Goal: Task Accomplishment & Management: Complete application form

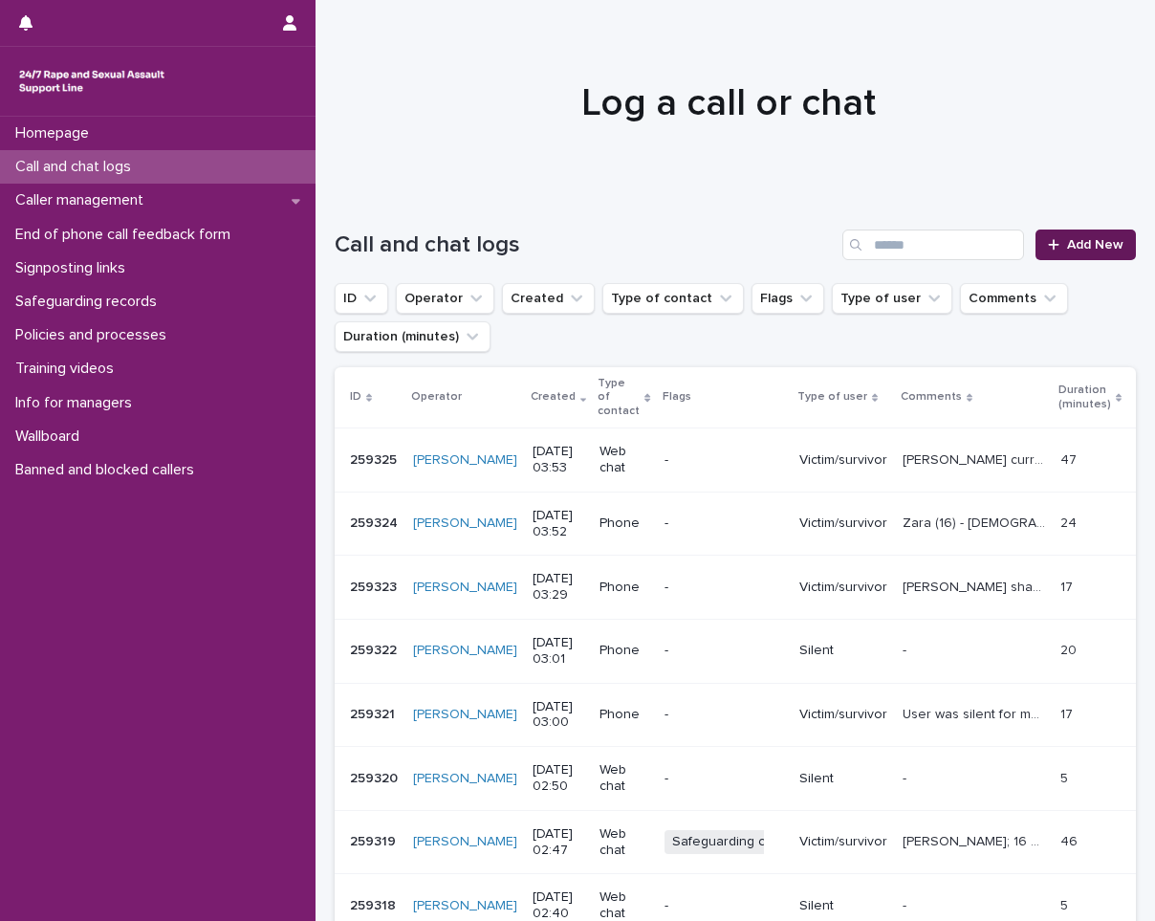
click at [1067, 241] on span "Add New" at bounding box center [1095, 244] width 56 height 13
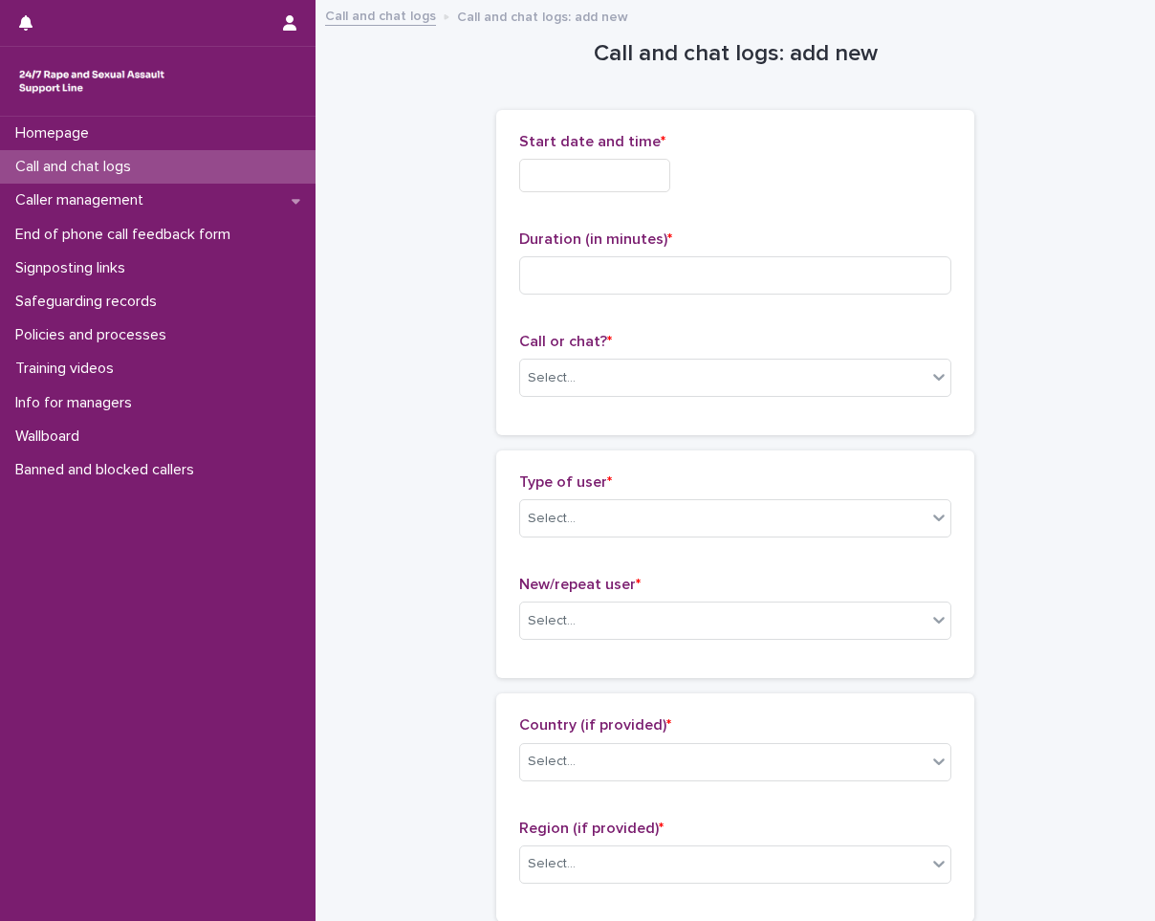
click at [655, 174] on input "text" at bounding box center [594, 175] width 151 height 33
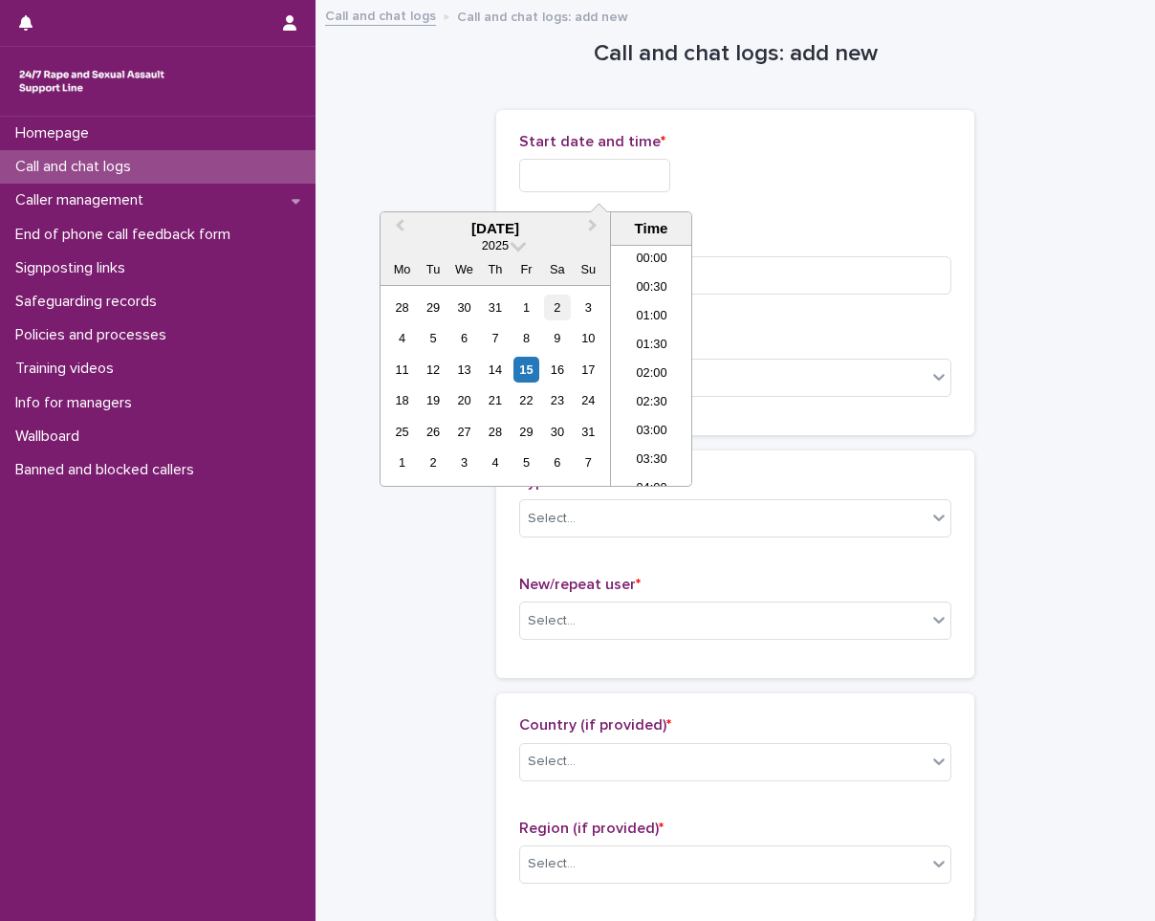
scroll to position [124, 0]
click at [528, 371] on div "15" at bounding box center [527, 370] width 26 height 26
click at [632, 360] on li "04:00" at bounding box center [651, 365] width 81 height 29
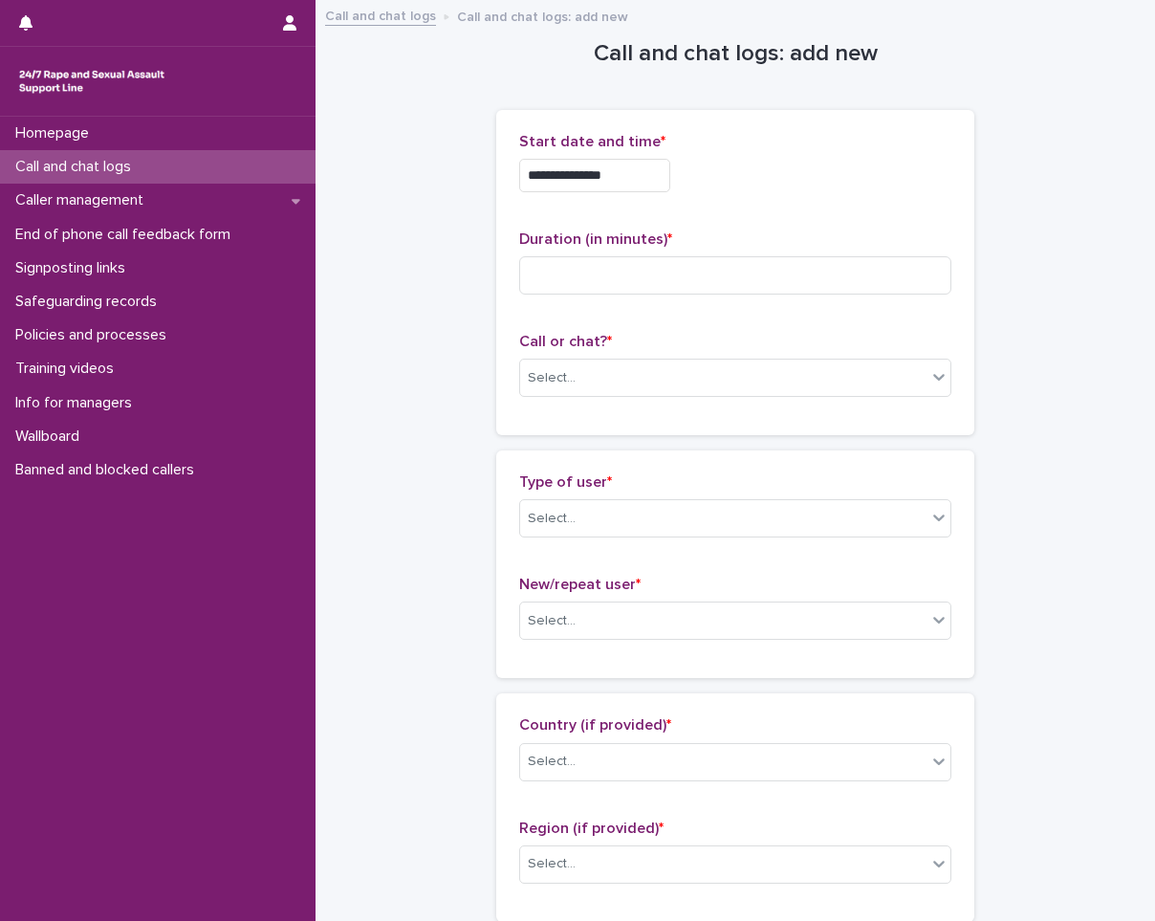
click at [656, 157] on div "**********" at bounding box center [735, 170] width 432 height 75
click at [653, 167] on input "**********" at bounding box center [594, 175] width 151 height 33
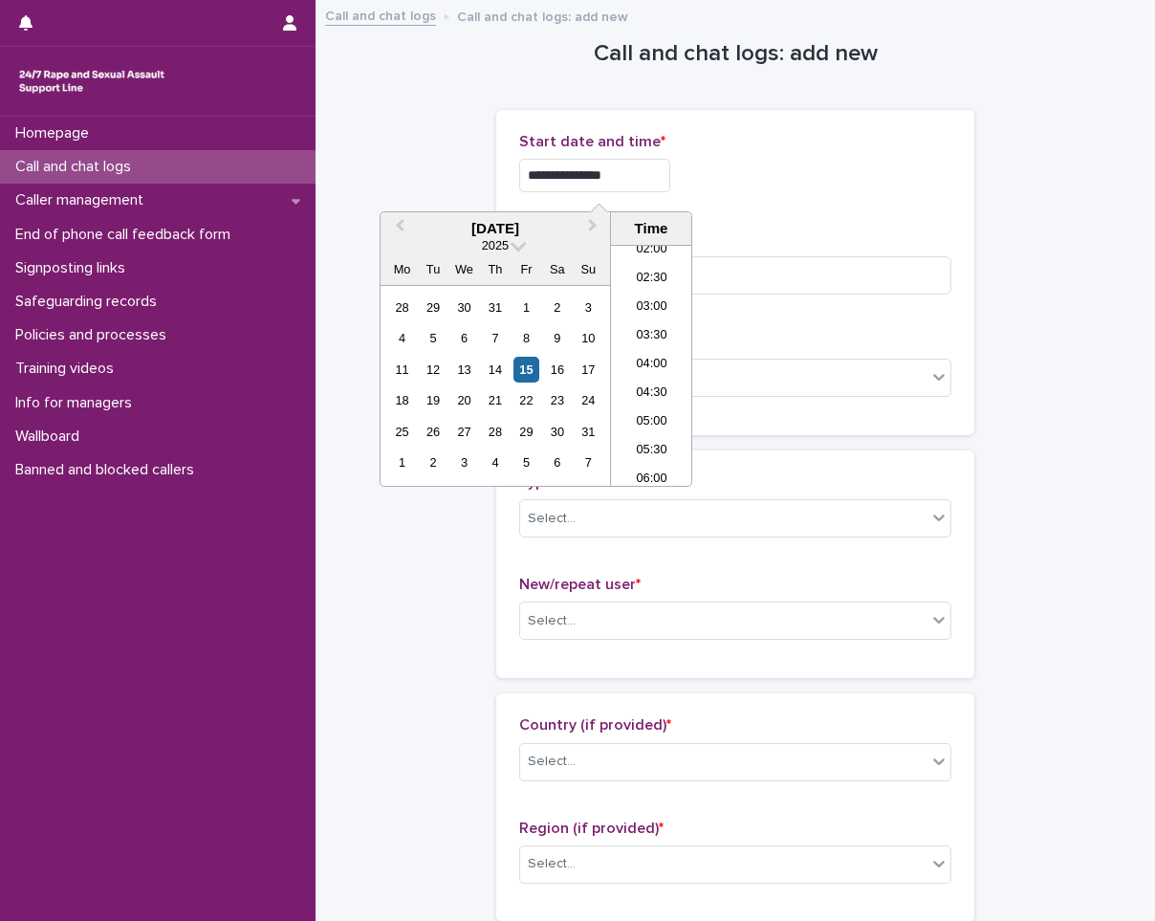
type input "**********"
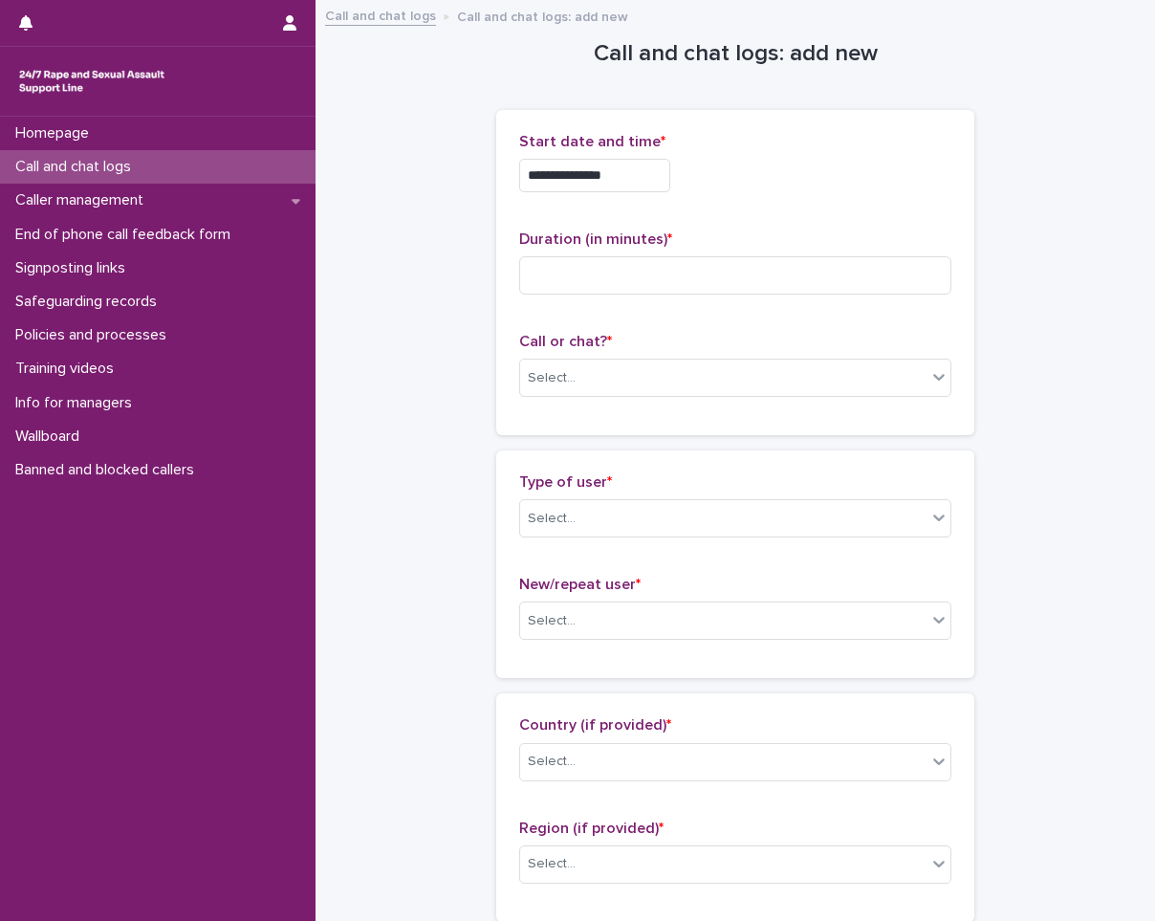
click at [723, 178] on div "**********" at bounding box center [735, 175] width 432 height 33
click at [655, 279] on input at bounding box center [735, 275] width 432 height 38
type input "**"
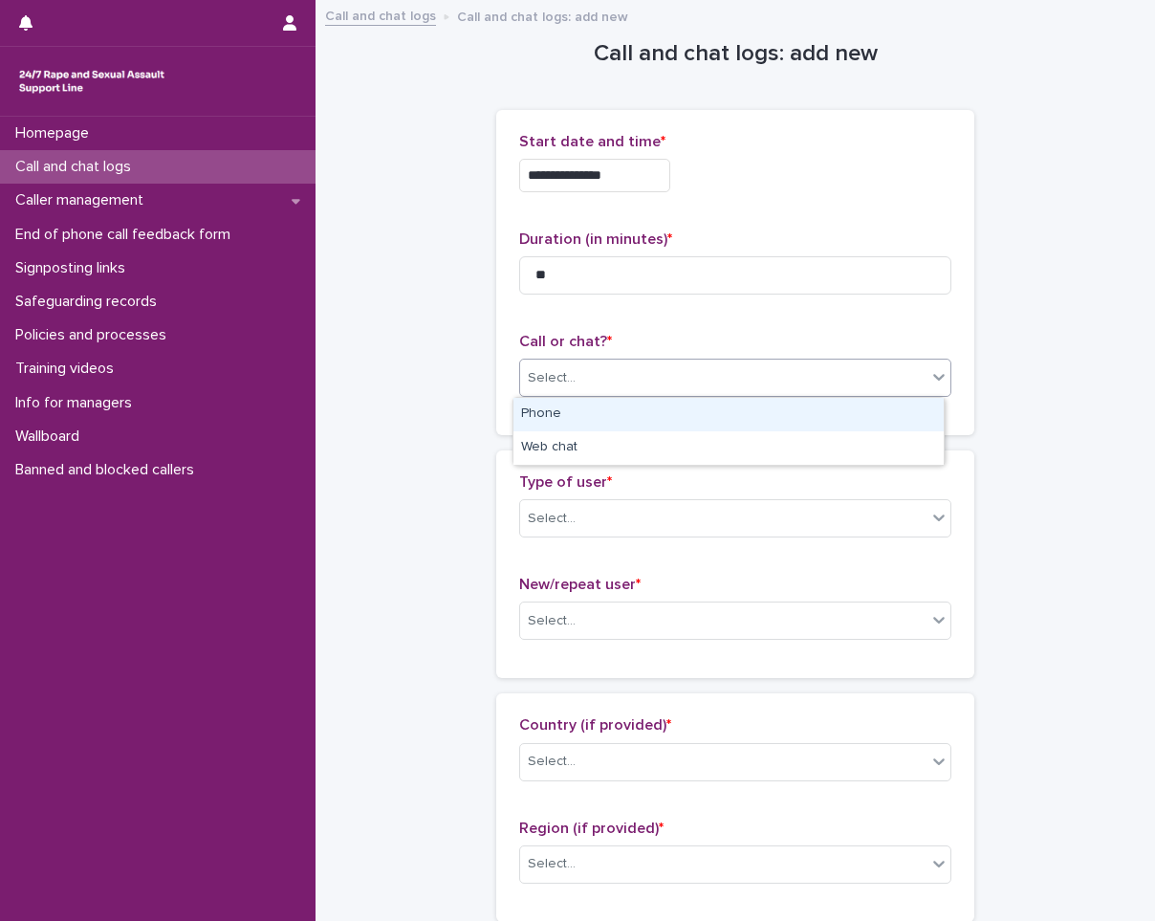
click at [658, 362] on div "Select..." at bounding box center [723, 378] width 406 height 32
click at [634, 420] on div "Phone" at bounding box center [729, 414] width 430 height 33
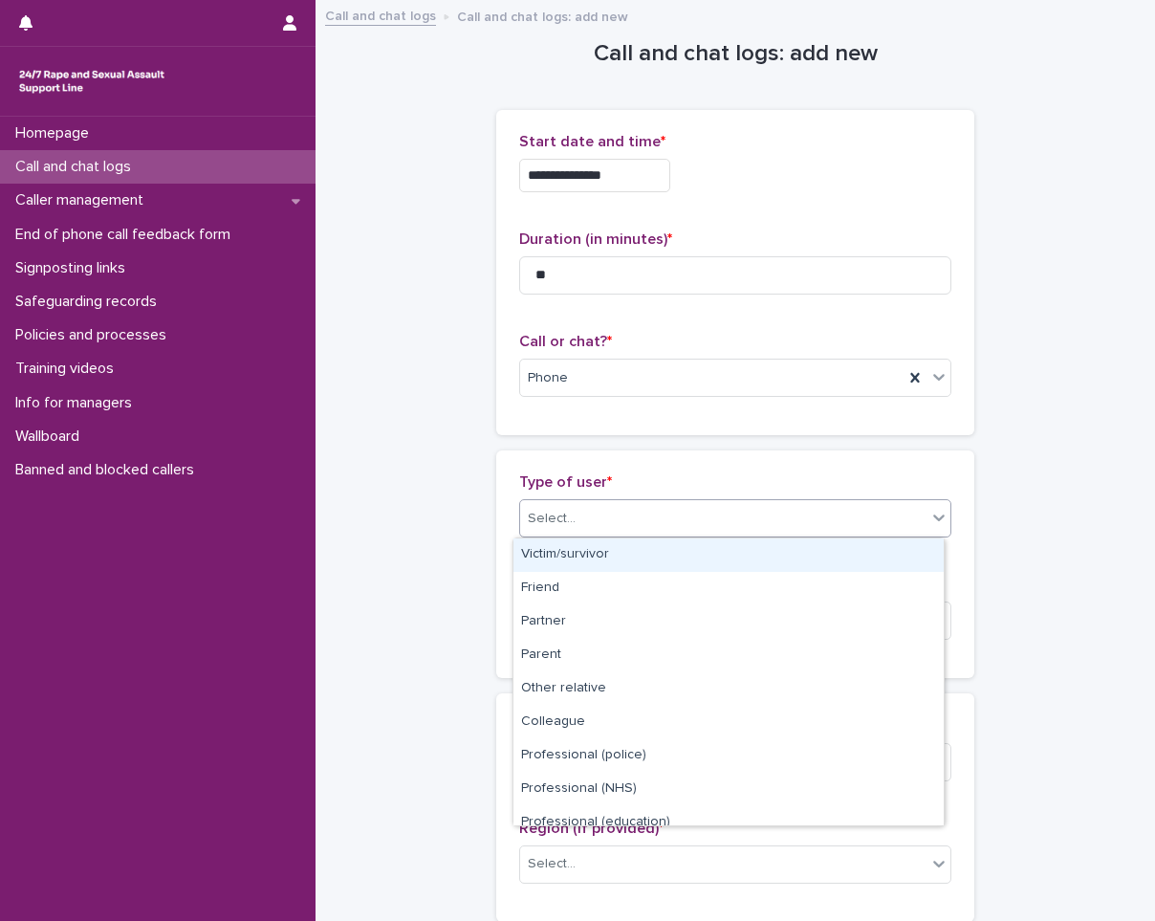
click at [626, 511] on div "Select..." at bounding box center [723, 519] width 406 height 32
click at [605, 561] on div "Victim/survivor" at bounding box center [729, 554] width 430 height 33
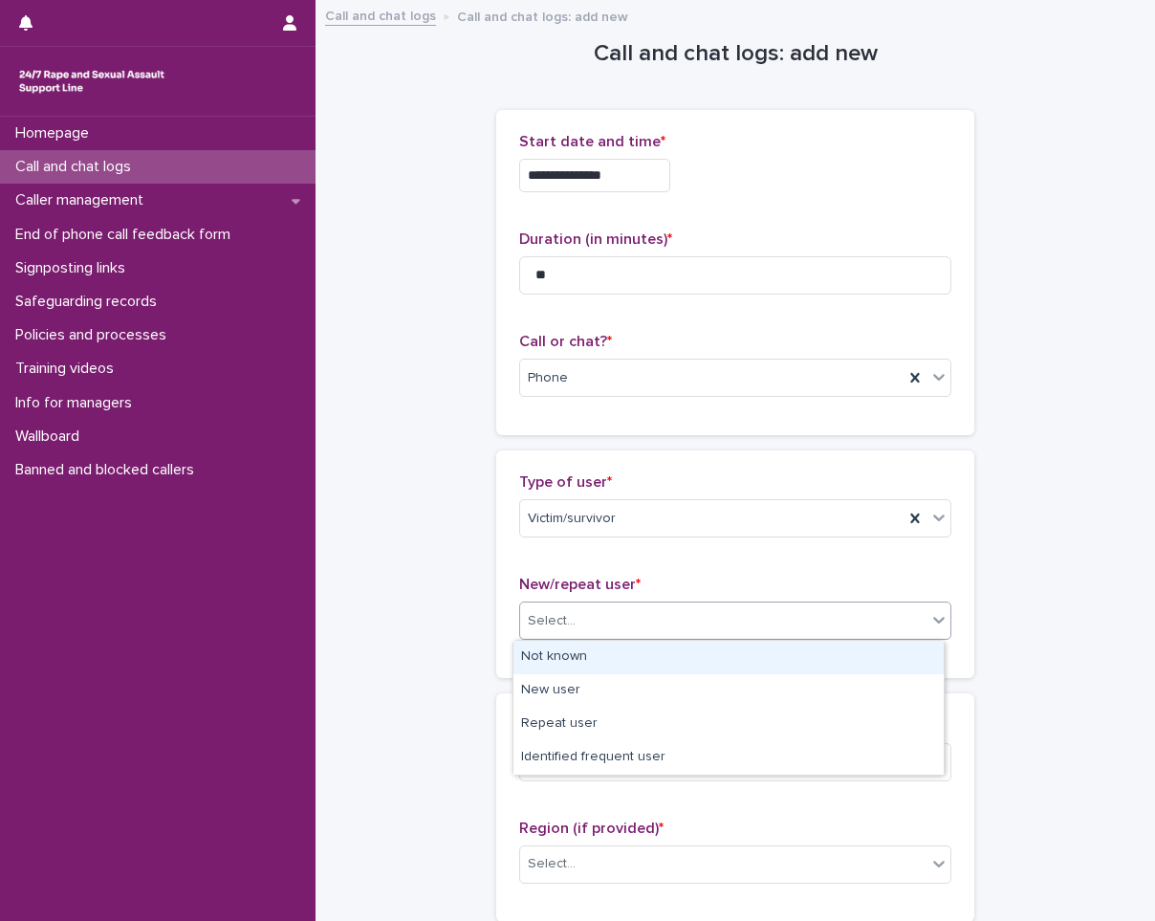
click at [607, 621] on div "Select..." at bounding box center [723, 621] width 406 height 32
click at [599, 653] on div "Not known" at bounding box center [729, 657] width 430 height 33
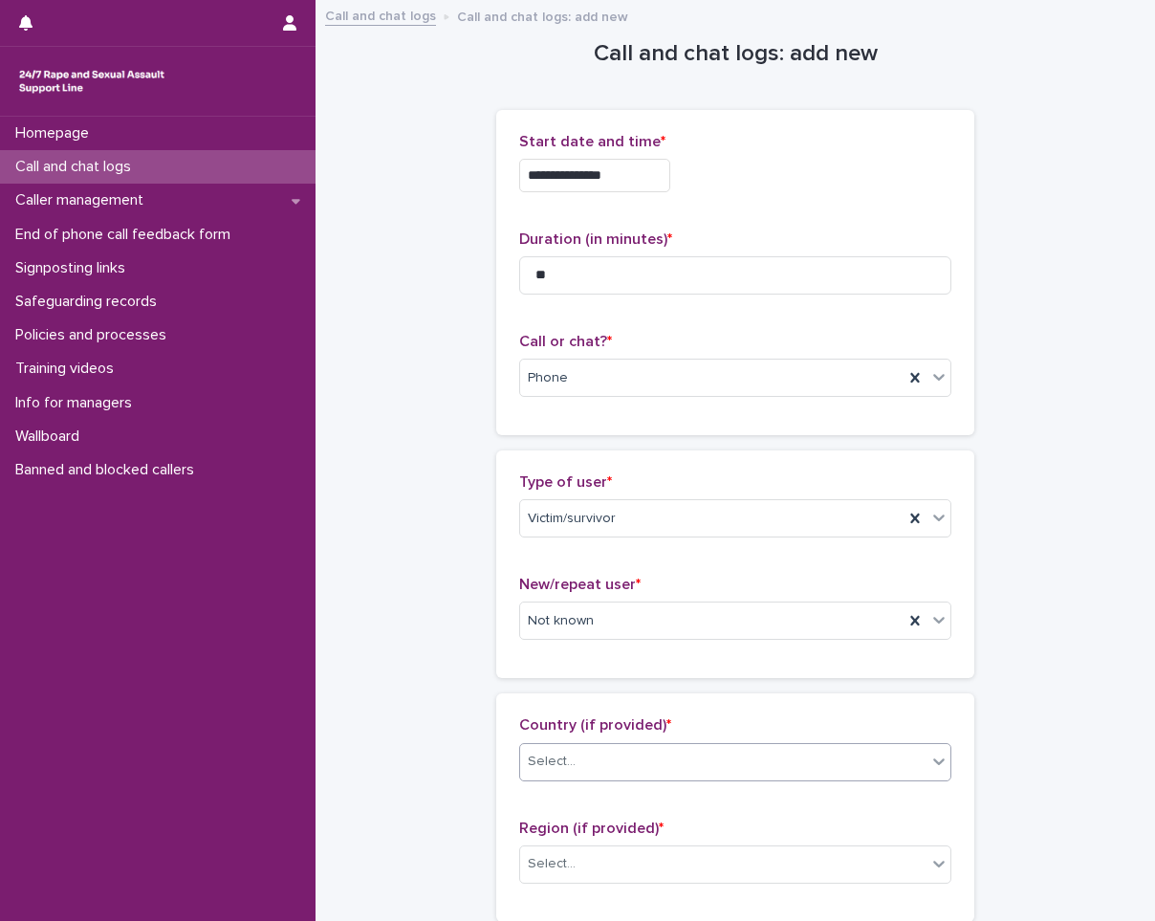
drag, startPoint x: 583, startPoint y: 784, endPoint x: 582, endPoint y: 775, distance: 9.8
click at [582, 775] on div "Country (if provided) * Select..." at bounding box center [735, 755] width 432 height 79
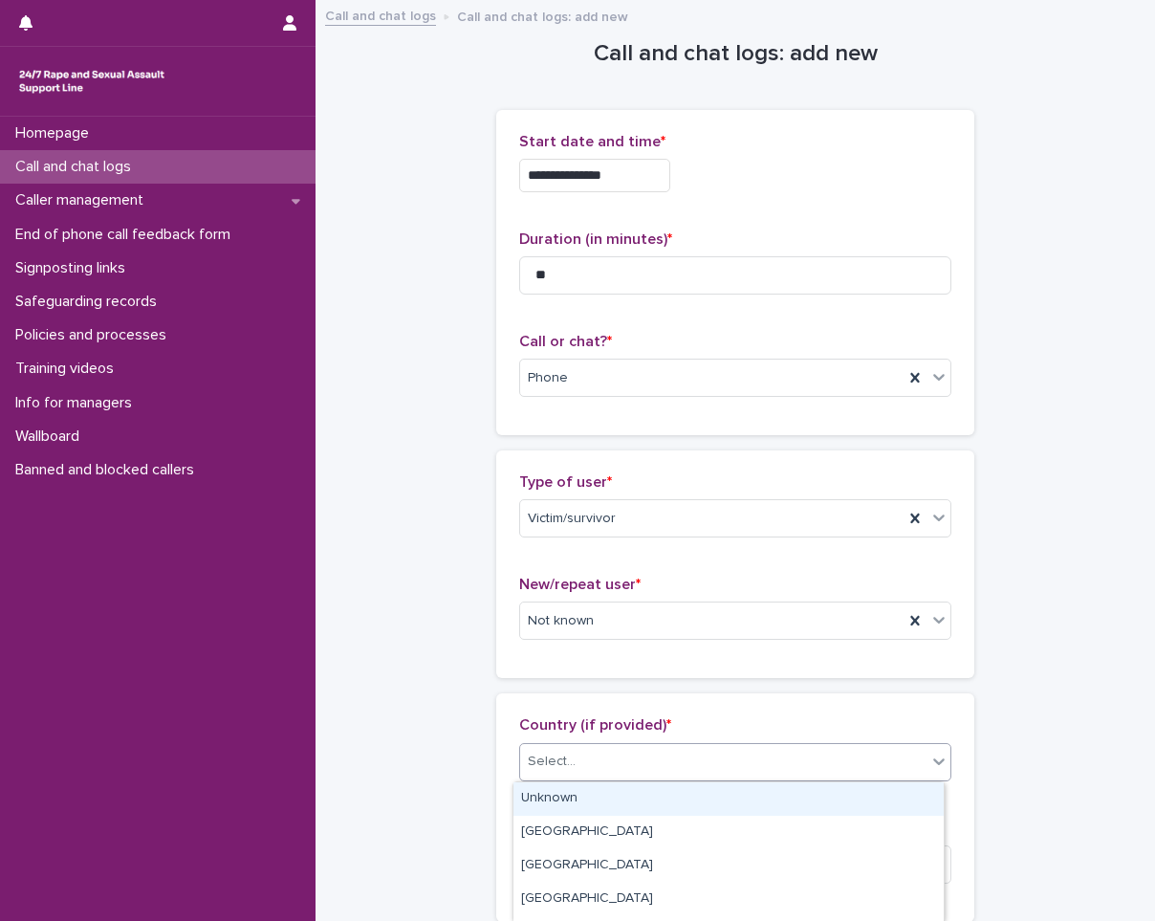
click at [582, 775] on div "Select..." at bounding box center [723, 762] width 406 height 32
click at [576, 787] on div "Unknown" at bounding box center [729, 798] width 430 height 33
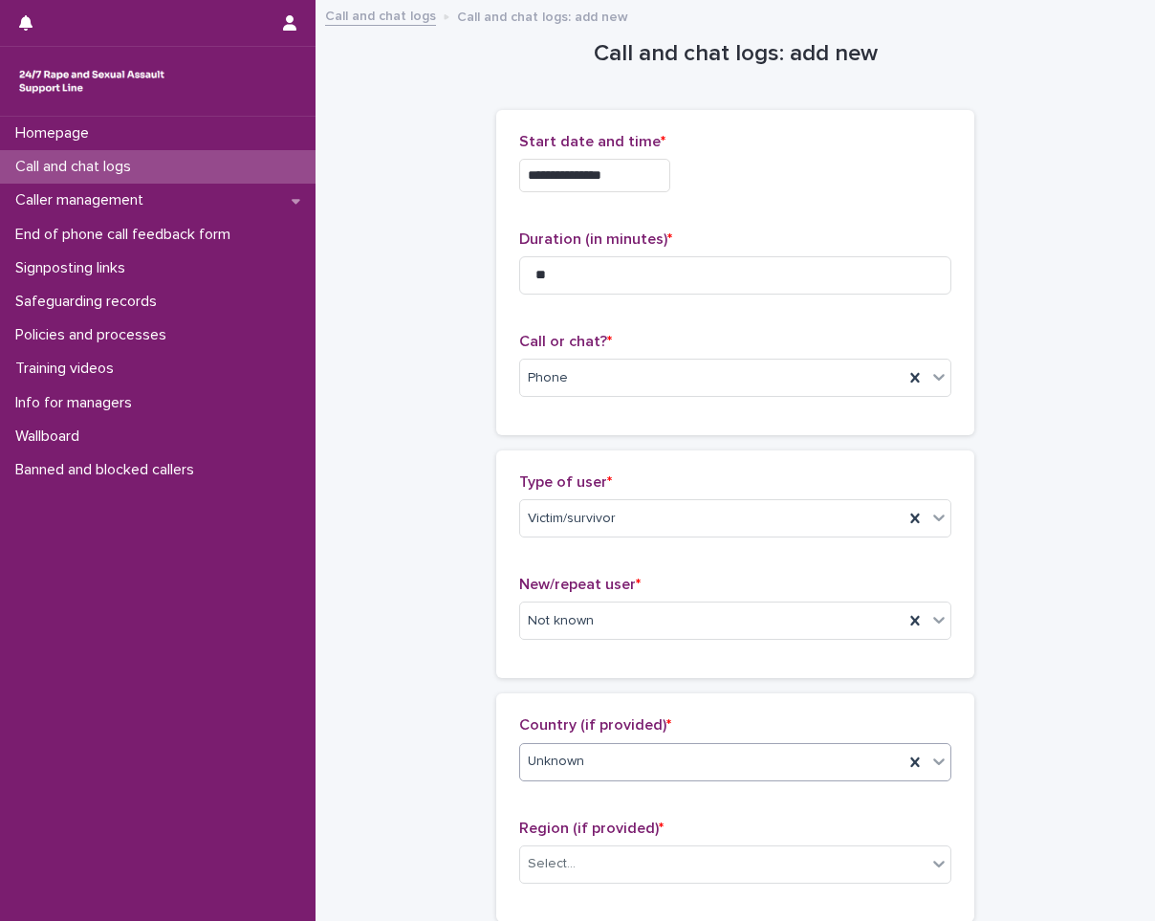
scroll to position [287, 0]
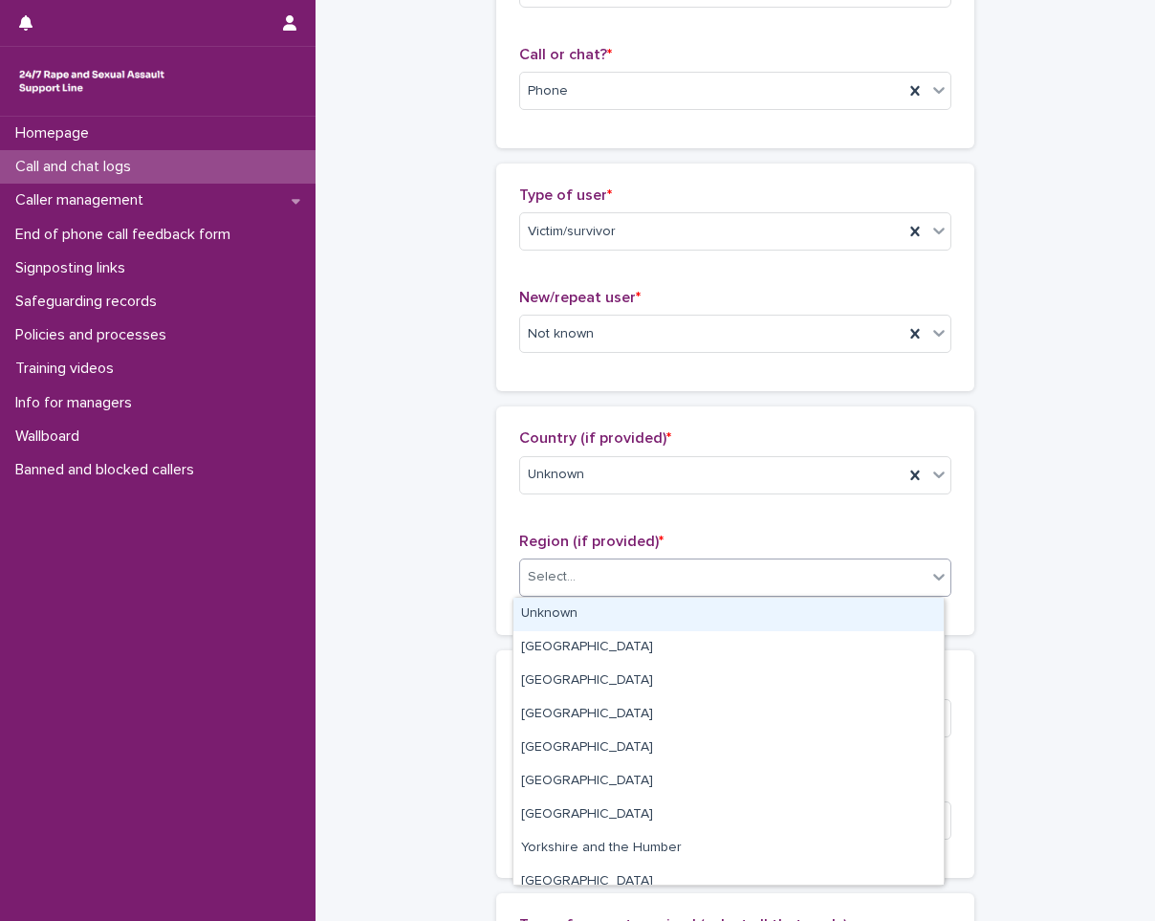
click at [632, 576] on div "Select..." at bounding box center [723, 577] width 406 height 32
click at [611, 612] on div "Unknown" at bounding box center [729, 614] width 430 height 33
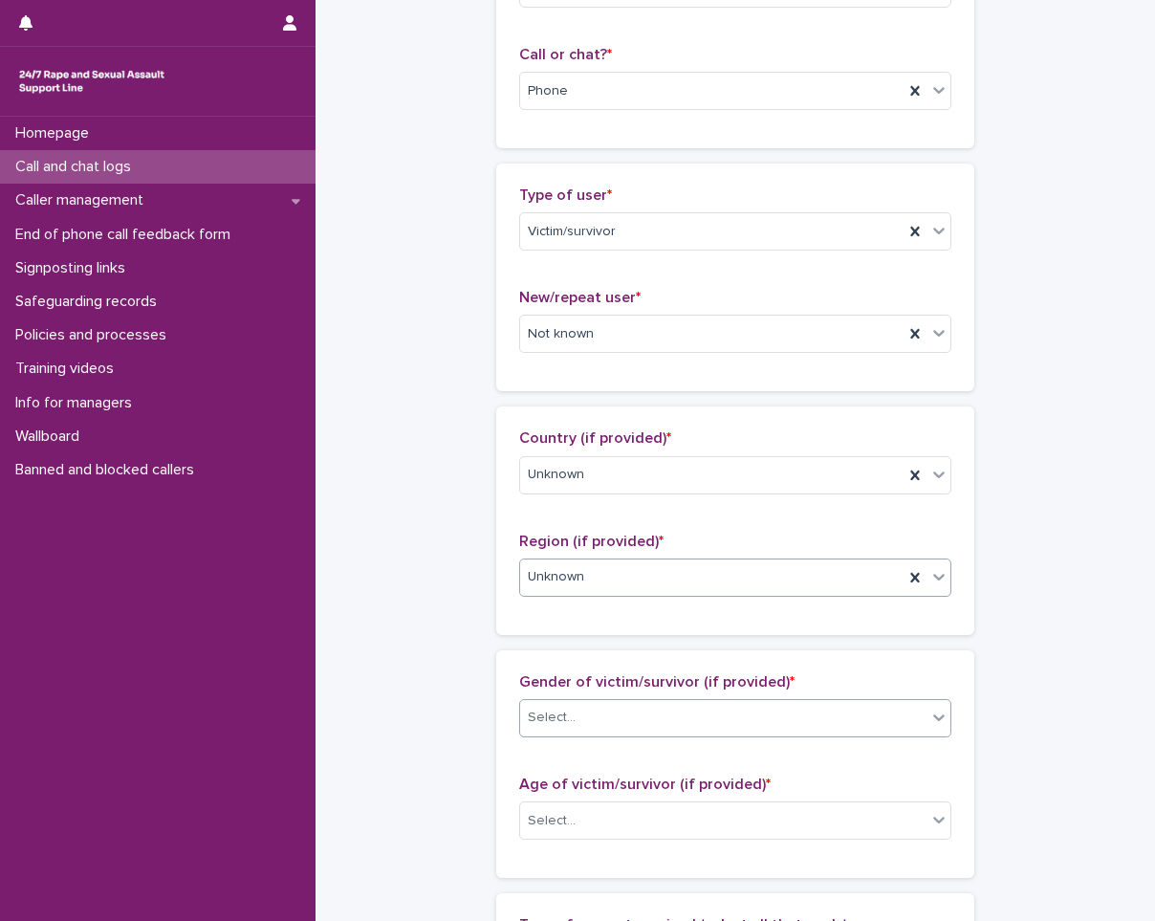
click at [588, 727] on div "Select..." at bounding box center [723, 718] width 406 height 32
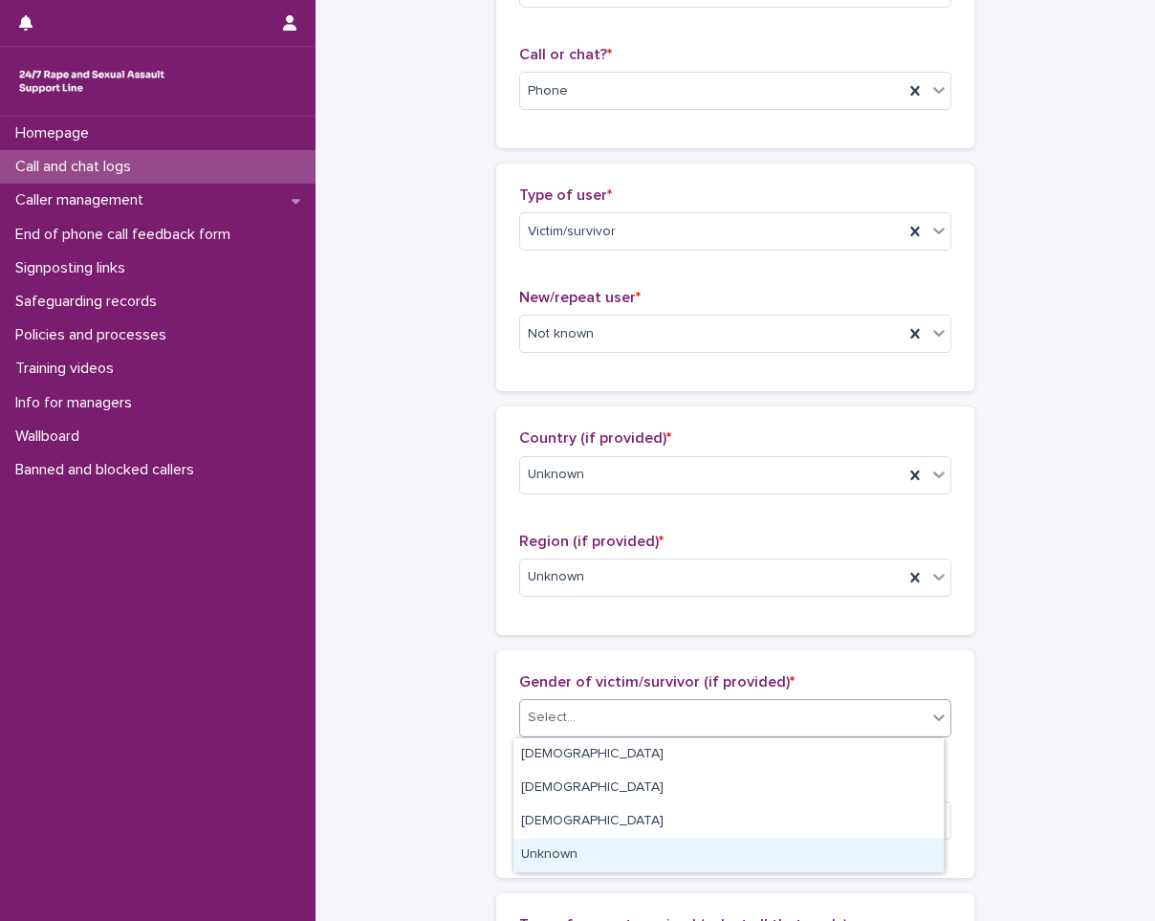
click at [539, 848] on div "Unknown" at bounding box center [729, 855] width 430 height 33
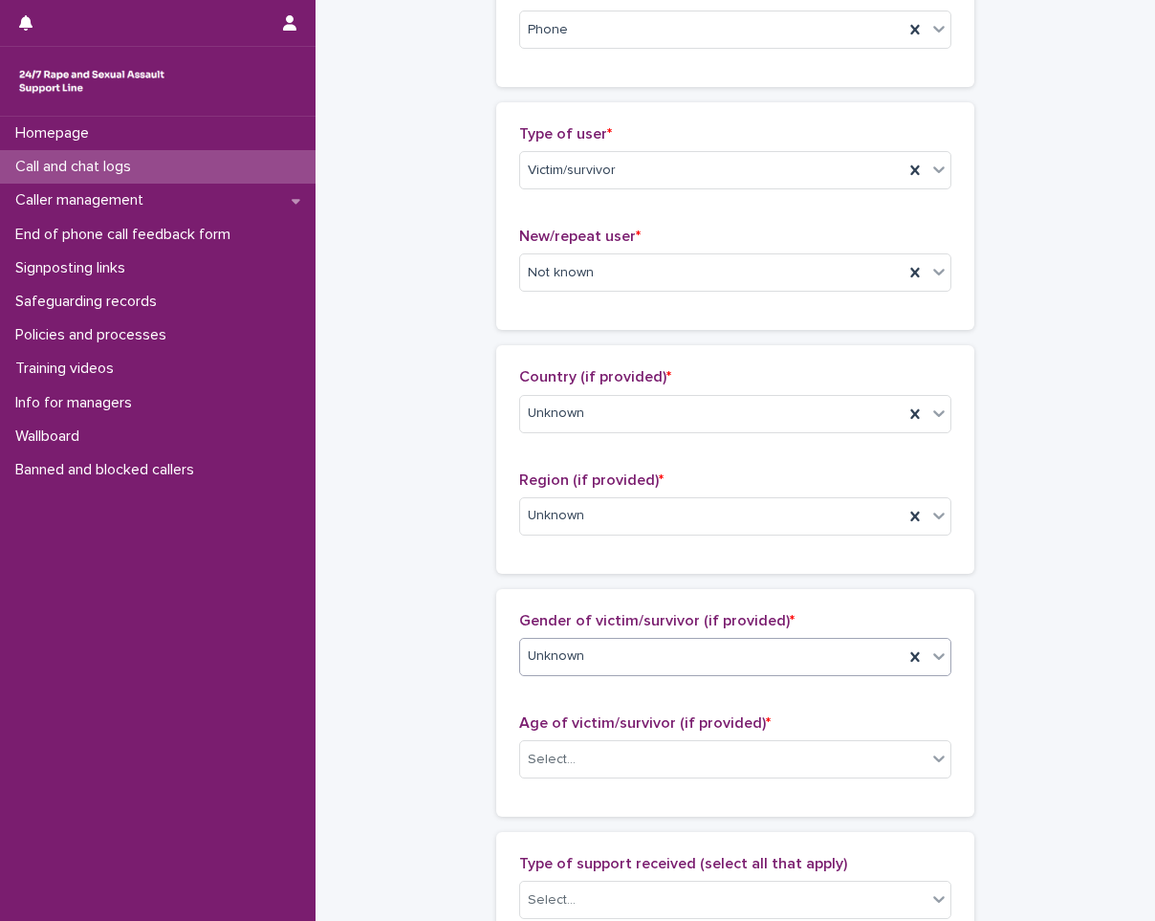
scroll to position [383, 0]
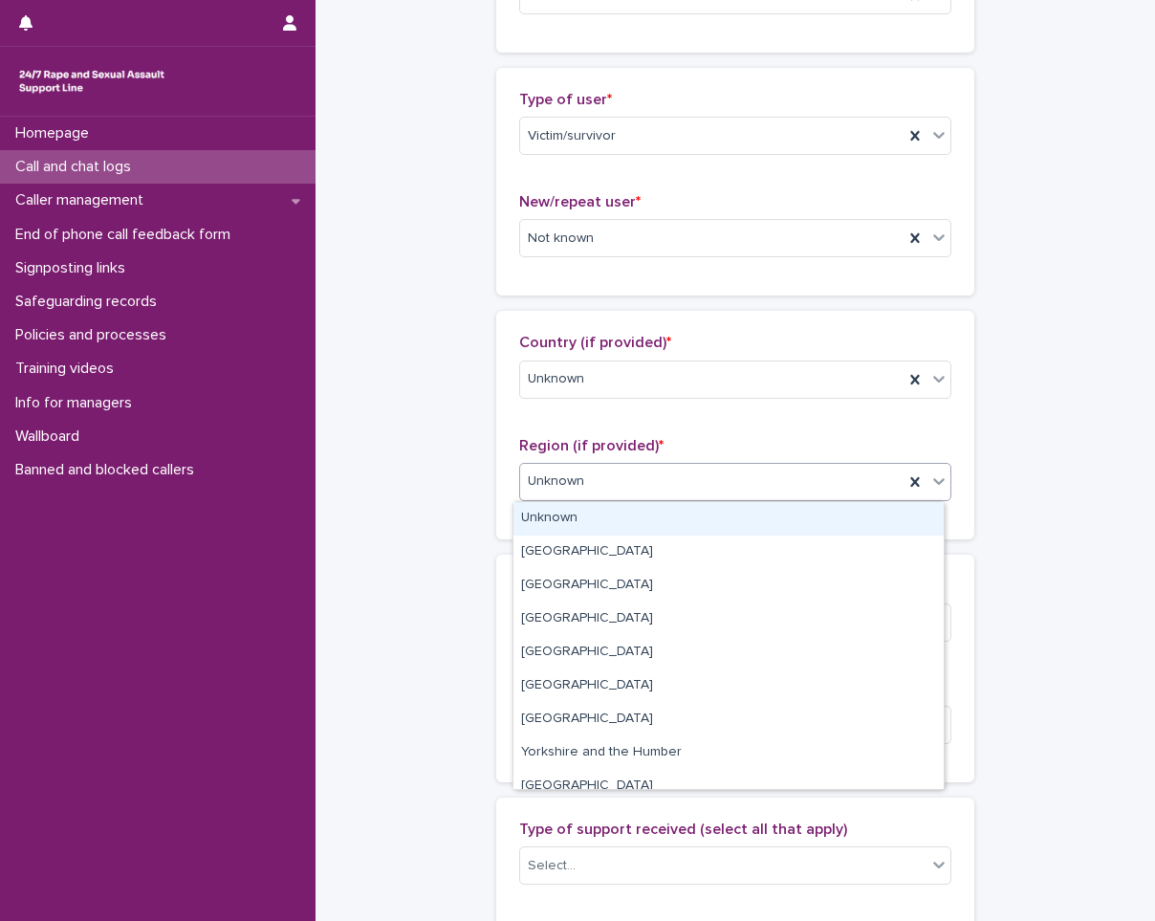
click at [634, 469] on div "Unknown" at bounding box center [712, 482] width 384 height 32
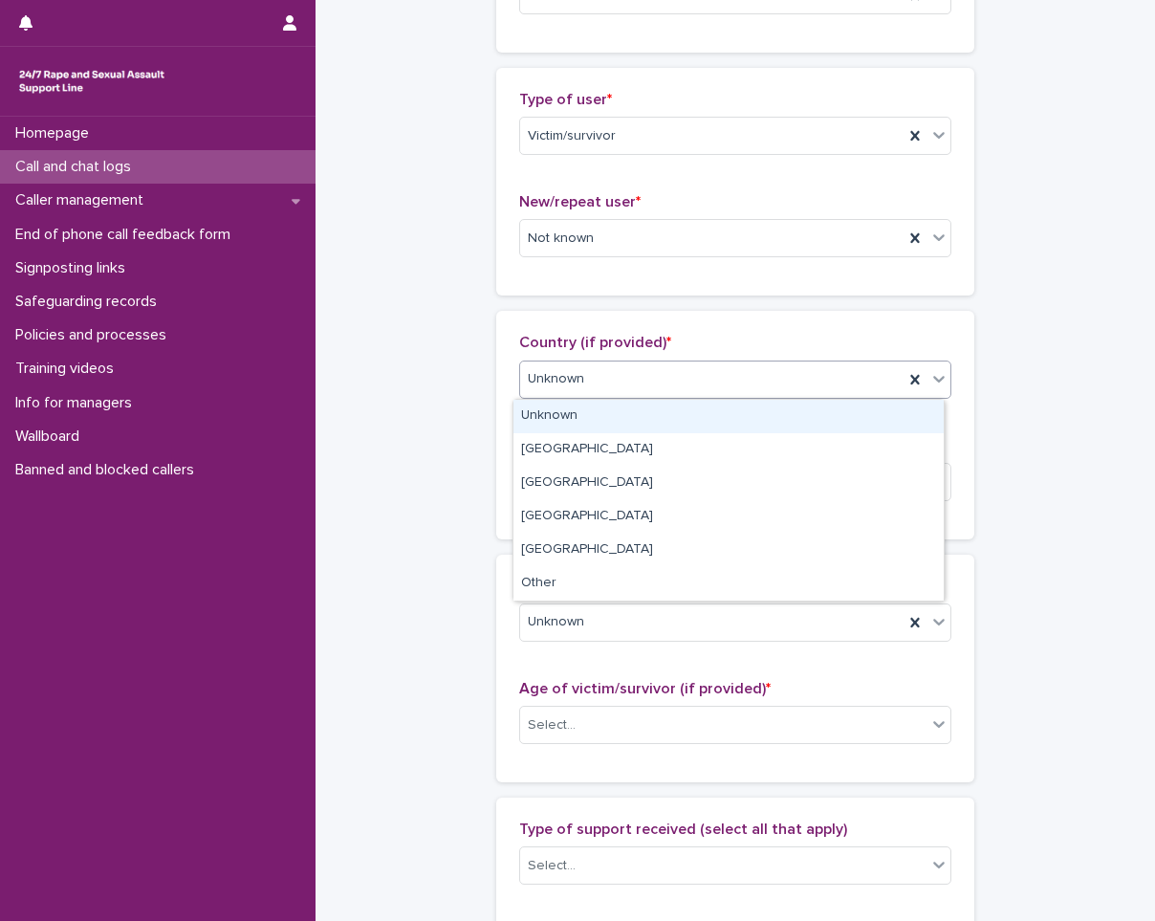
click at [656, 383] on div "Unknown" at bounding box center [712, 379] width 384 height 32
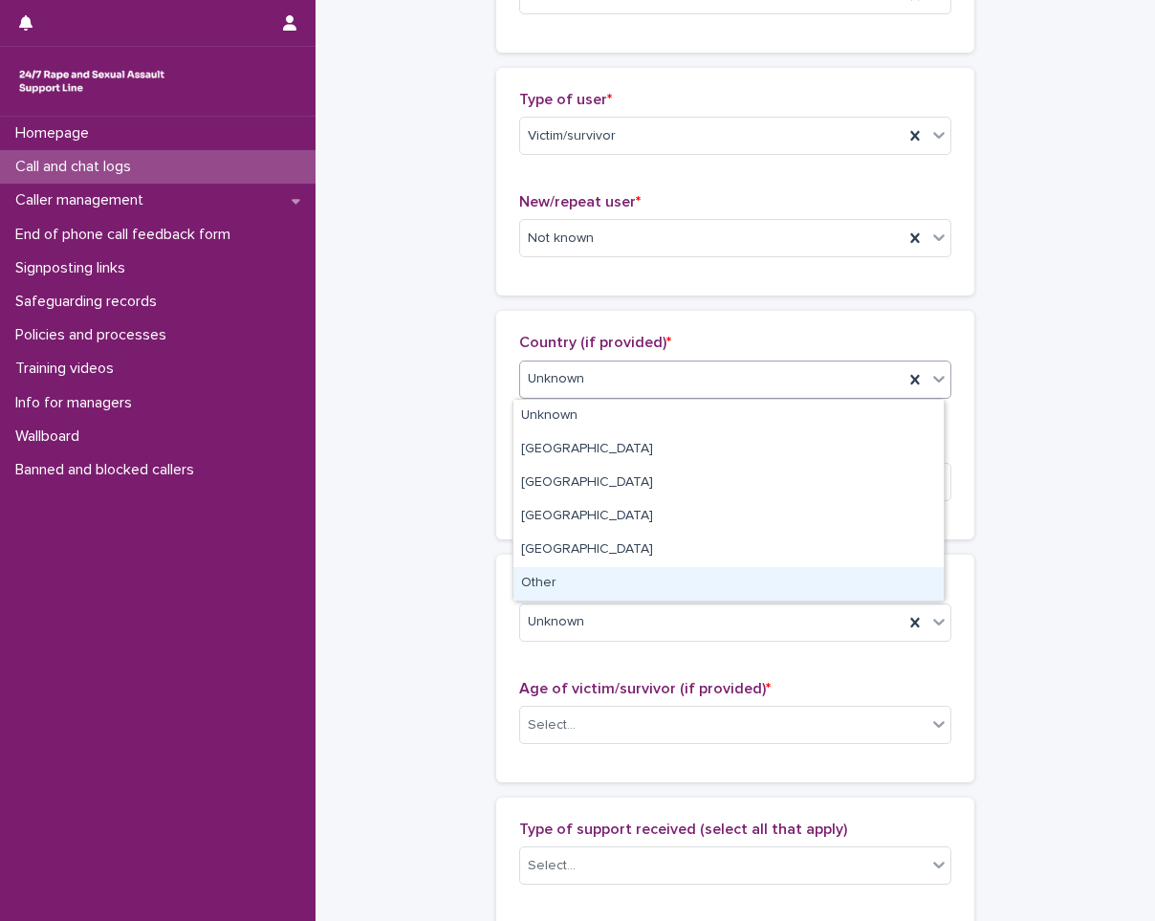
click at [569, 585] on div "Other" at bounding box center [729, 583] width 430 height 33
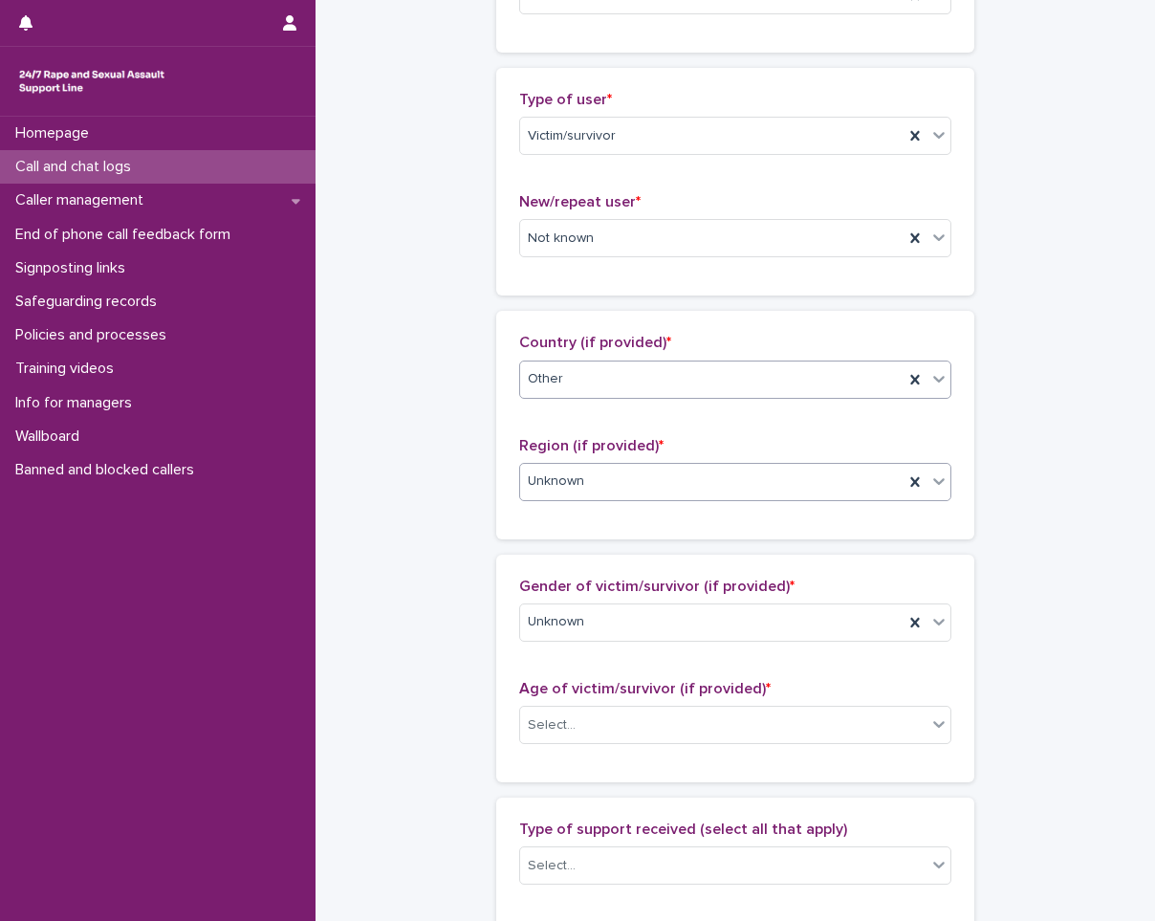
click at [614, 487] on div "Unknown" at bounding box center [712, 482] width 384 height 32
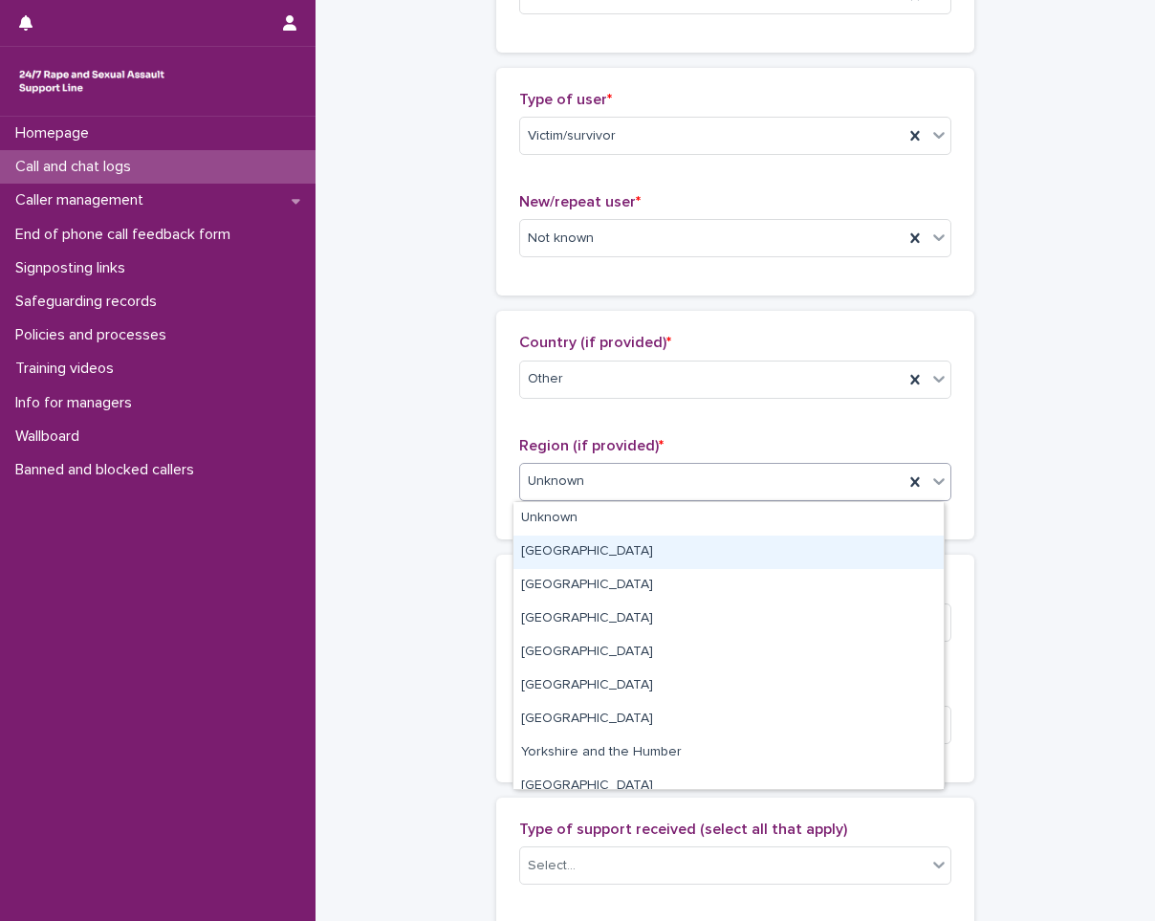
click at [399, 581] on div "**********" at bounding box center [736, 654] width 802 height 2071
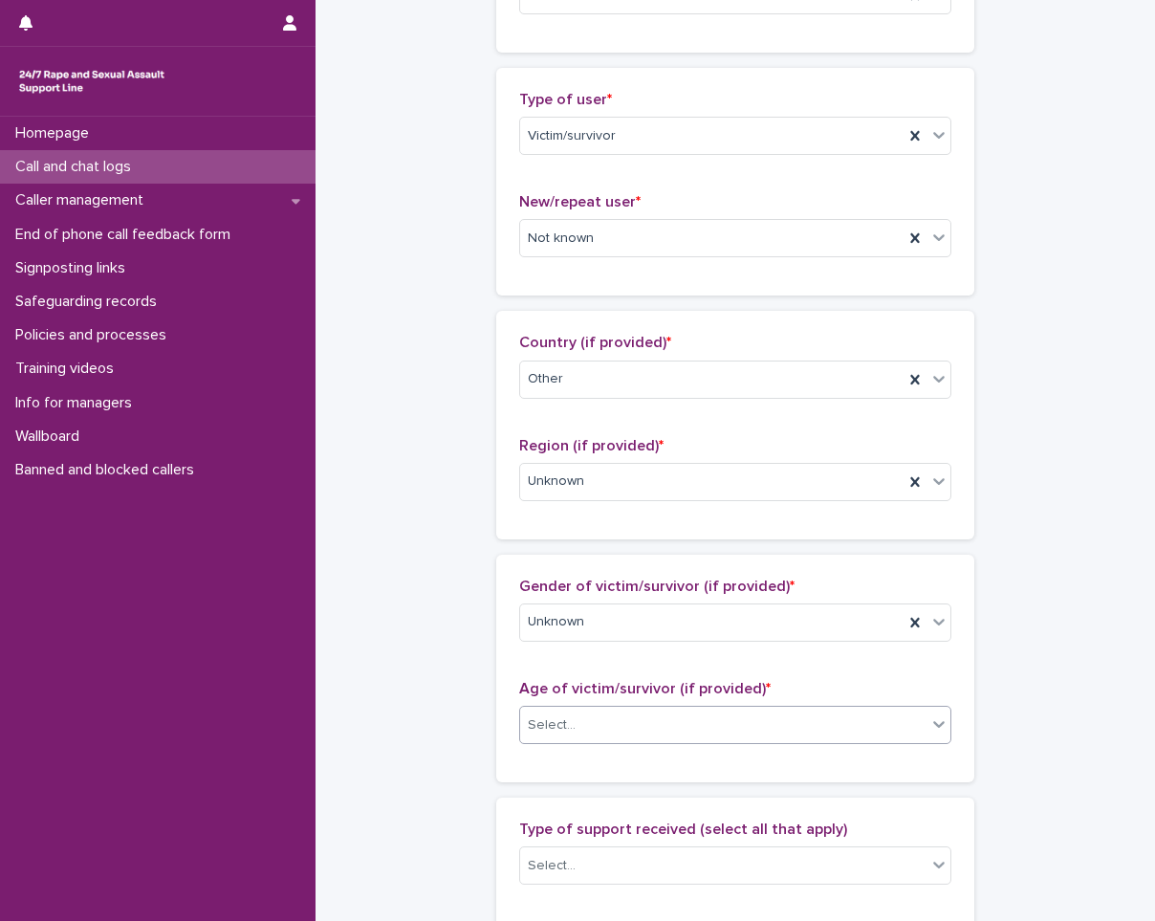
click at [578, 726] on input "text" at bounding box center [579, 725] width 2 height 16
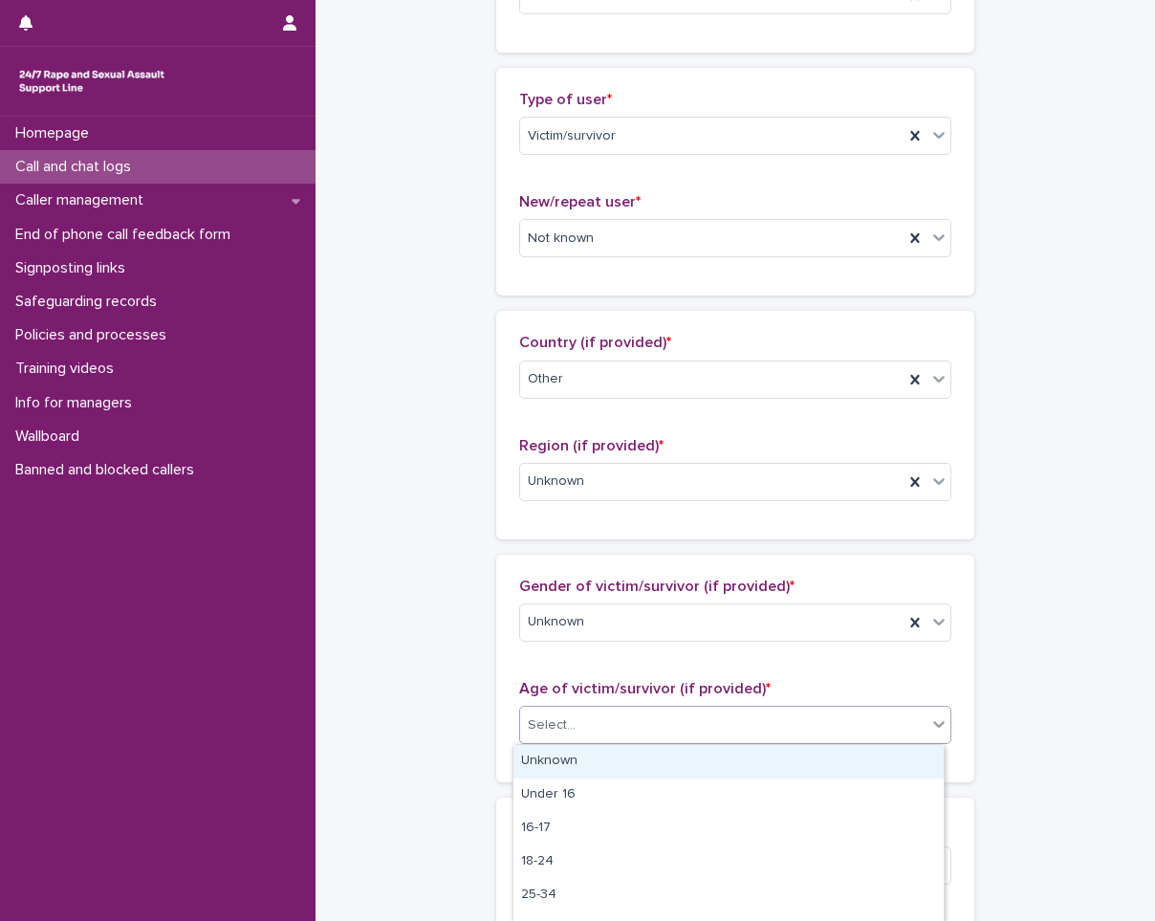
click at [559, 764] on div "Unknown" at bounding box center [729, 761] width 430 height 33
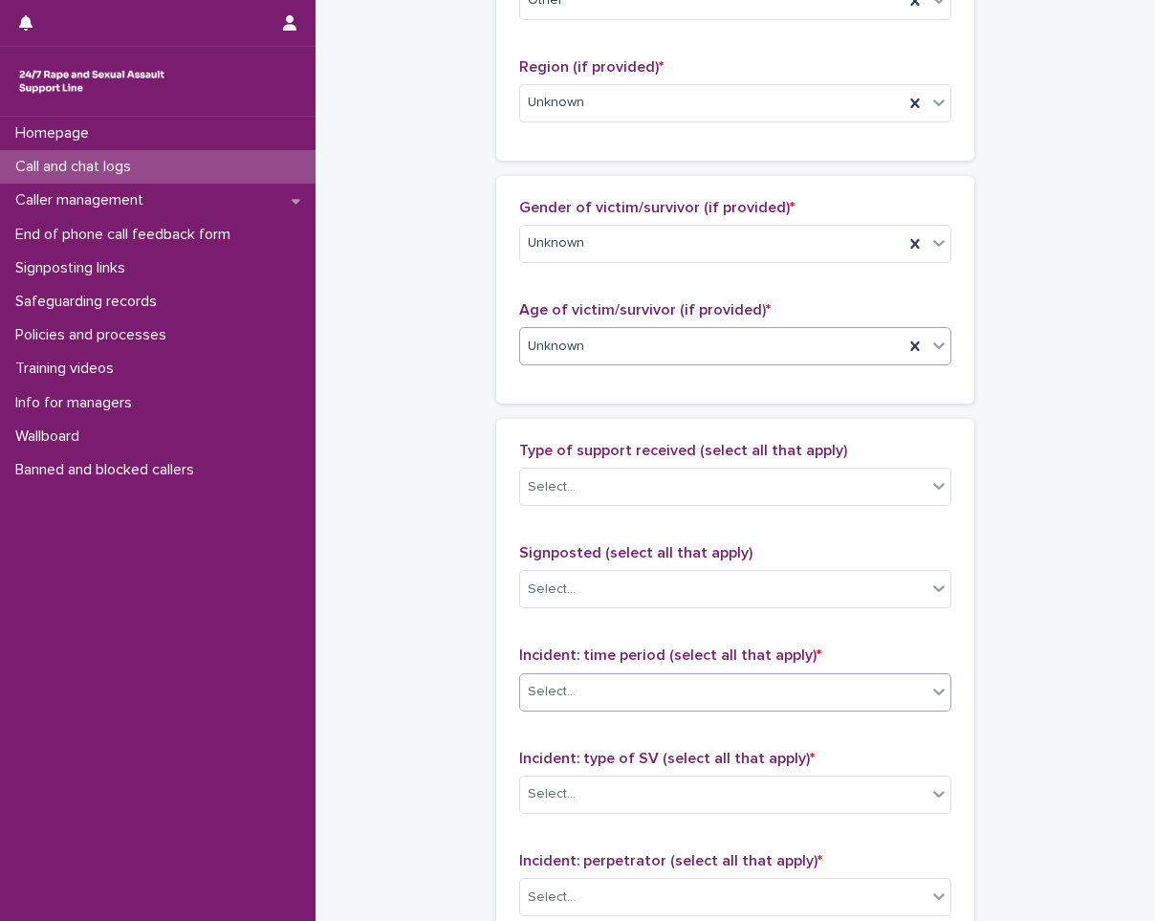
scroll to position [765, 0]
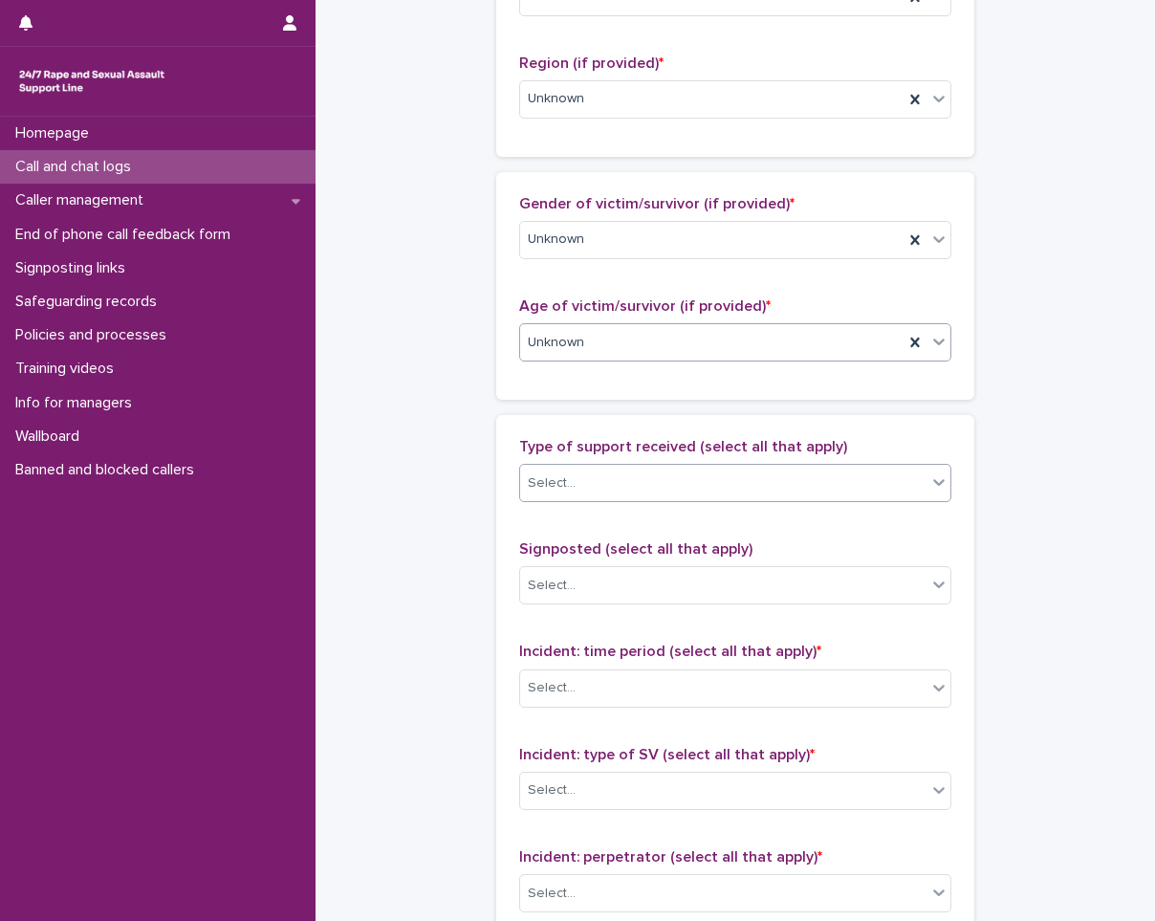
click at [636, 479] on div "Select..." at bounding box center [723, 484] width 406 height 32
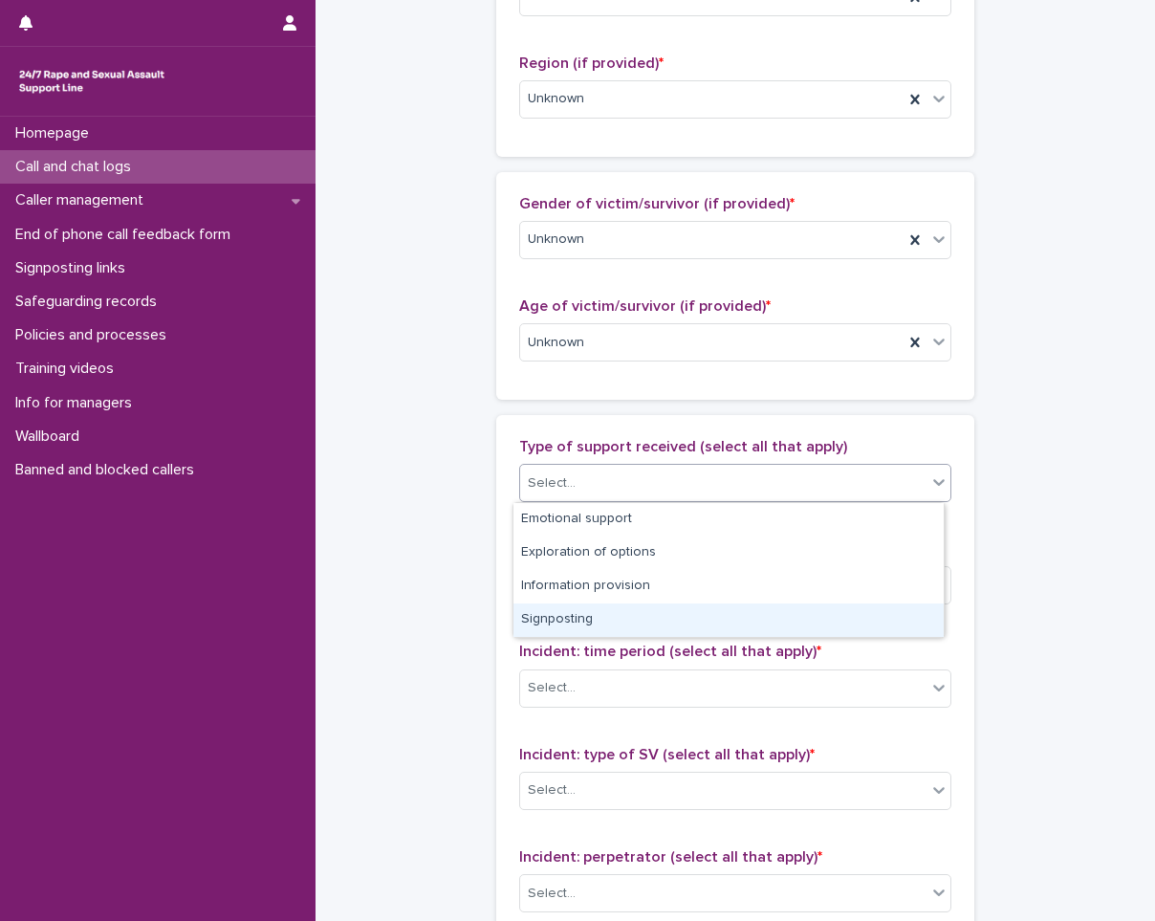
click at [579, 611] on div "Signposting" at bounding box center [729, 620] width 430 height 33
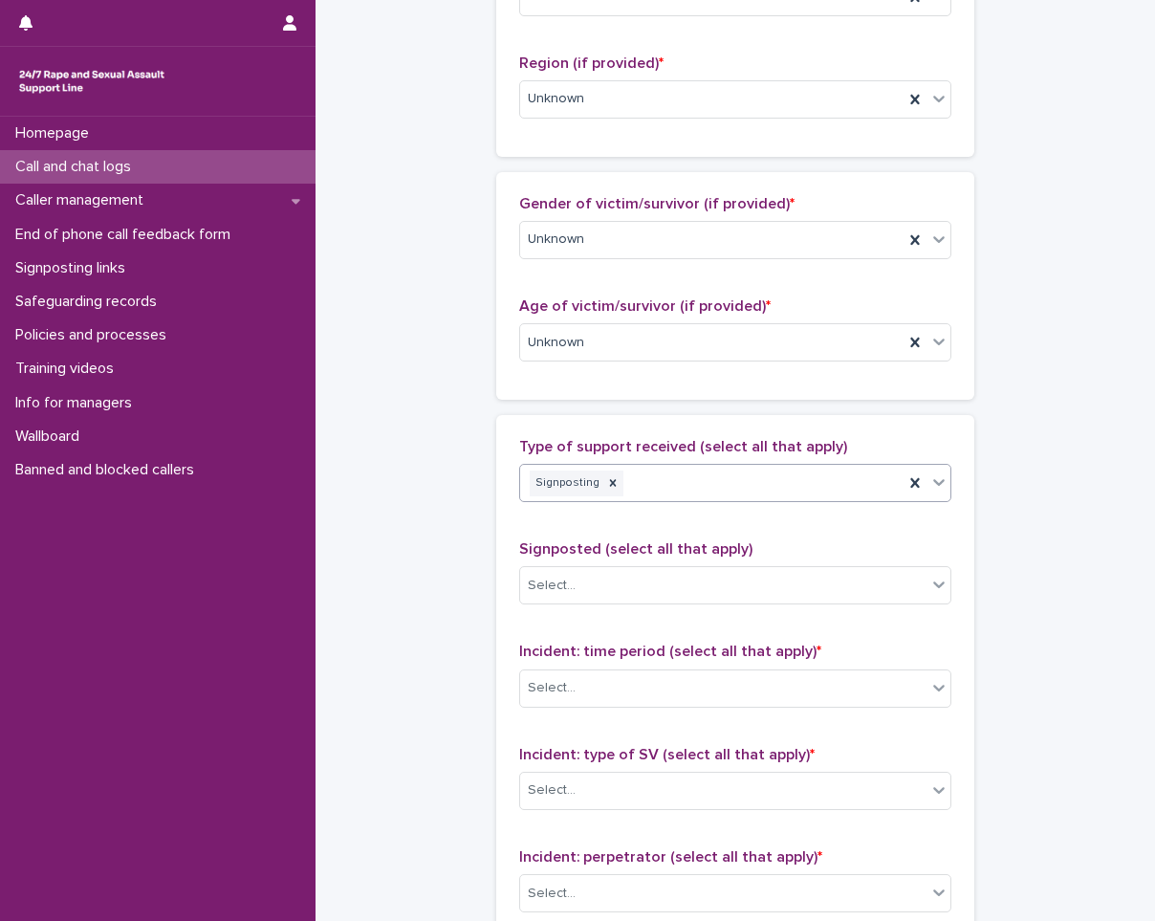
click at [611, 561] on div "Signposted (select all that apply) Select..." at bounding box center [735, 579] width 432 height 79
click at [612, 570] on div "Select..." at bounding box center [723, 586] width 406 height 32
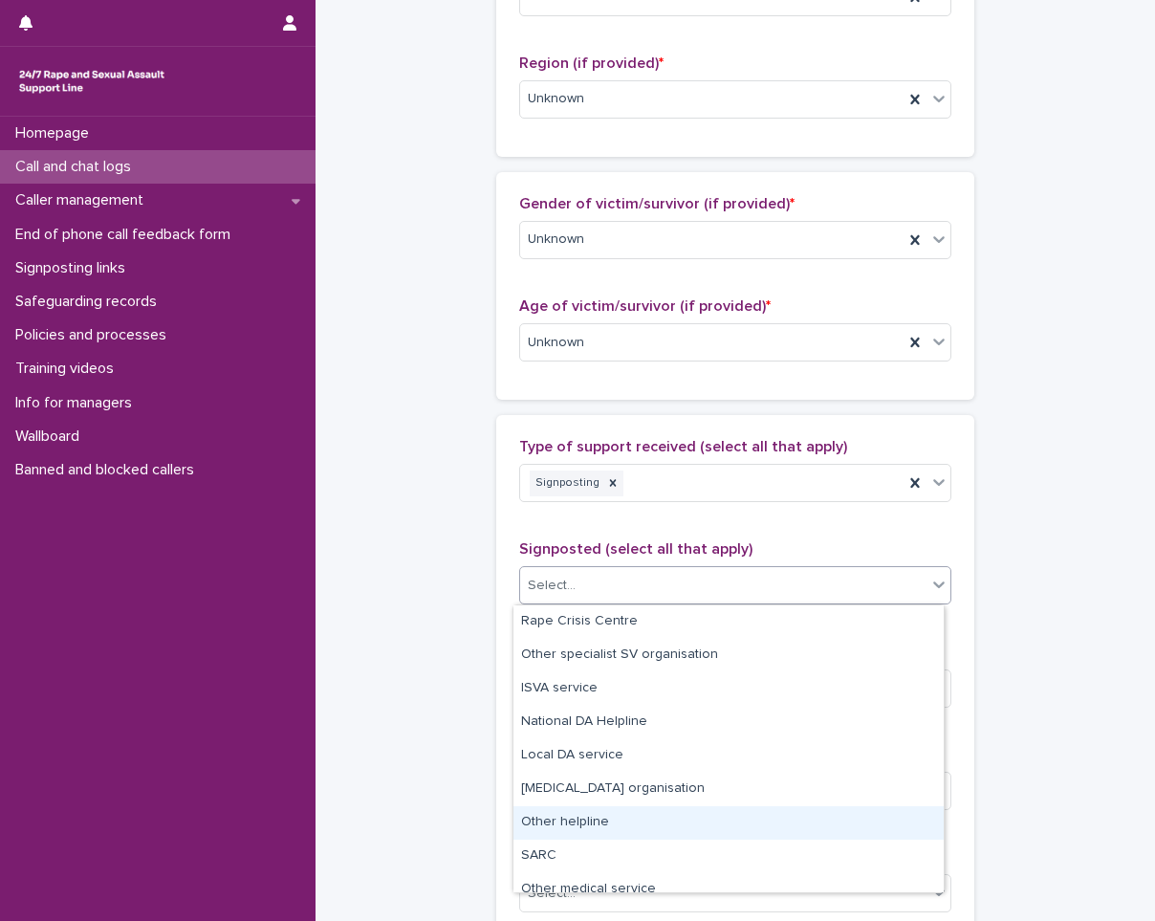
click at [584, 811] on div "Other helpline" at bounding box center [729, 822] width 430 height 33
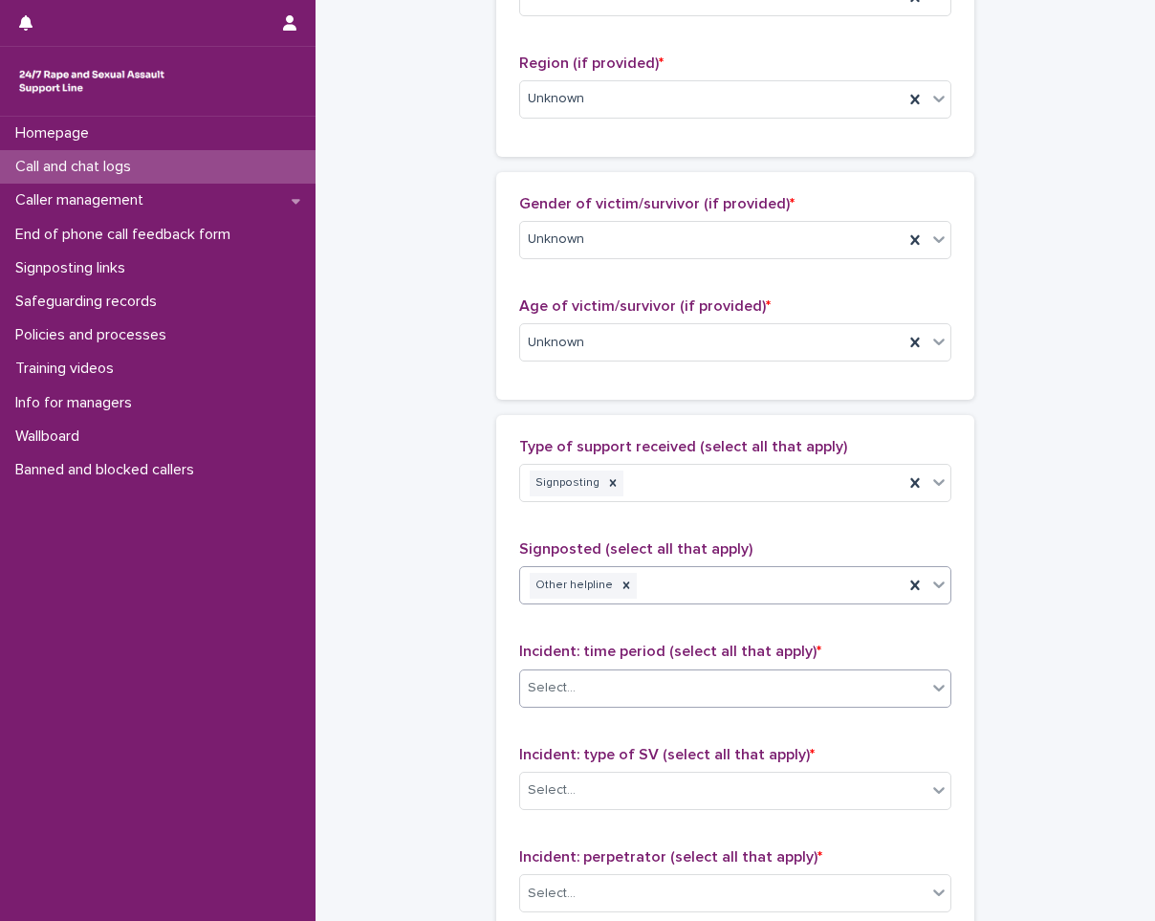
click at [629, 698] on div "Select..." at bounding box center [723, 688] width 406 height 32
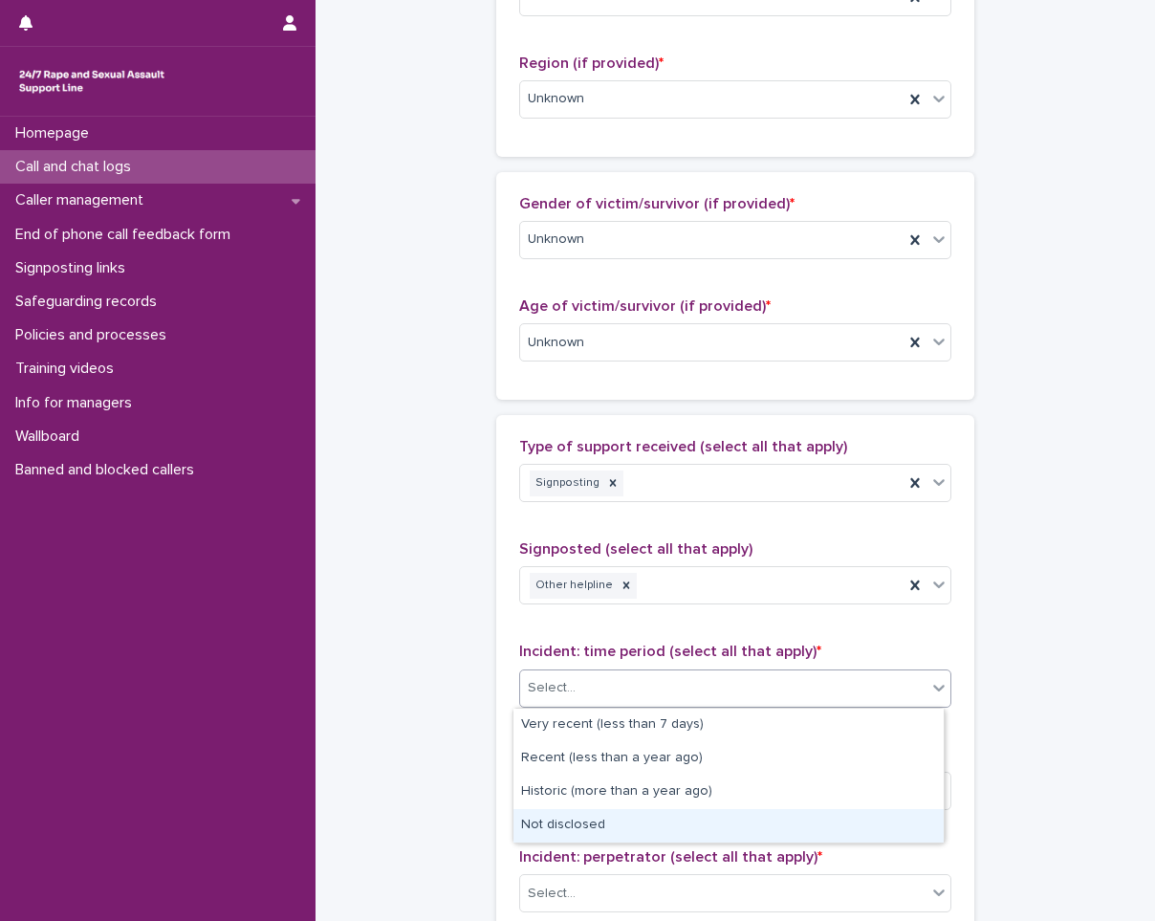
click at [577, 815] on div "Not disclosed" at bounding box center [729, 825] width 430 height 33
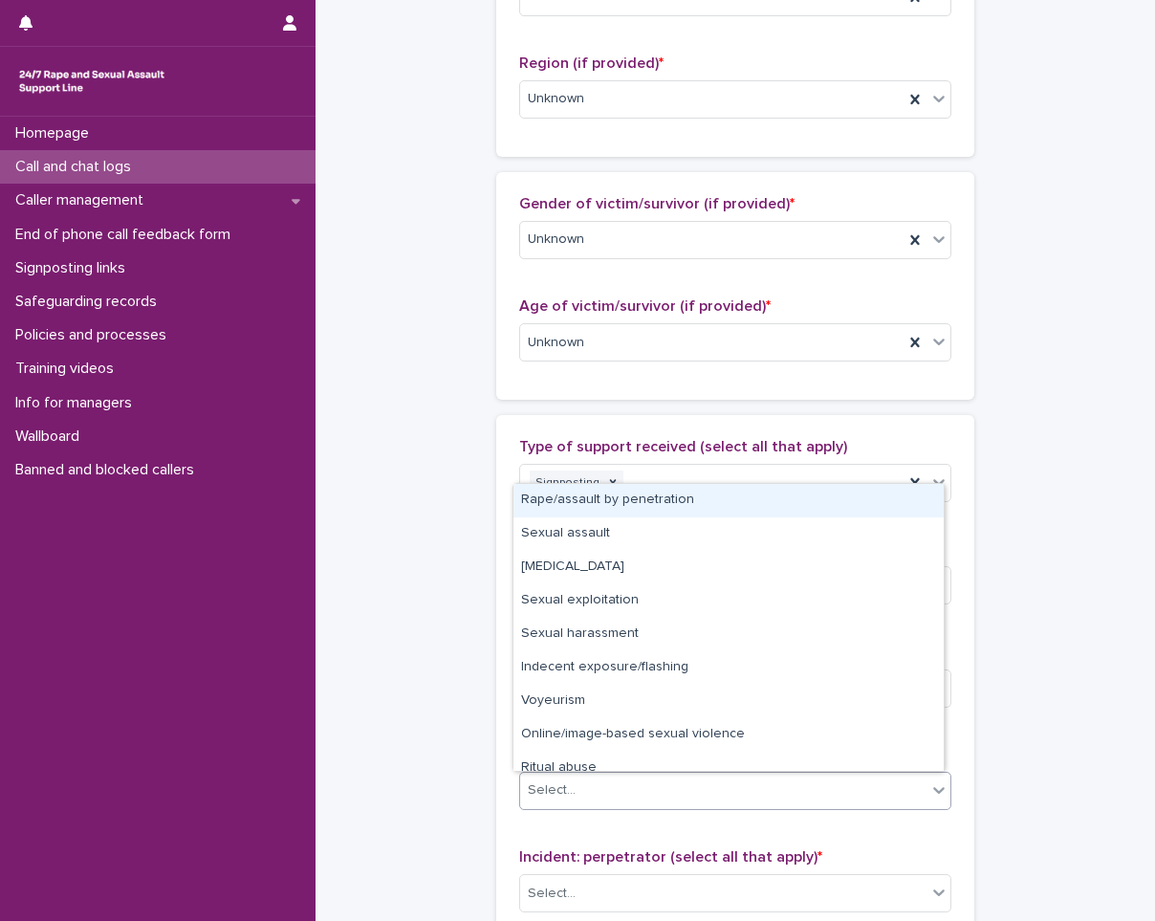
click at [604, 781] on div "Select..." at bounding box center [723, 791] width 406 height 32
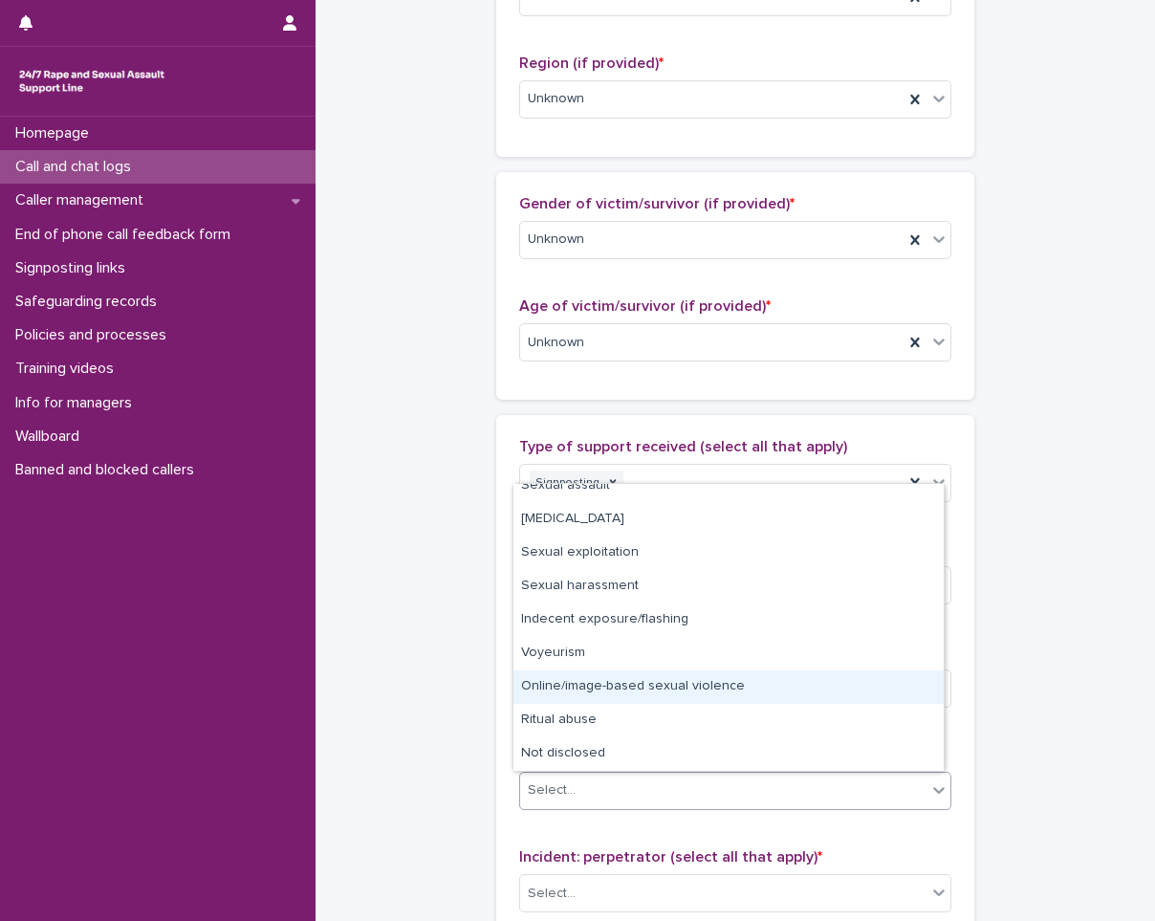
scroll to position [0, 0]
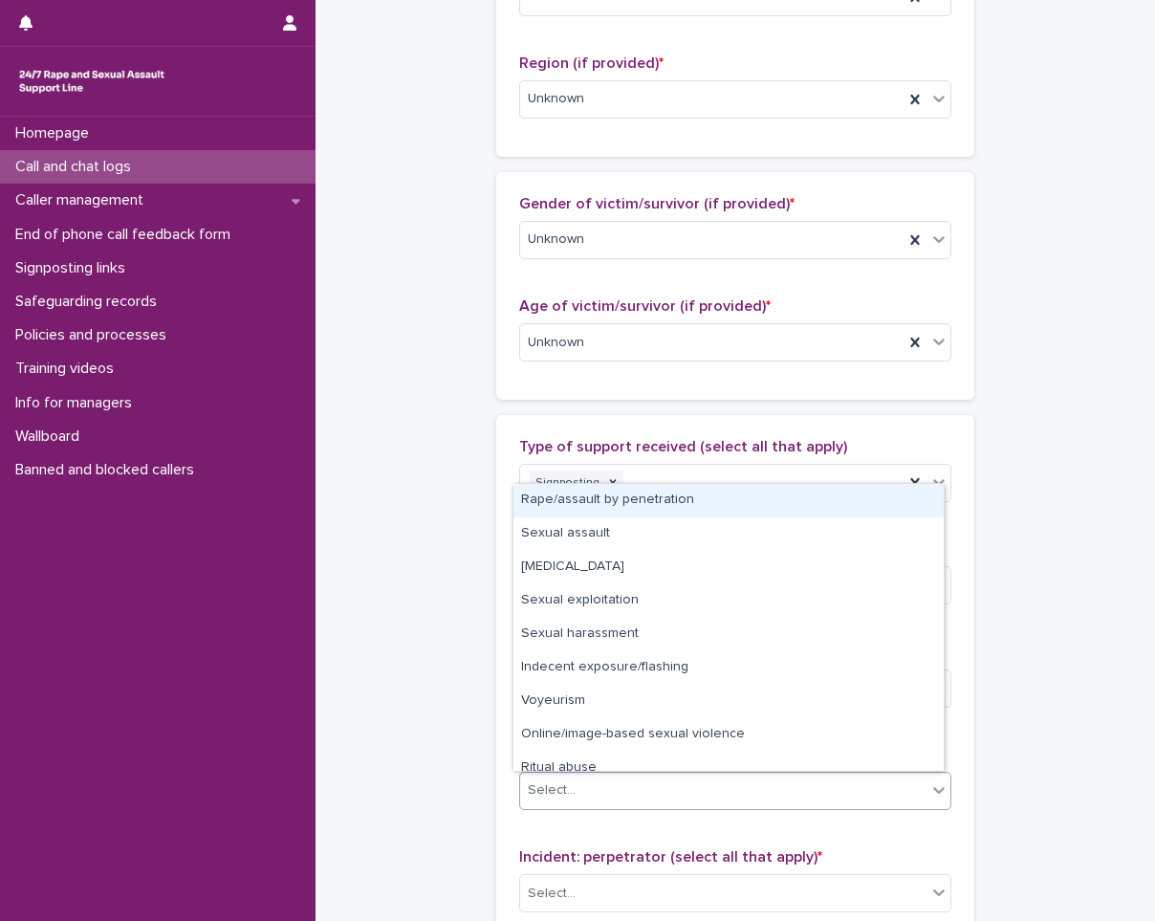
click at [701, 501] on div "Rape/assault by penetration" at bounding box center [729, 500] width 430 height 33
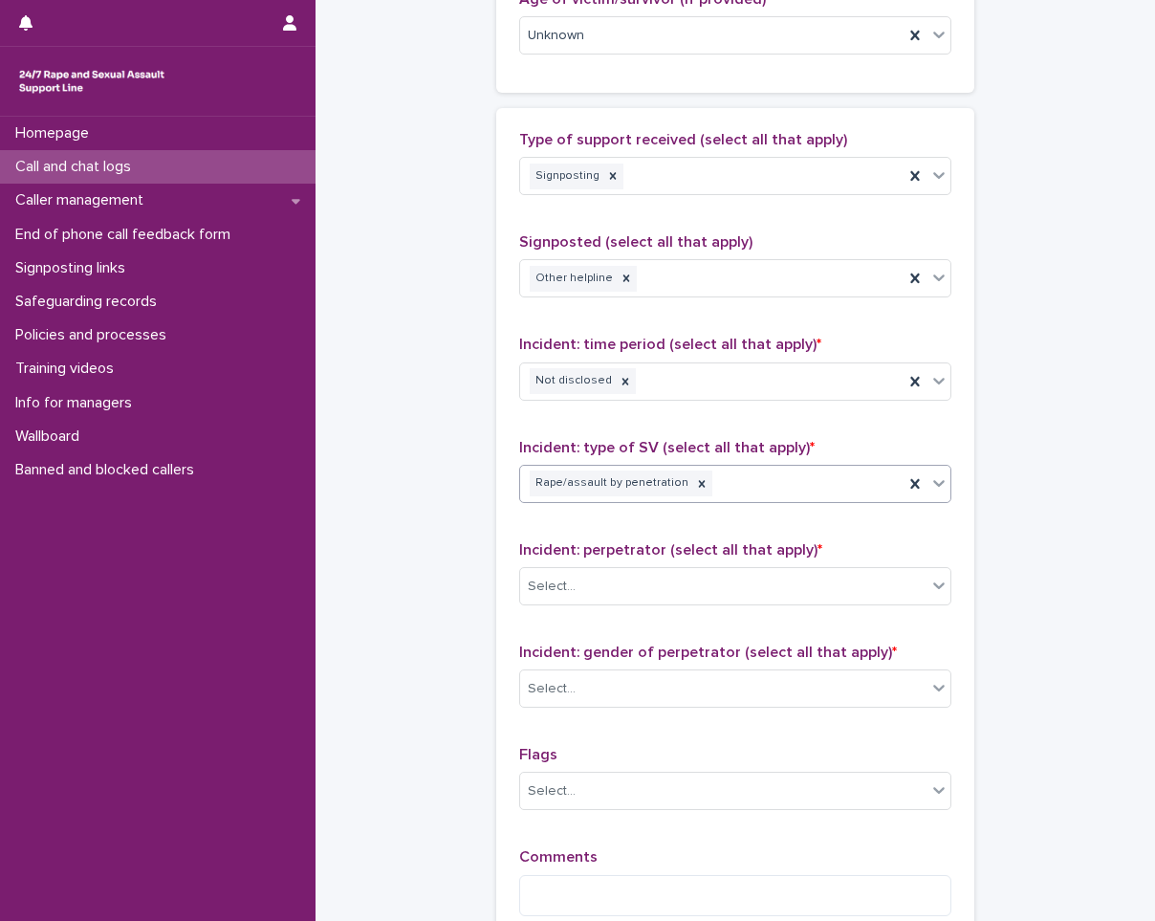
scroll to position [1148, 0]
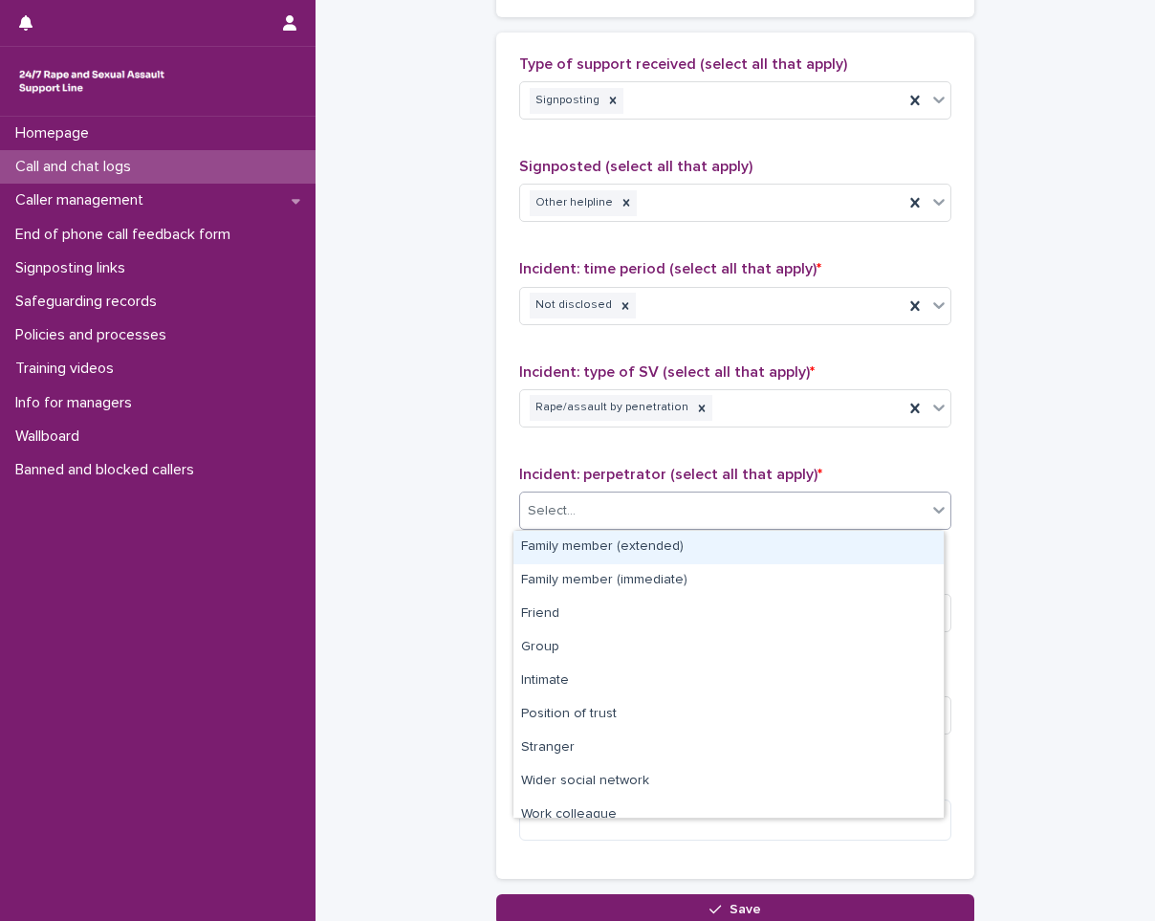
click at [690, 519] on div "Select..." at bounding box center [723, 511] width 406 height 32
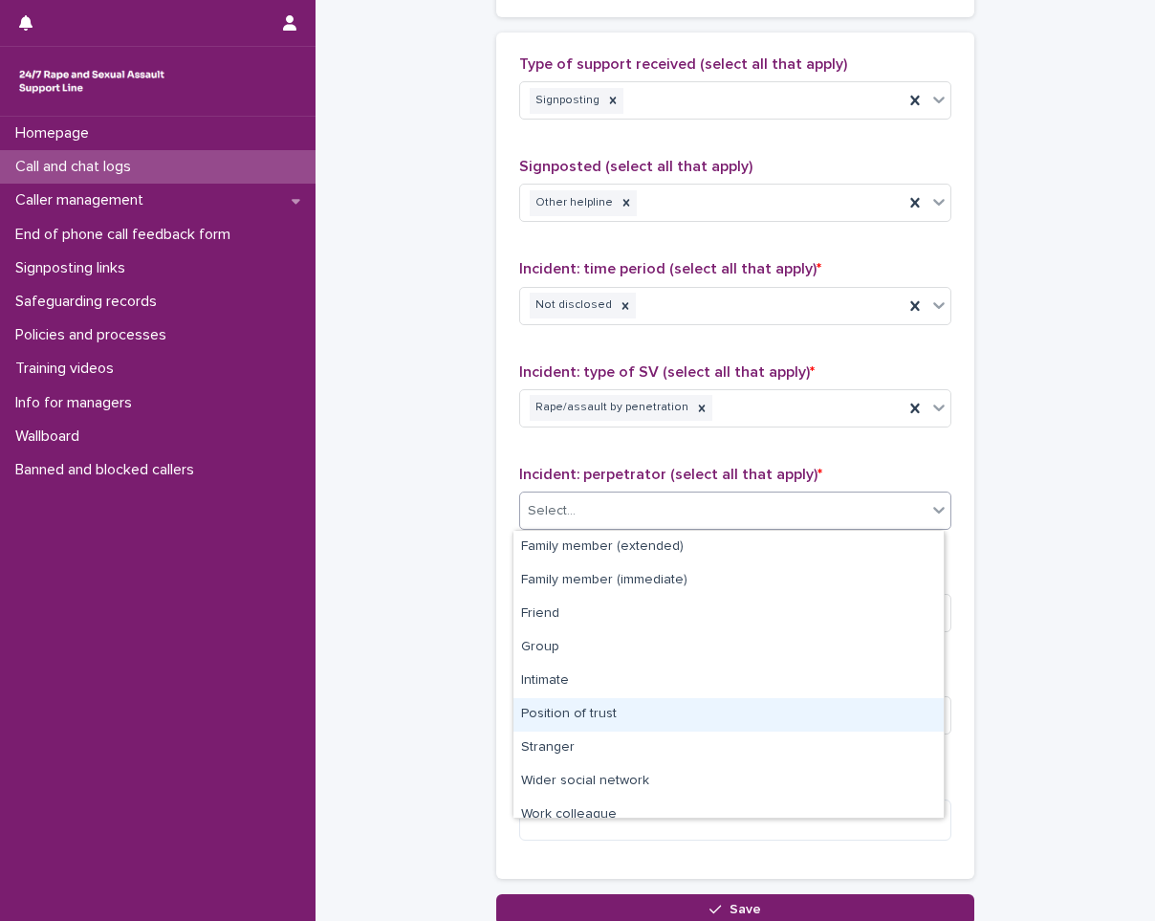
scroll to position [81, 0]
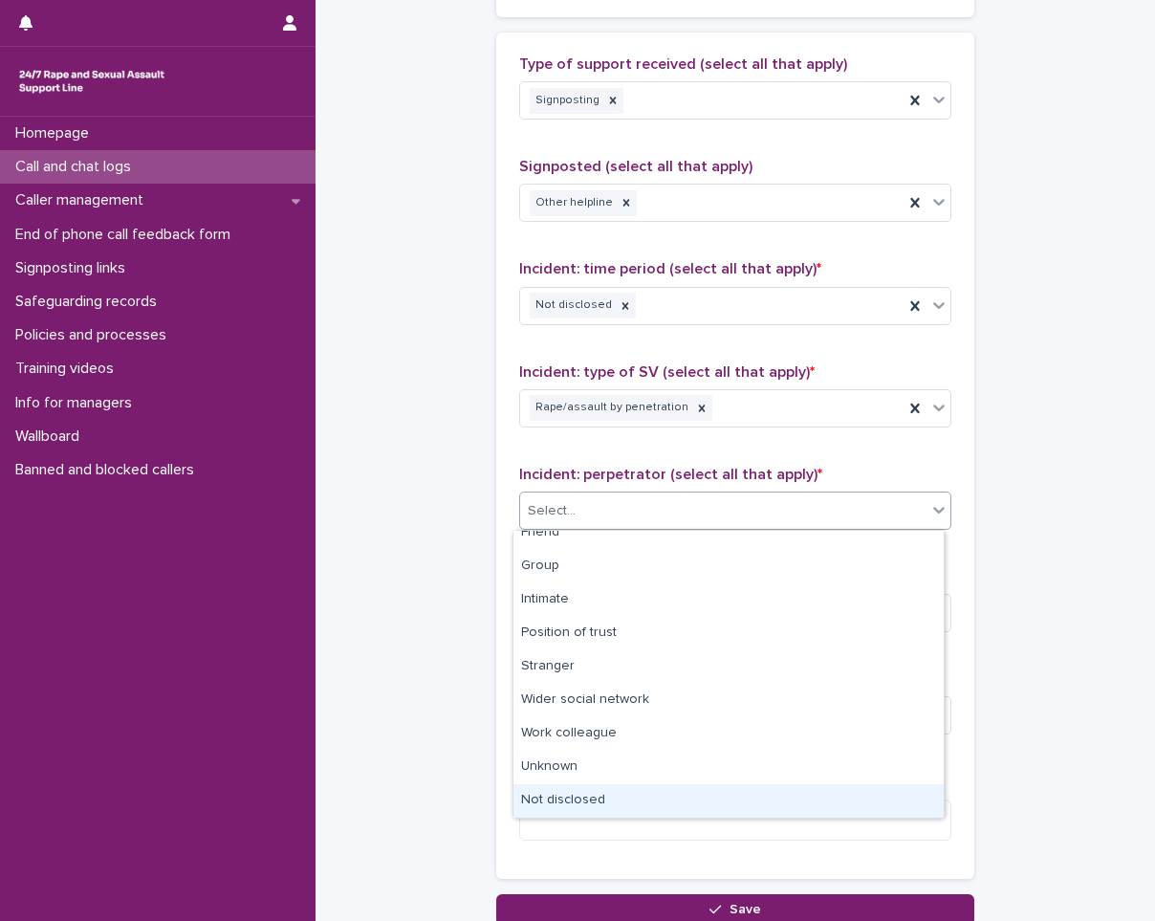
click at [608, 791] on div "Not disclosed" at bounding box center [729, 800] width 430 height 33
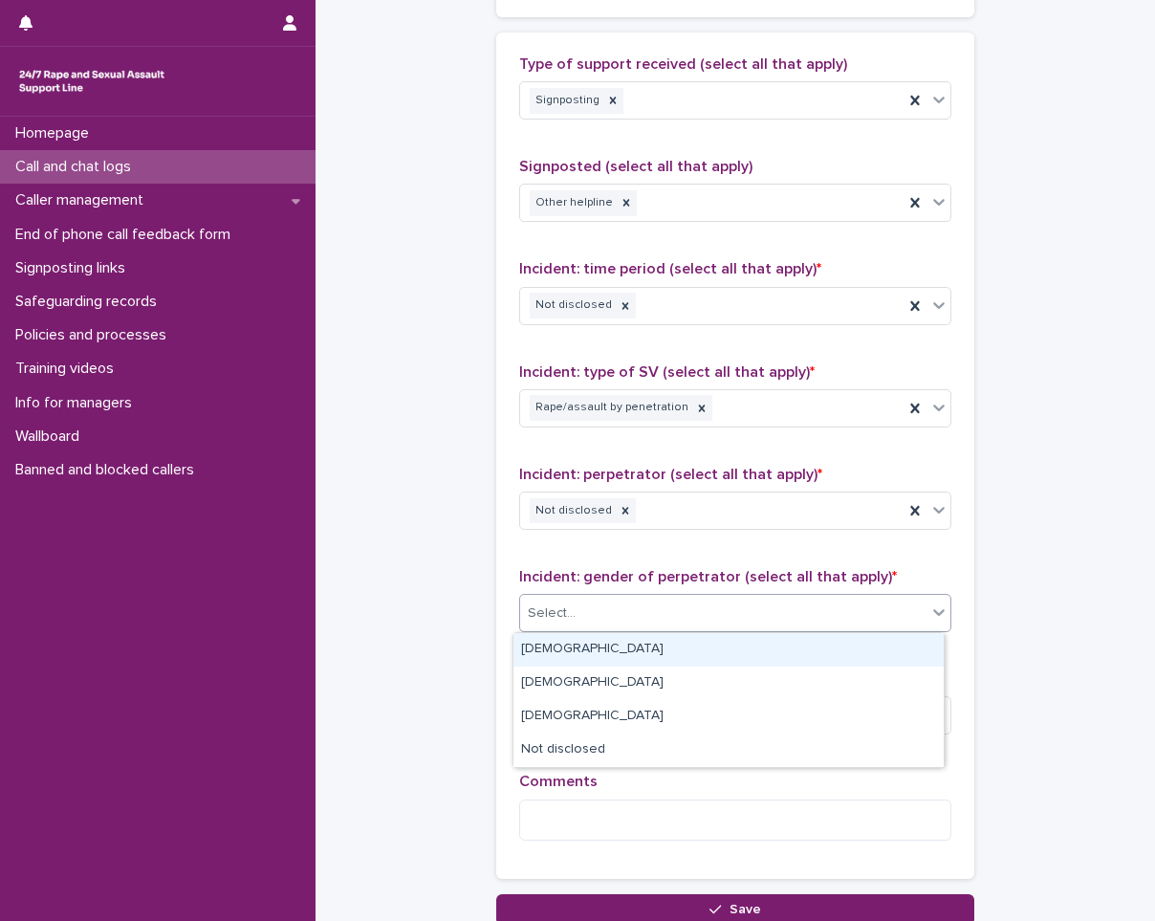
click at [640, 605] on div "Select..." at bounding box center [723, 614] width 406 height 32
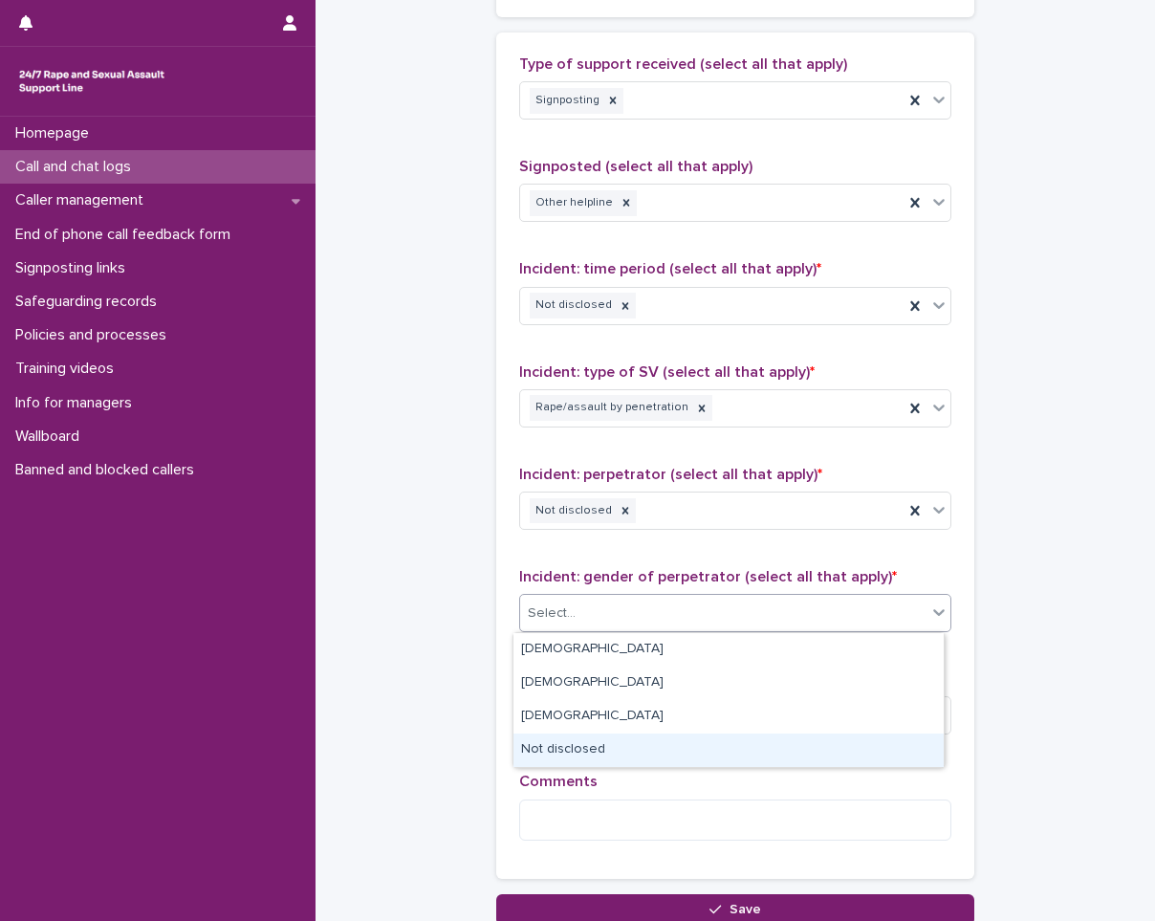
click at [631, 738] on div "Not disclosed" at bounding box center [729, 750] width 430 height 33
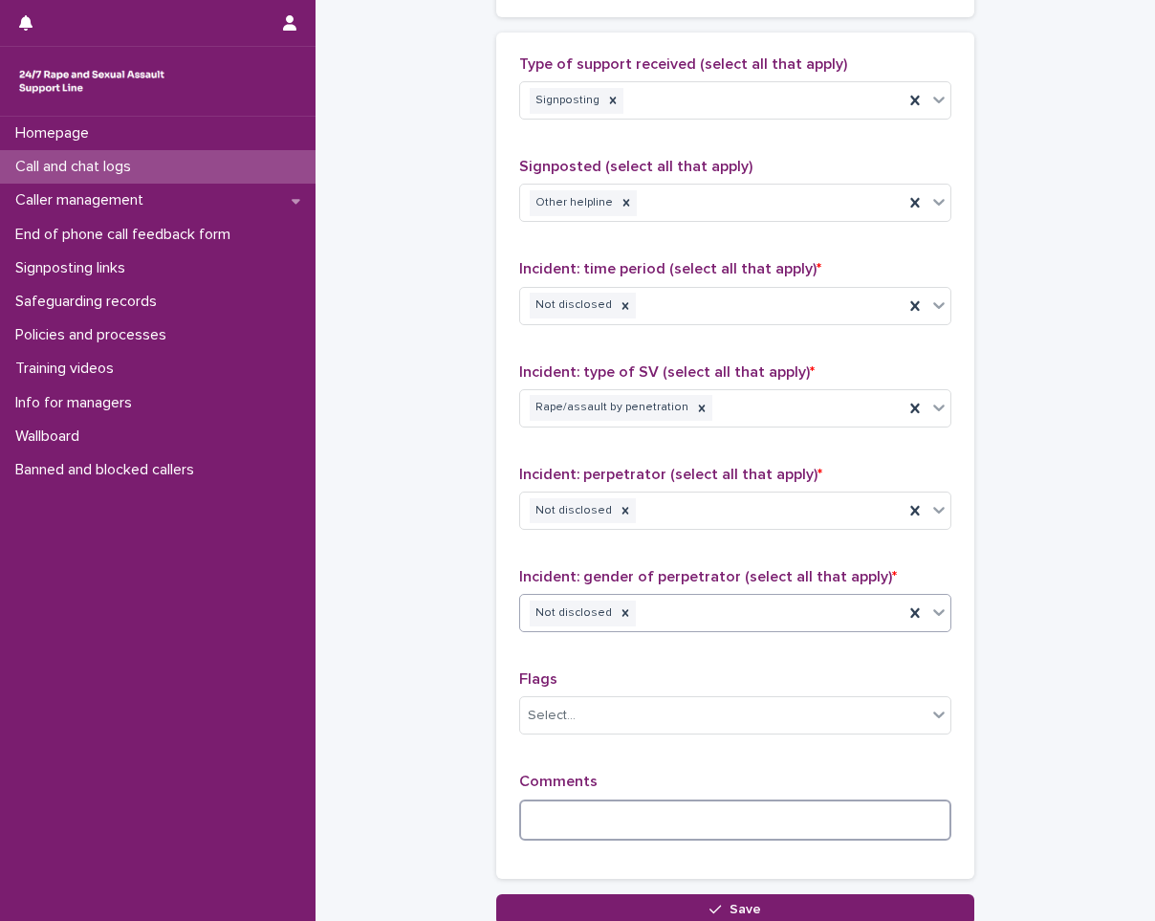
click at [595, 827] on textarea at bounding box center [735, 820] width 432 height 41
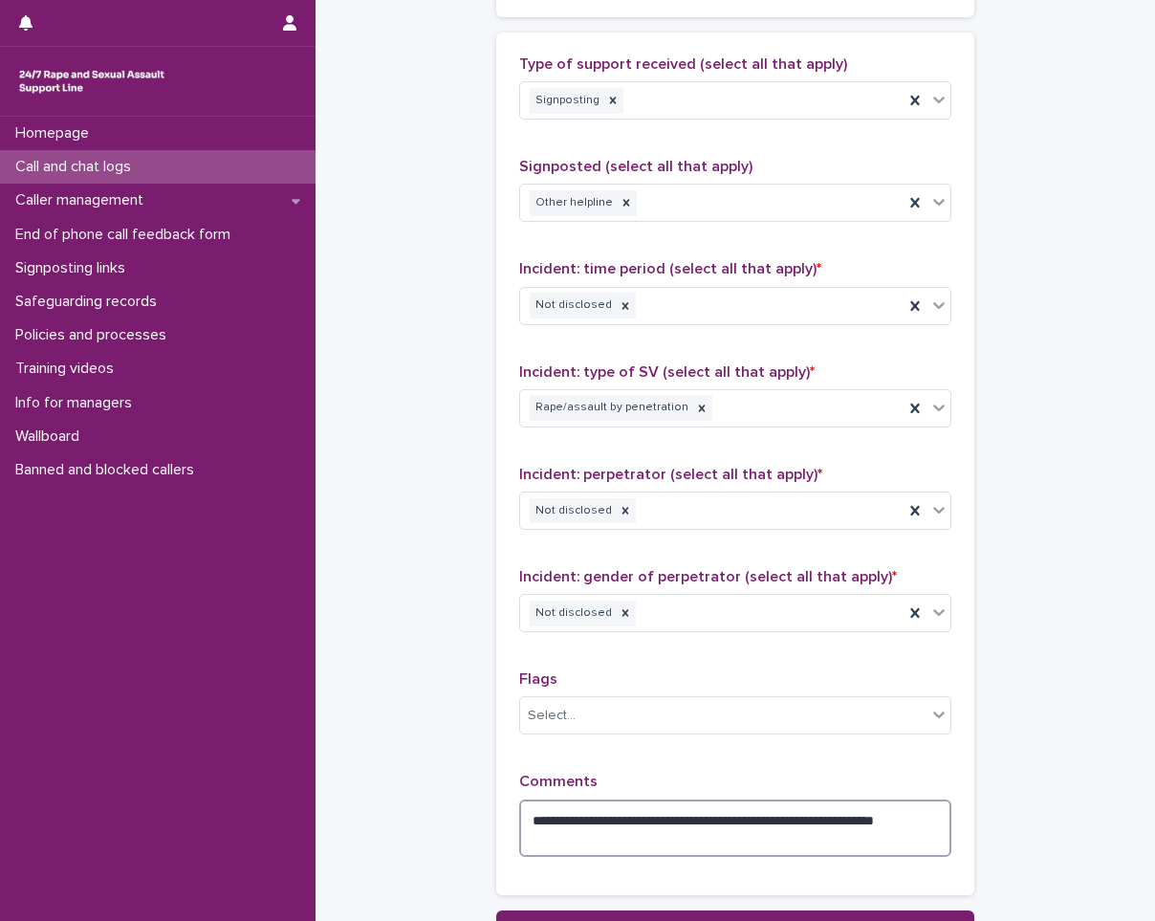
click at [875, 819] on textarea "**********" at bounding box center [735, 828] width 432 height 57
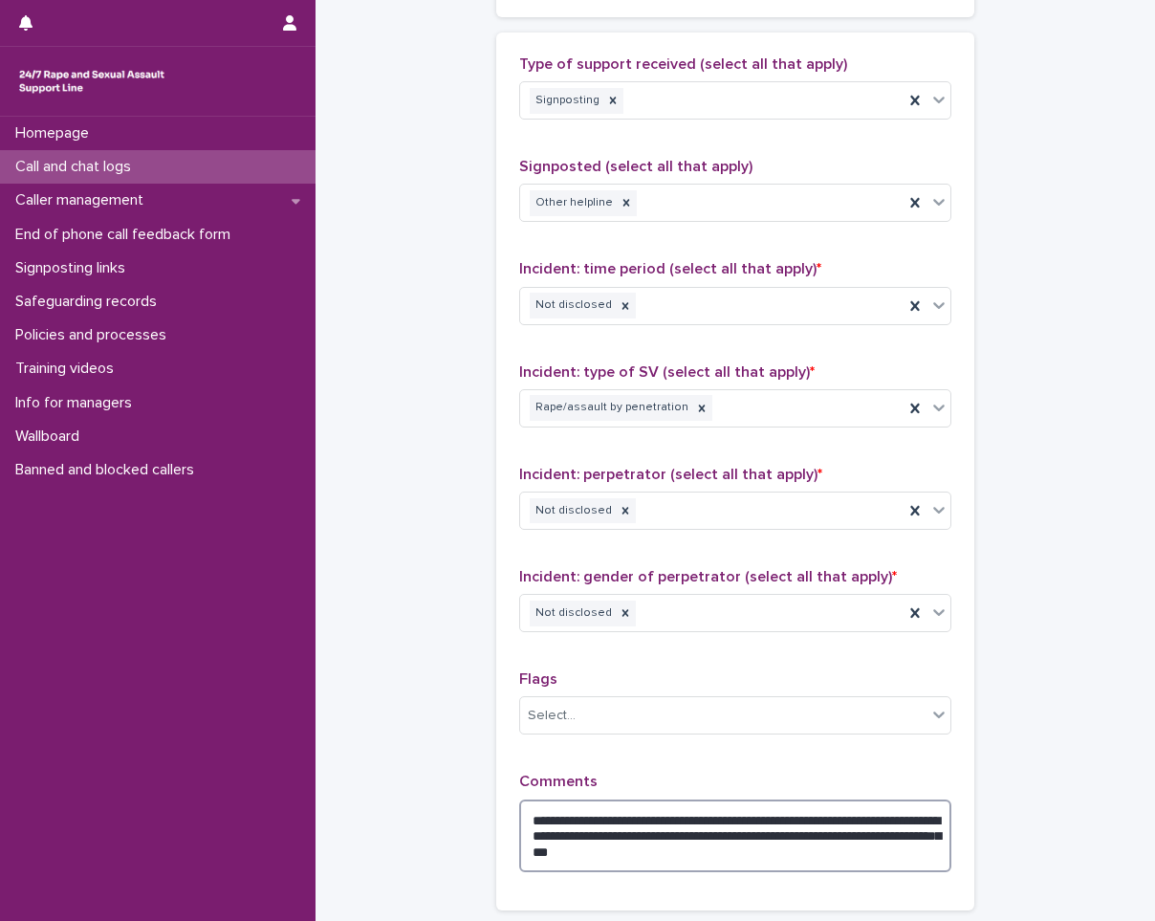
click at [835, 858] on textarea "**********" at bounding box center [735, 836] width 432 height 73
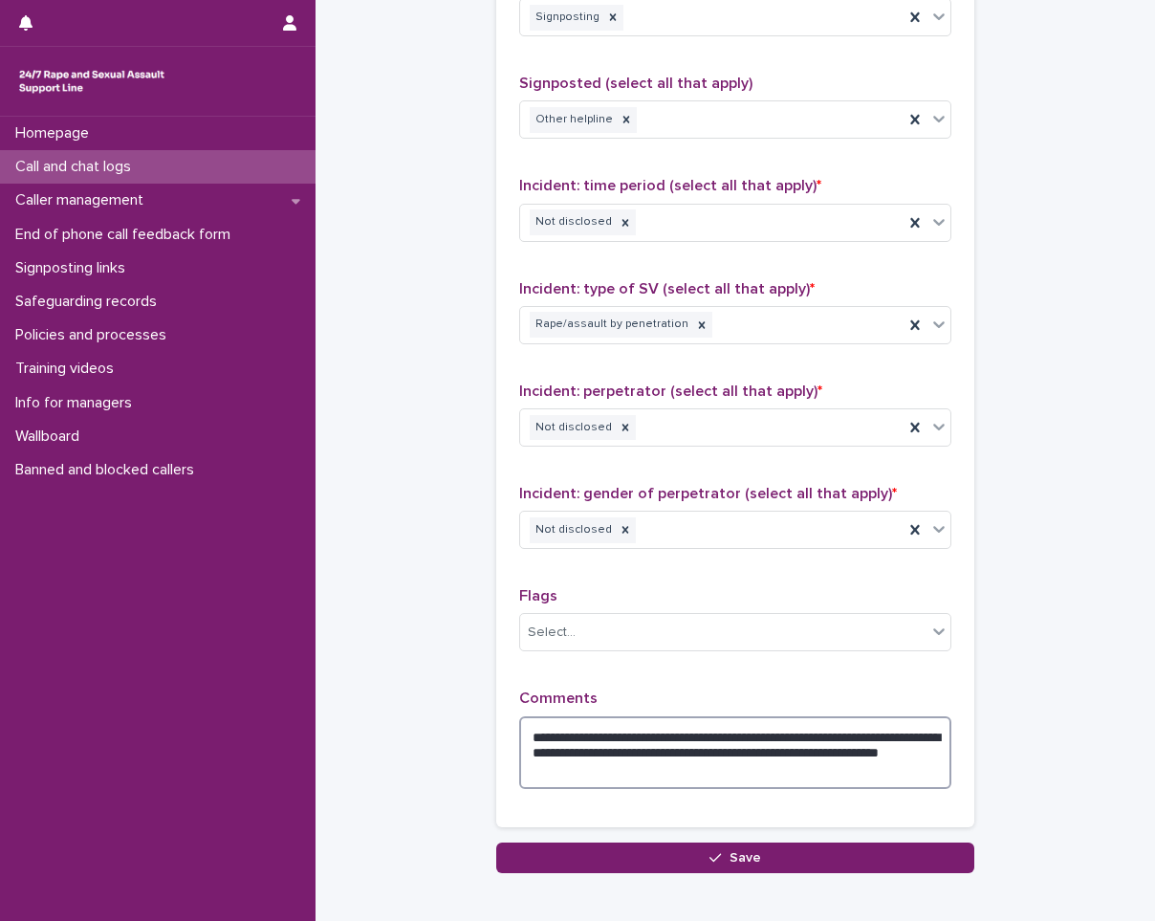
scroll to position [1332, 0]
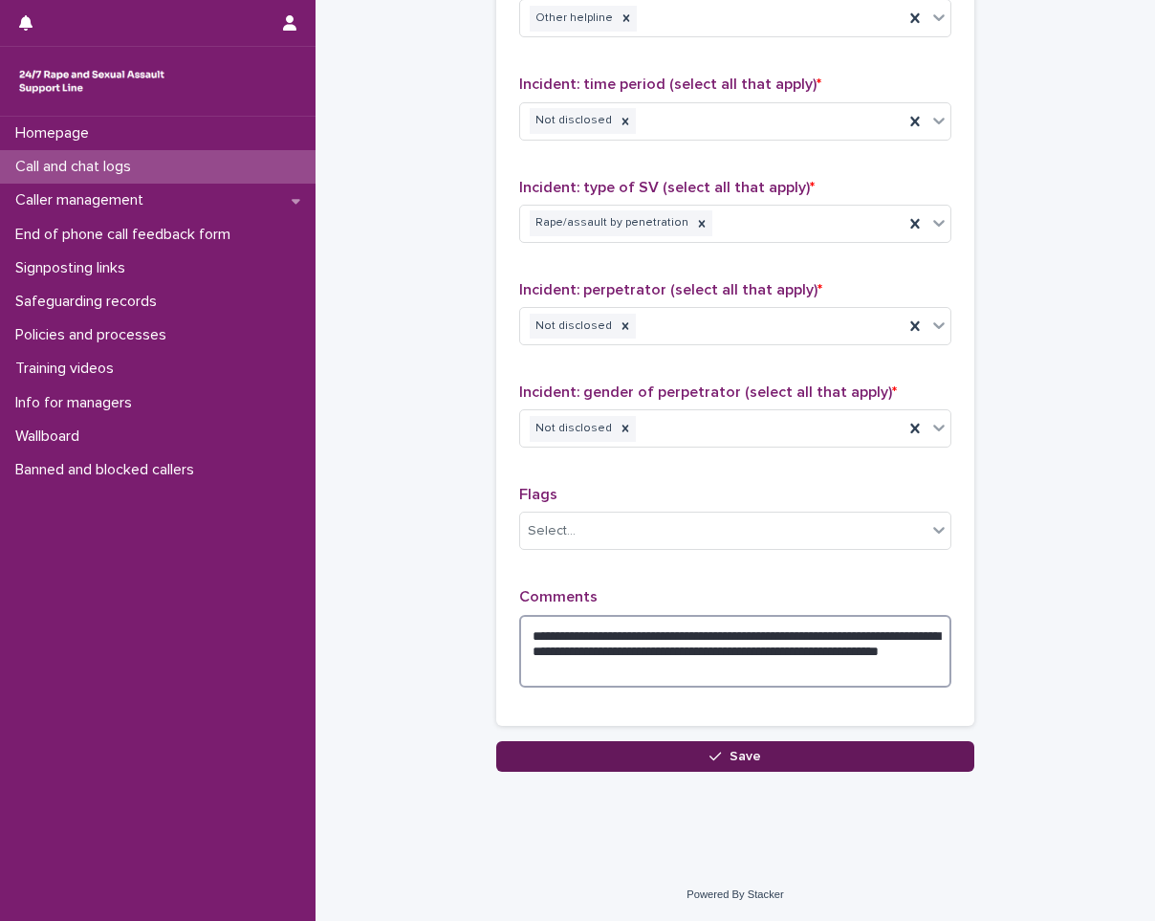
type textarea "**********"
click at [765, 759] on button "Save" at bounding box center [735, 756] width 478 height 31
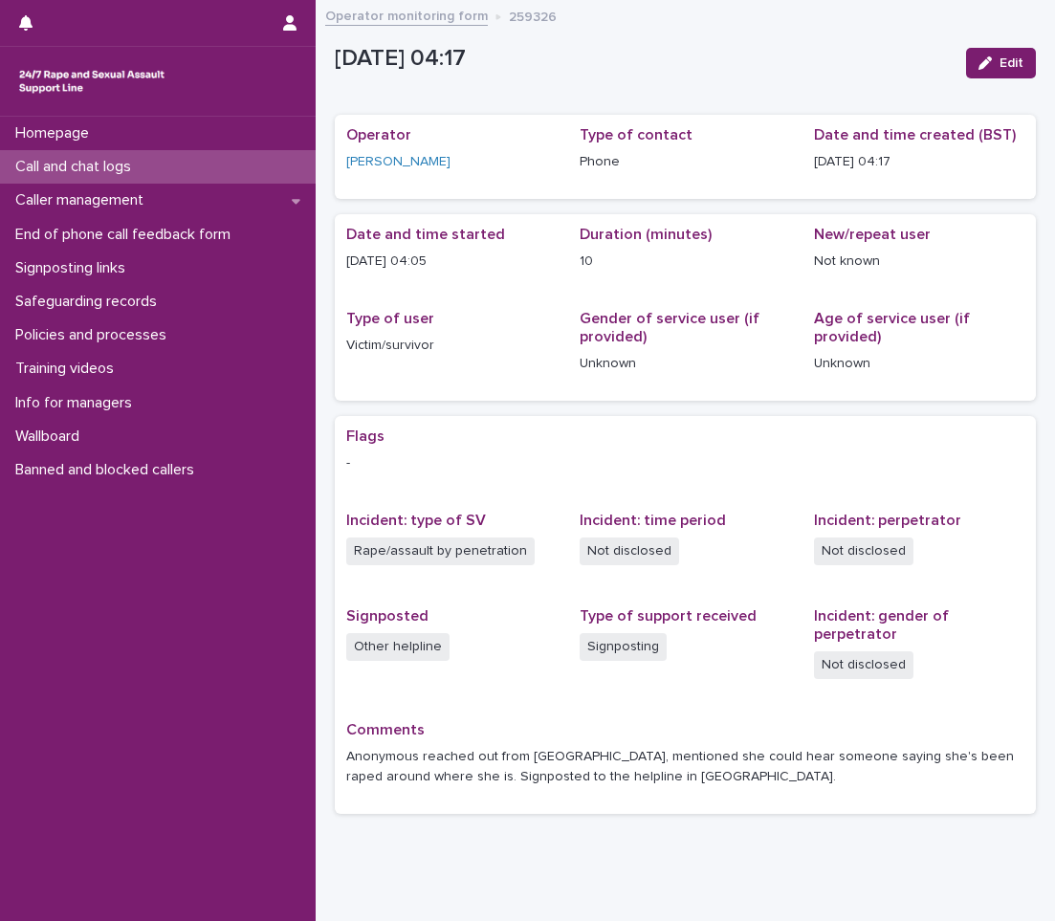
click at [40, 793] on div "Homepage Call and chat logs Caller management End of phone call feedback form S…" at bounding box center [158, 519] width 316 height 804
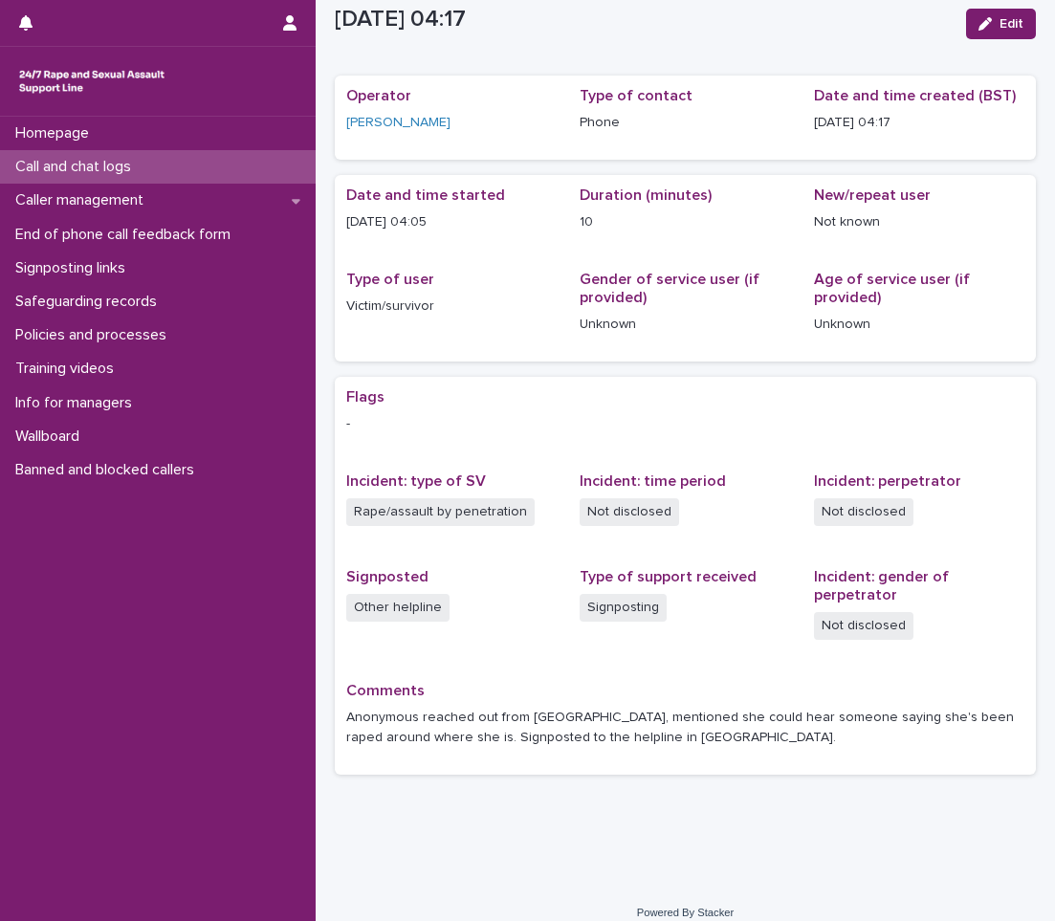
scroll to position [58, 0]
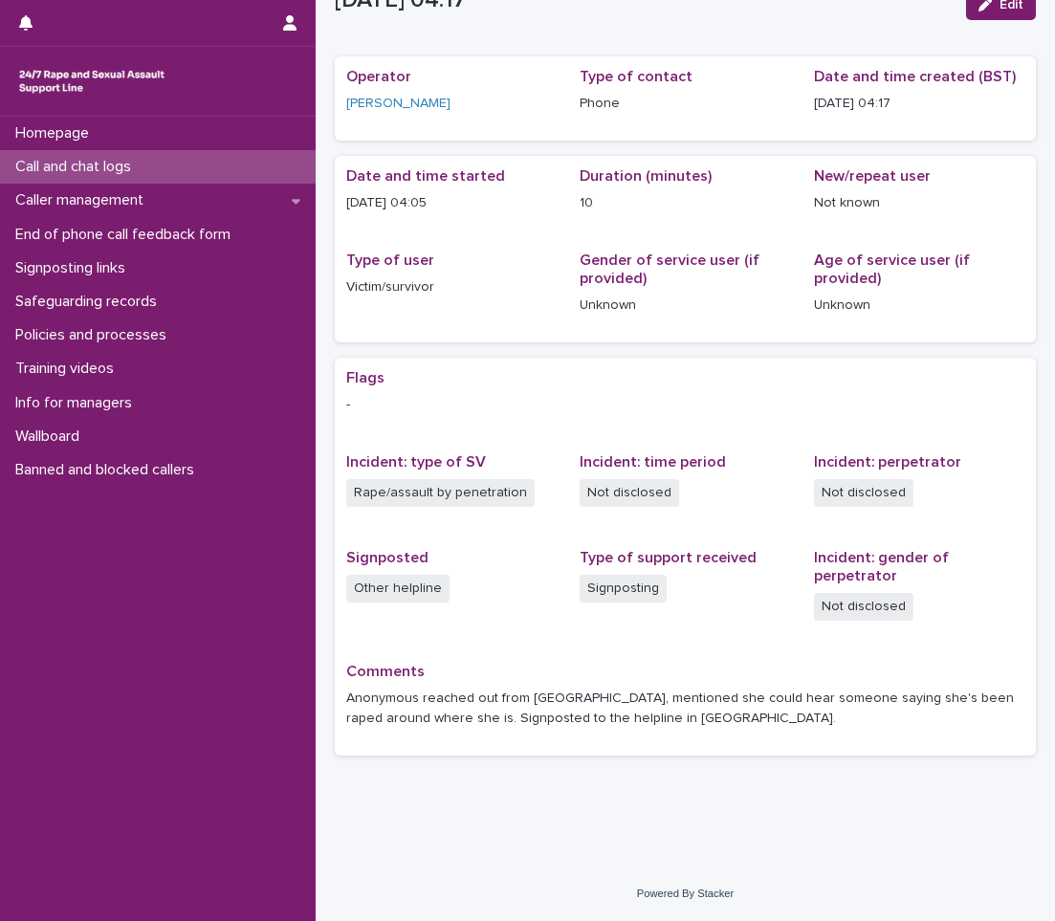
click at [224, 180] on div "Call and chat logs" at bounding box center [158, 166] width 316 height 33
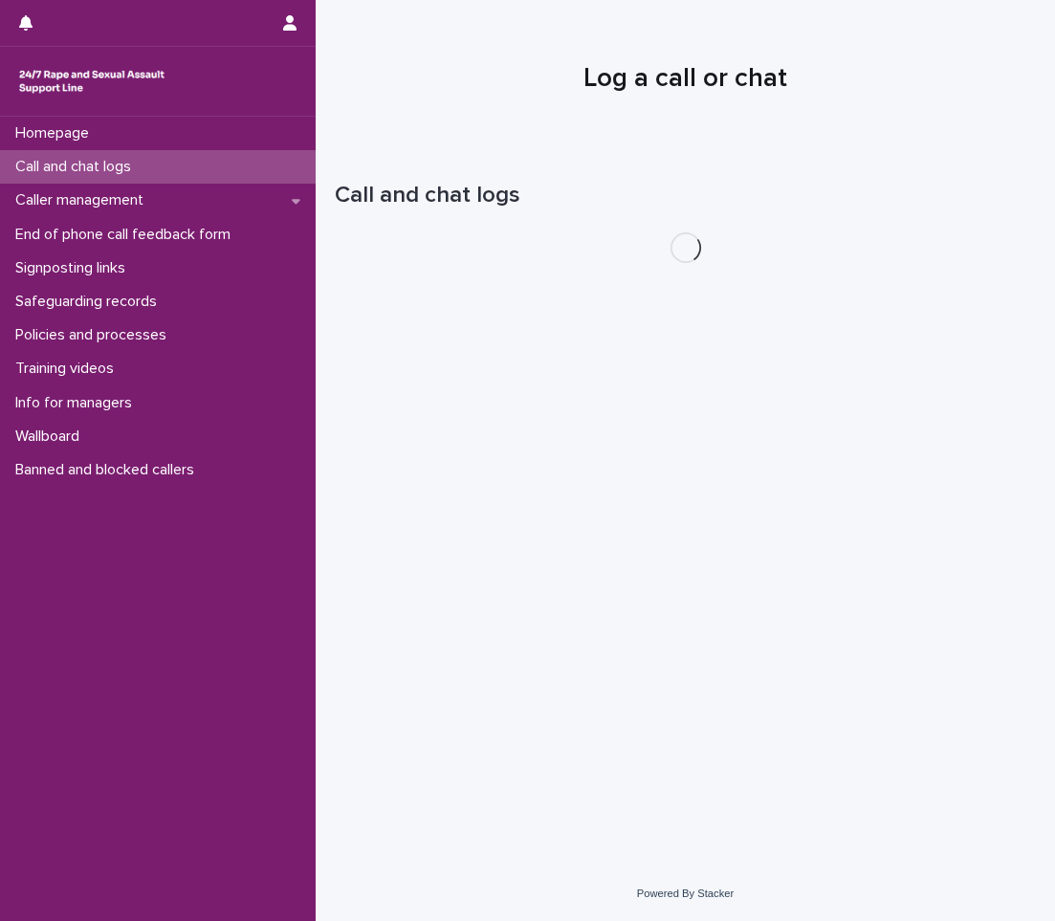
click at [224, 180] on div "Call and chat logs" at bounding box center [158, 166] width 316 height 33
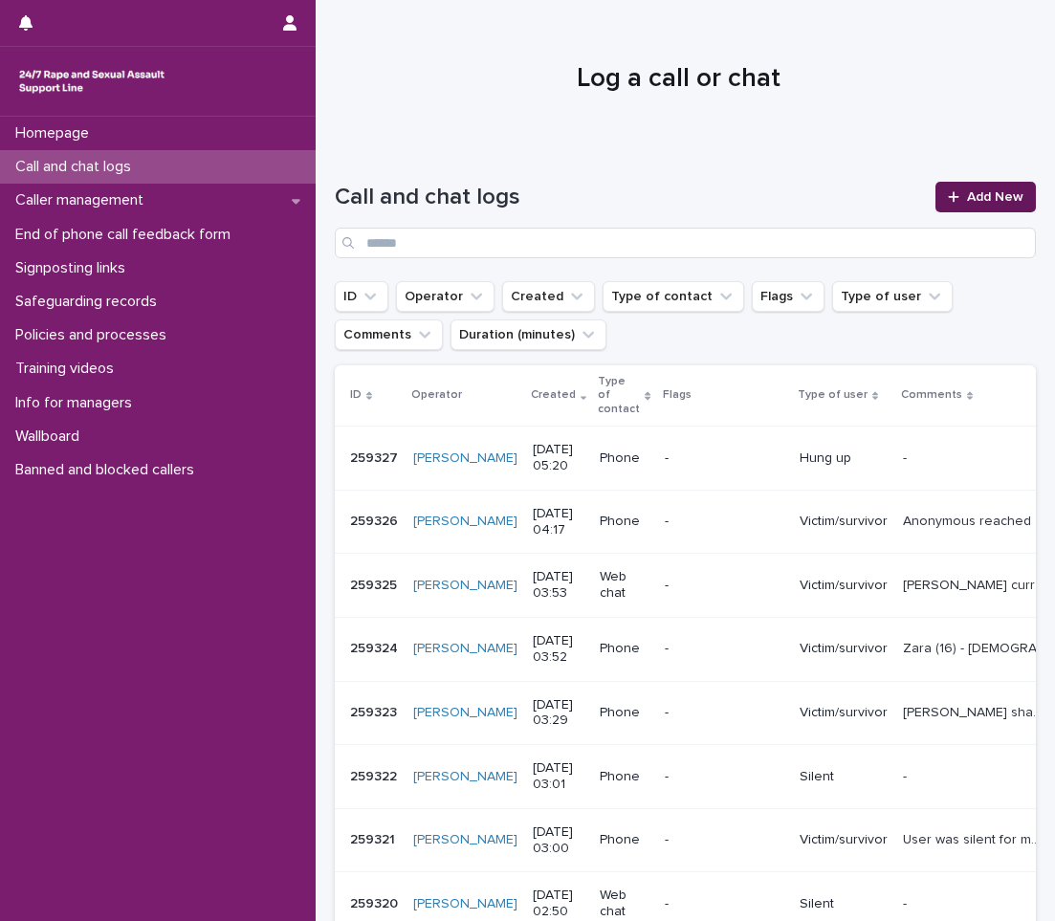
click at [1008, 190] on span "Add New" at bounding box center [995, 196] width 56 height 13
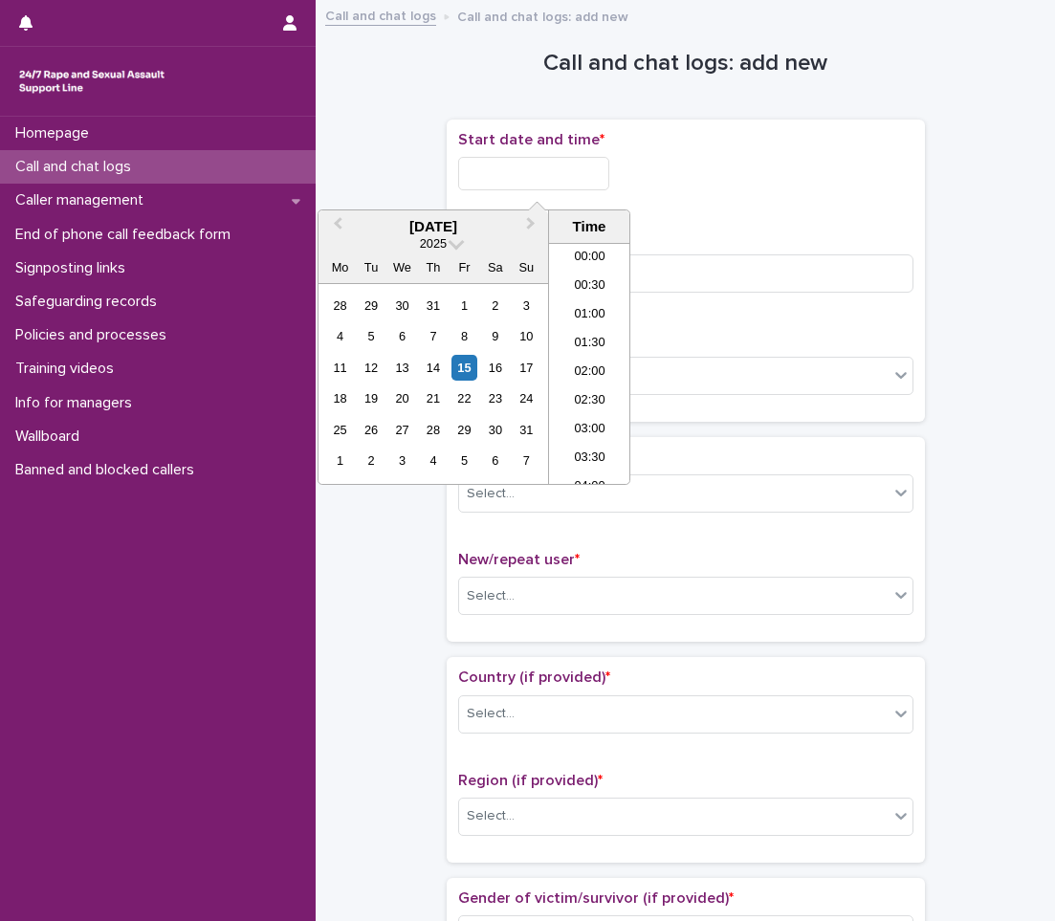
click at [481, 187] on input "text" at bounding box center [533, 173] width 151 height 33
click at [466, 368] on div "15" at bounding box center [464, 368] width 26 height 26
click at [590, 333] on li "04:30" at bounding box center [589, 334] width 81 height 29
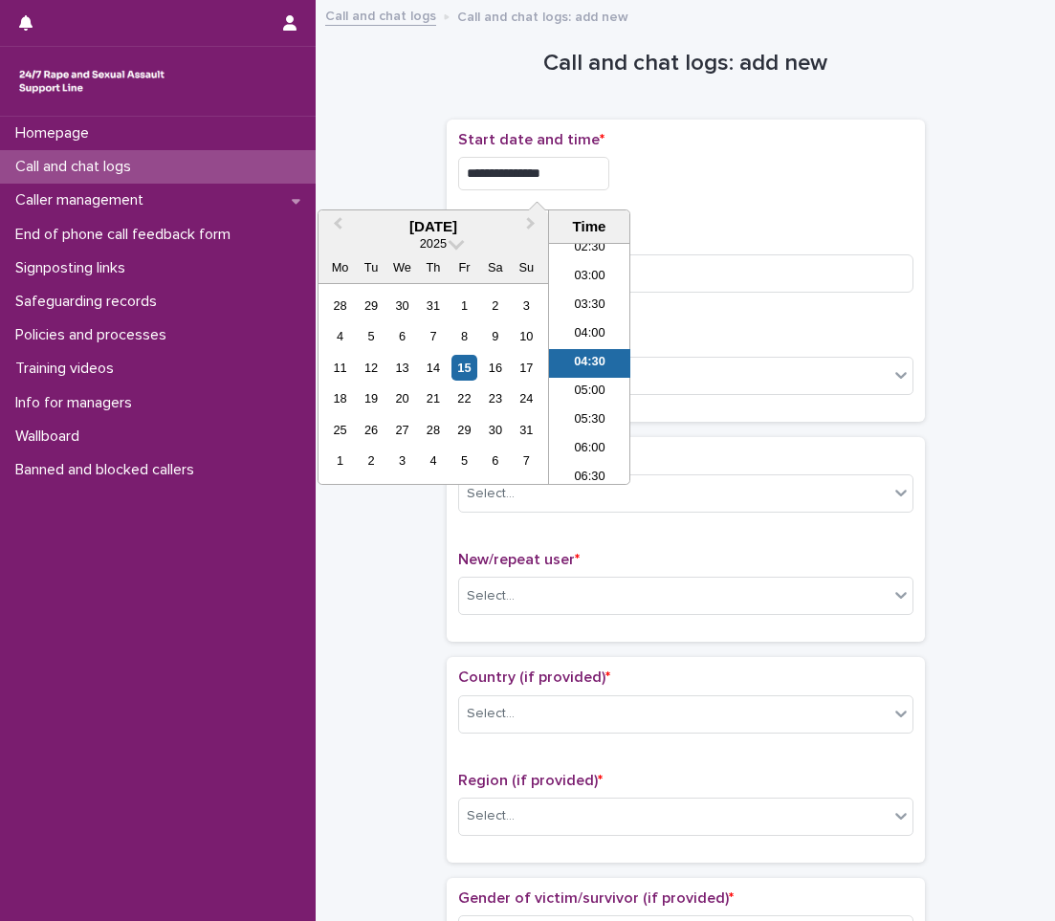
click at [576, 174] on input "**********" at bounding box center [533, 173] width 151 height 33
type input "**********"
click at [665, 145] on p "Start date and time *" at bounding box center [685, 140] width 455 height 18
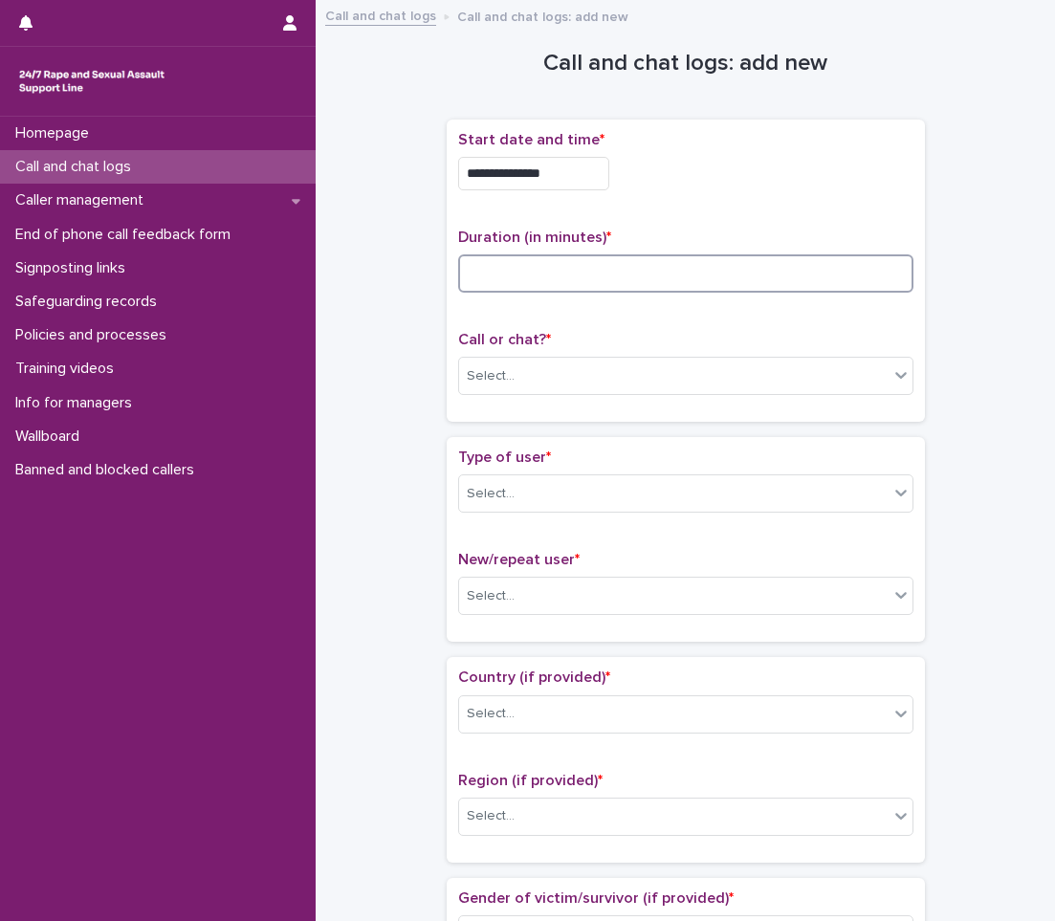
click at [667, 275] on input at bounding box center [685, 273] width 455 height 38
type input "**"
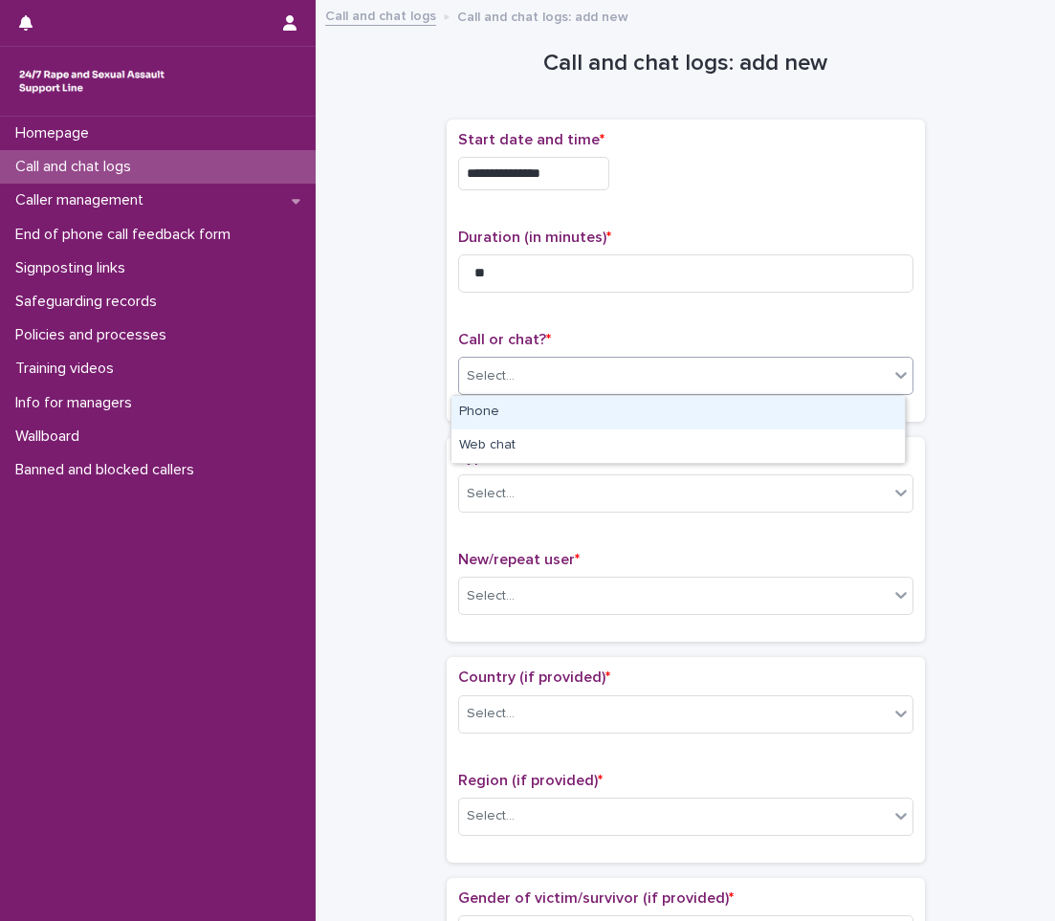
click at [626, 357] on div "Select..." at bounding box center [685, 376] width 455 height 38
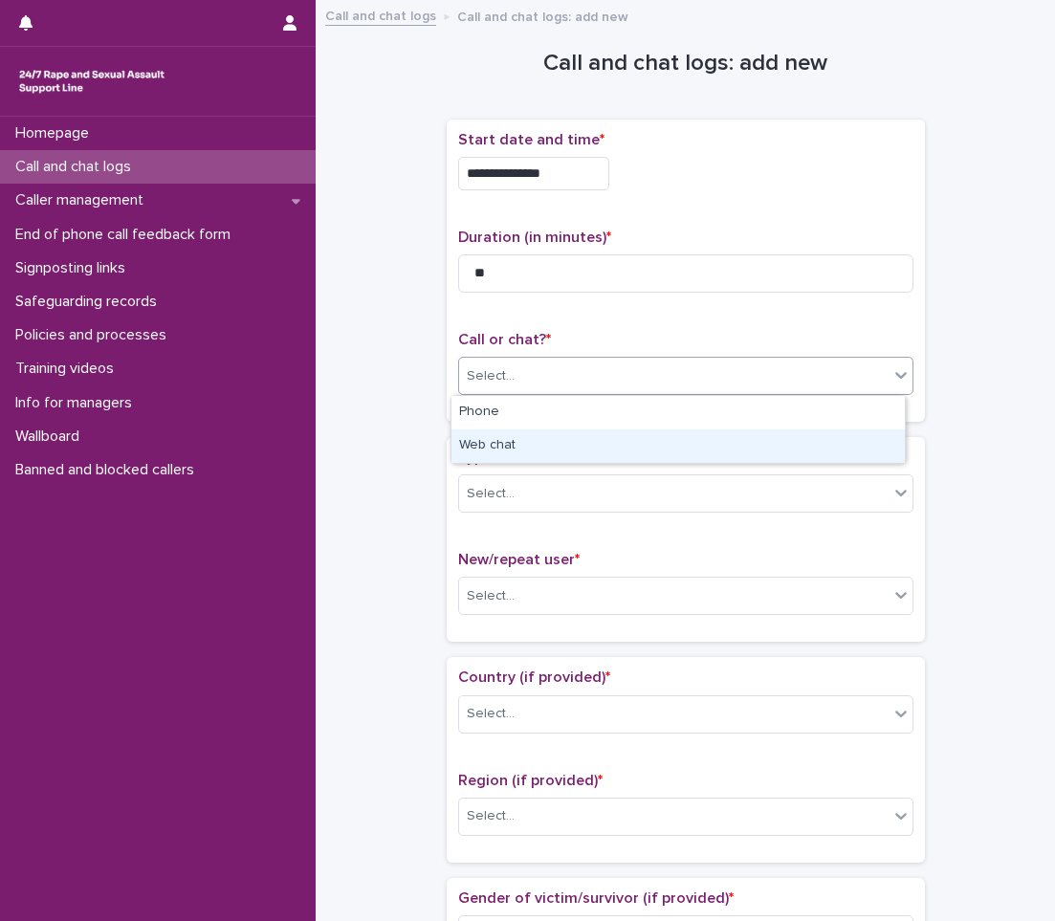
click at [590, 461] on div "Web chat" at bounding box center [677, 445] width 453 height 33
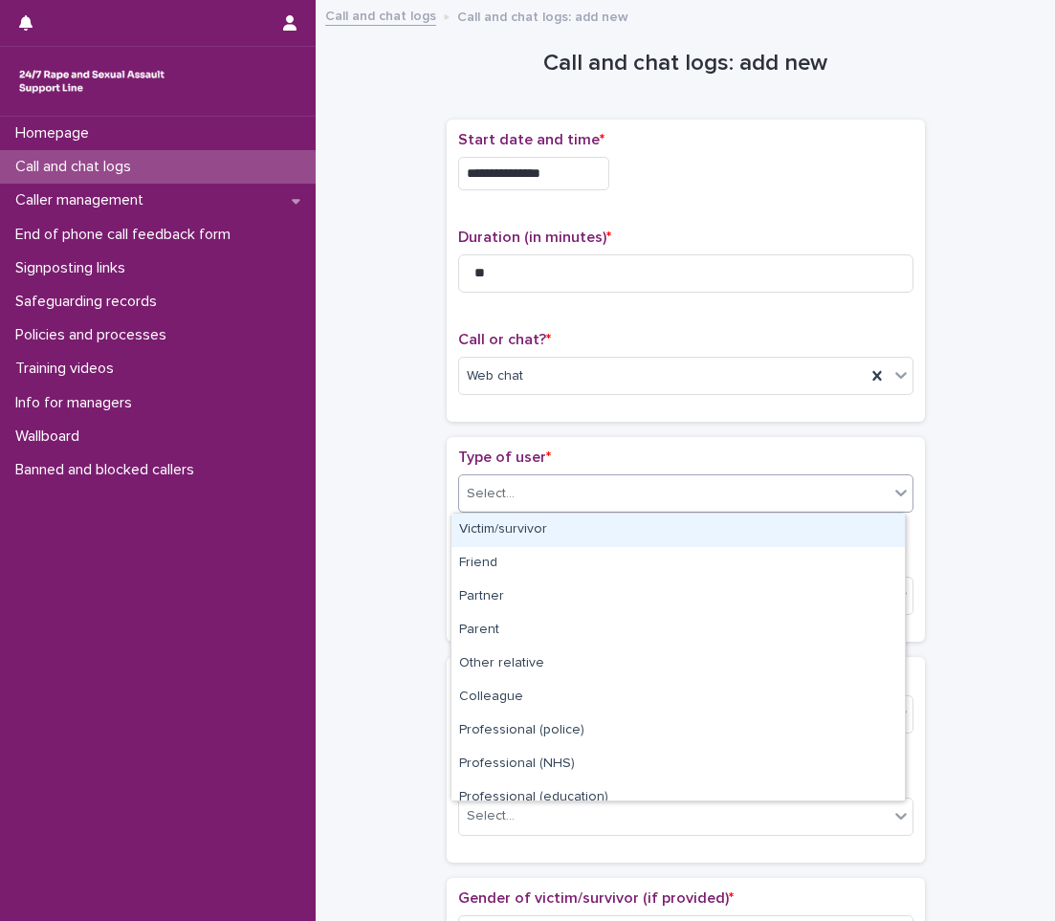
click at [563, 506] on div "Select..." at bounding box center [673, 494] width 429 height 32
click at [538, 526] on div "Victim/survivor" at bounding box center [677, 530] width 453 height 33
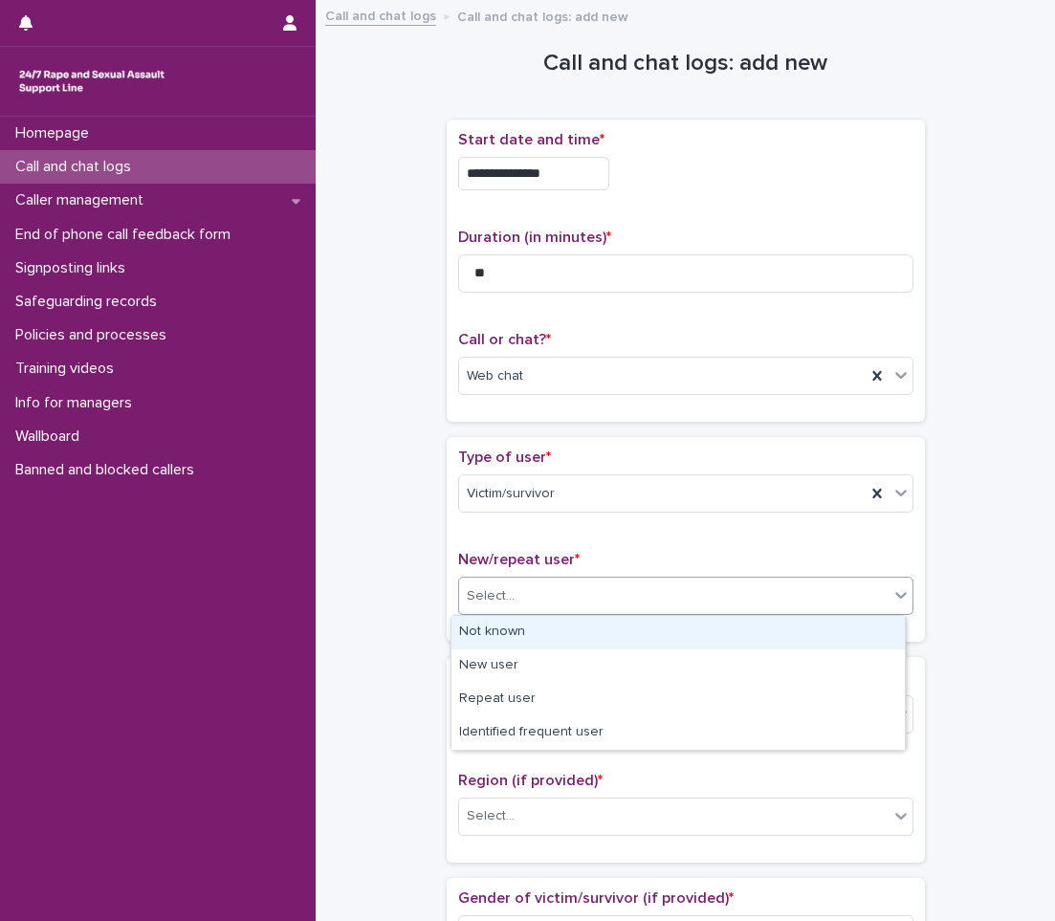
click at [527, 593] on div "Select..." at bounding box center [673, 597] width 429 height 32
click at [587, 623] on div "Not known" at bounding box center [677, 632] width 453 height 33
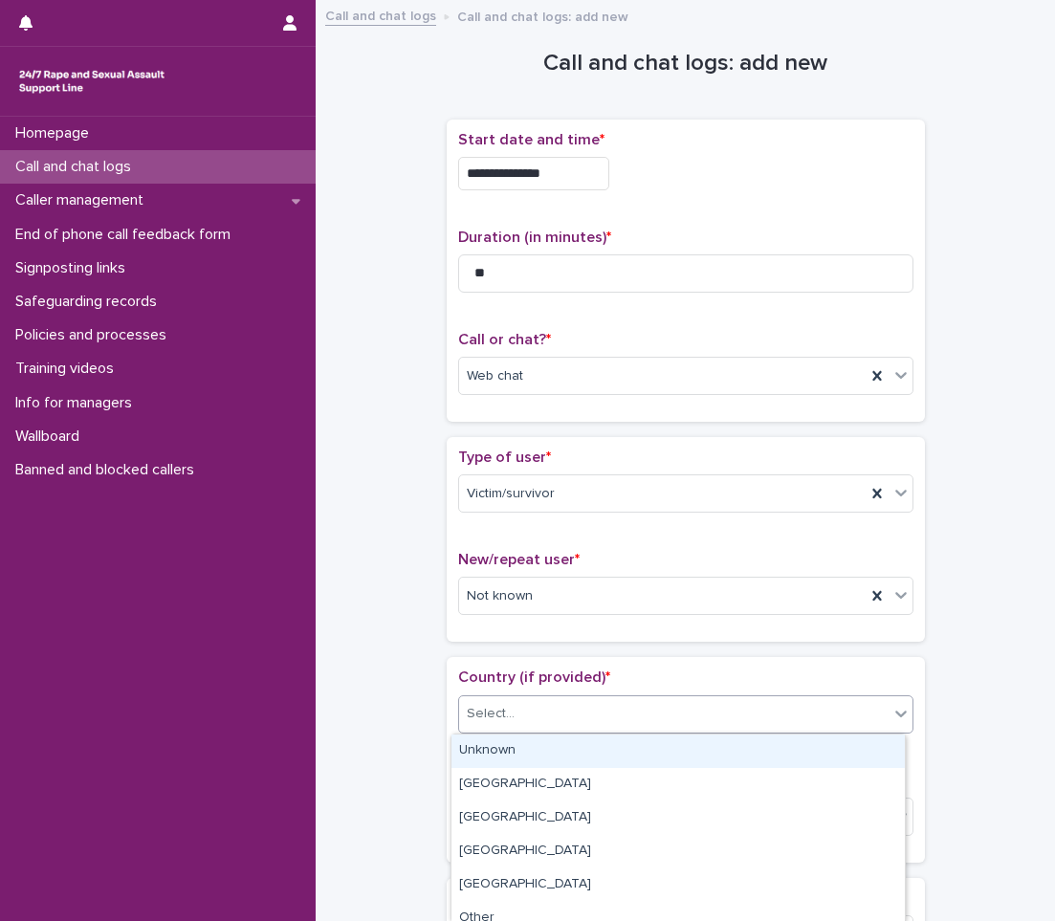
click at [571, 698] on div "Select..." at bounding box center [673, 714] width 429 height 32
click at [566, 756] on div "Unknown" at bounding box center [677, 751] width 453 height 33
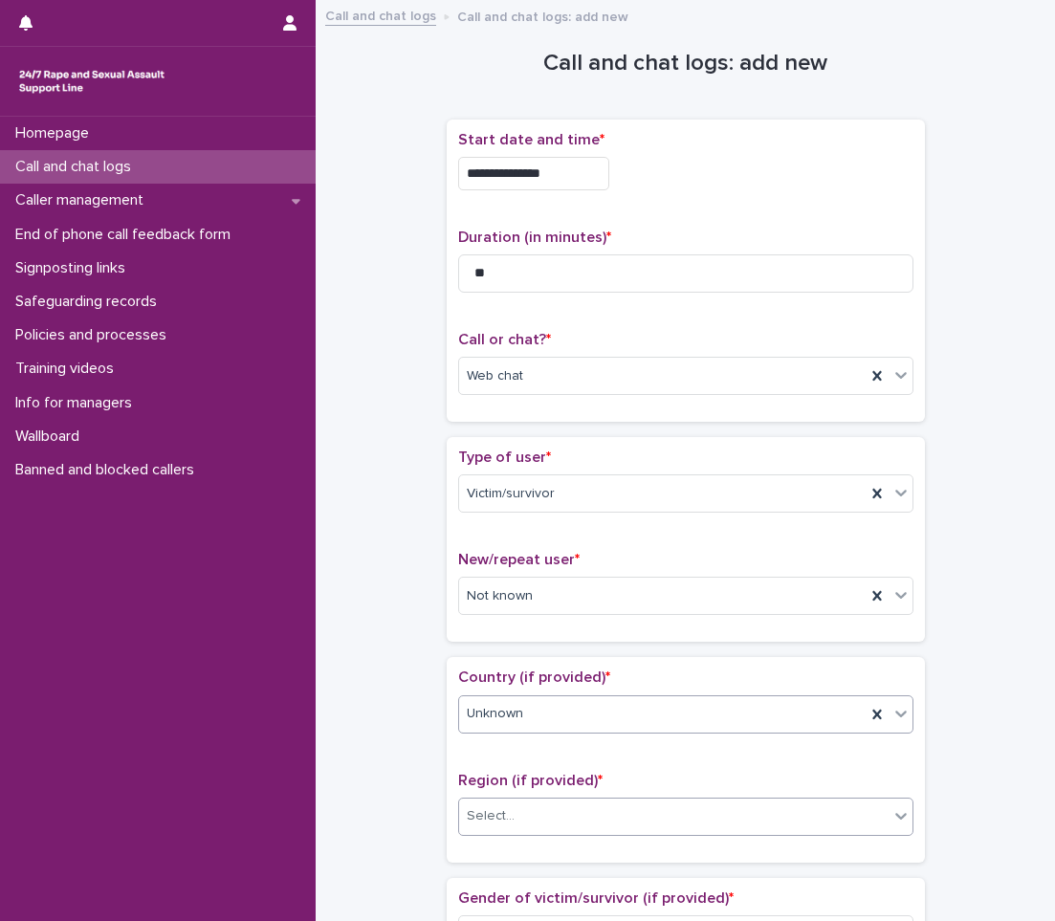
click at [541, 817] on div "Select..." at bounding box center [673, 817] width 429 height 32
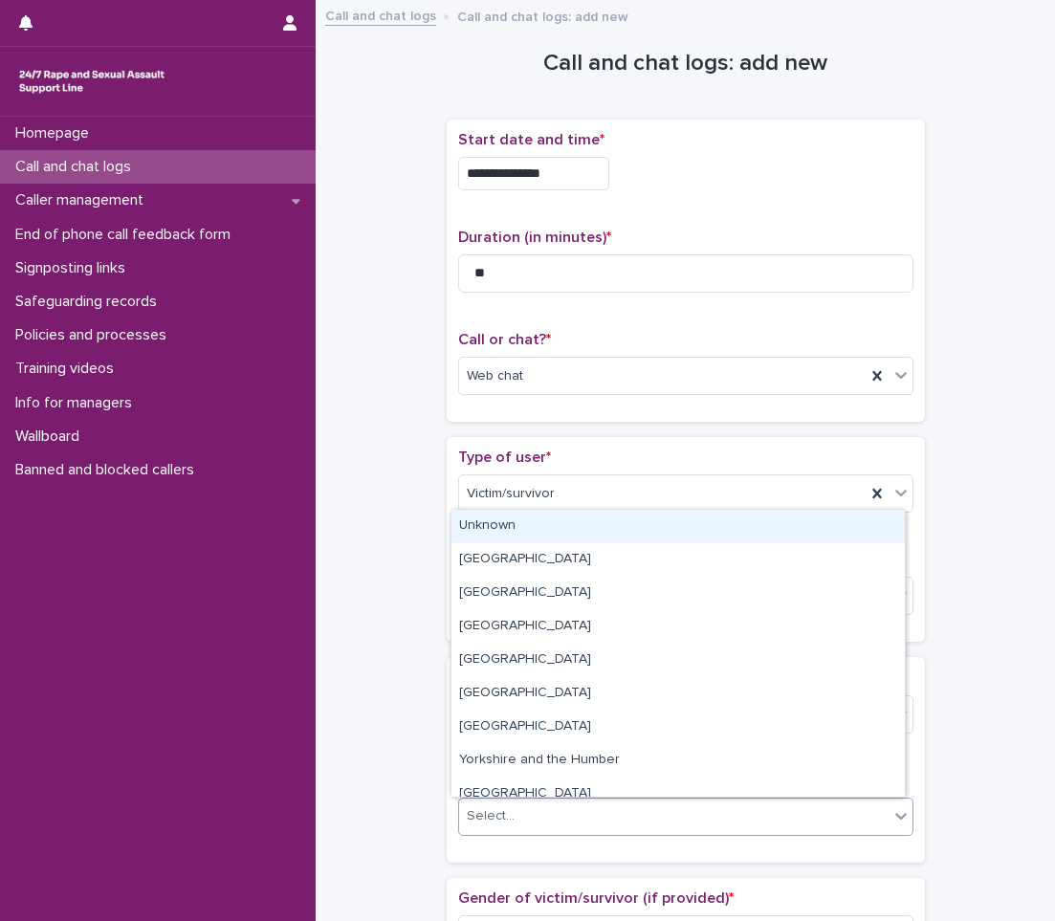
click at [531, 523] on div "Unknown" at bounding box center [677, 526] width 453 height 33
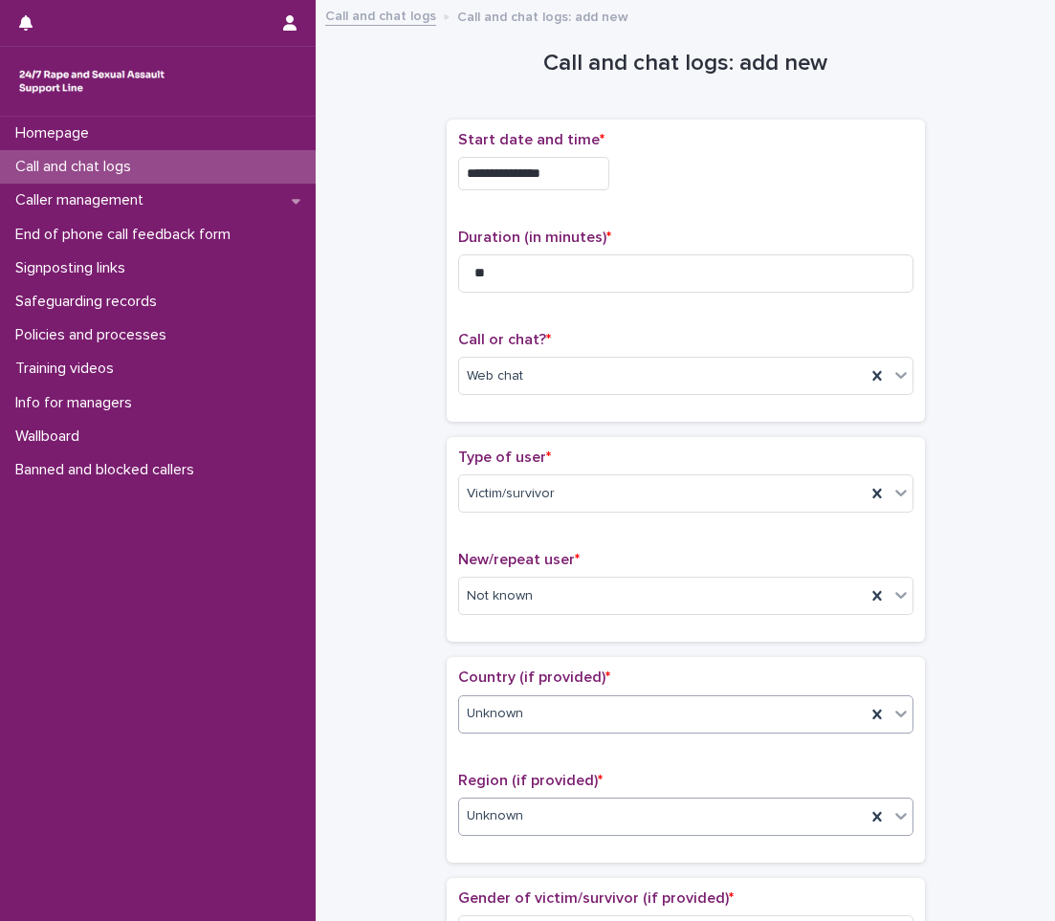
scroll to position [383, 0]
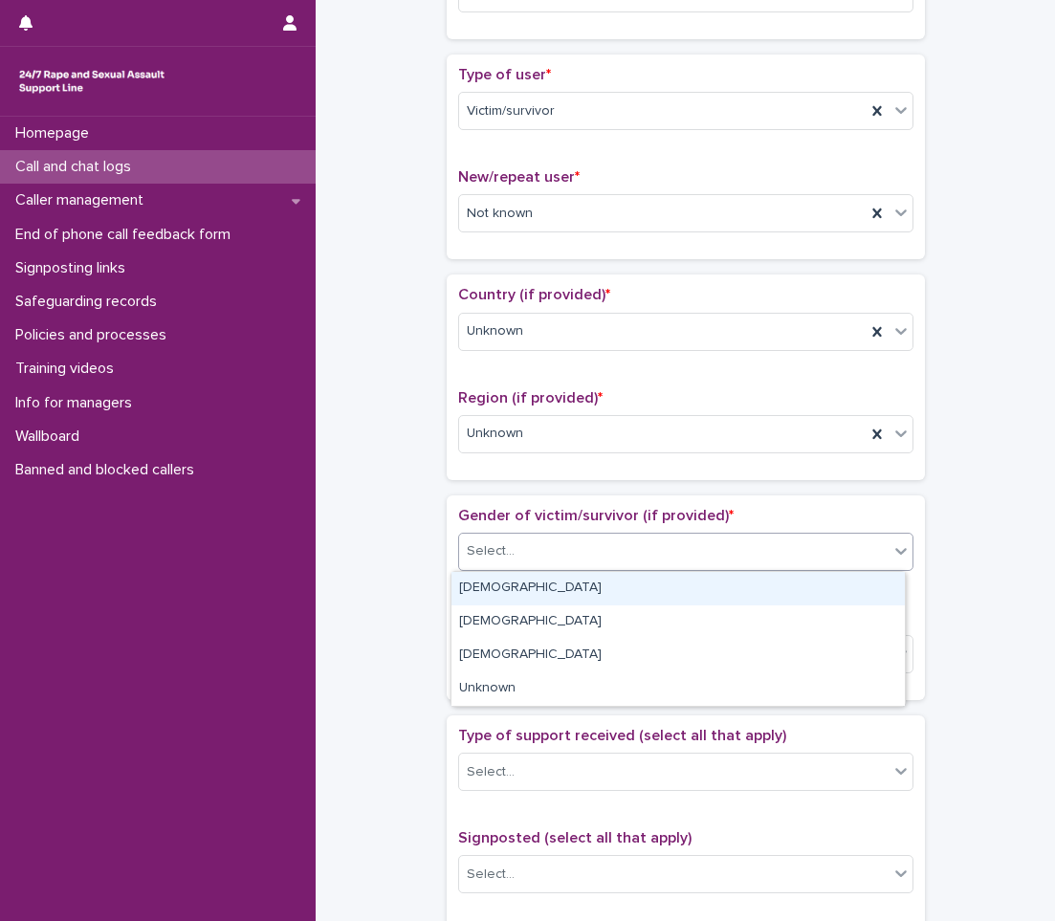
click at [551, 560] on div "Select..." at bounding box center [673, 552] width 429 height 32
click at [516, 588] on div "[DEMOGRAPHIC_DATA]" at bounding box center [677, 588] width 453 height 33
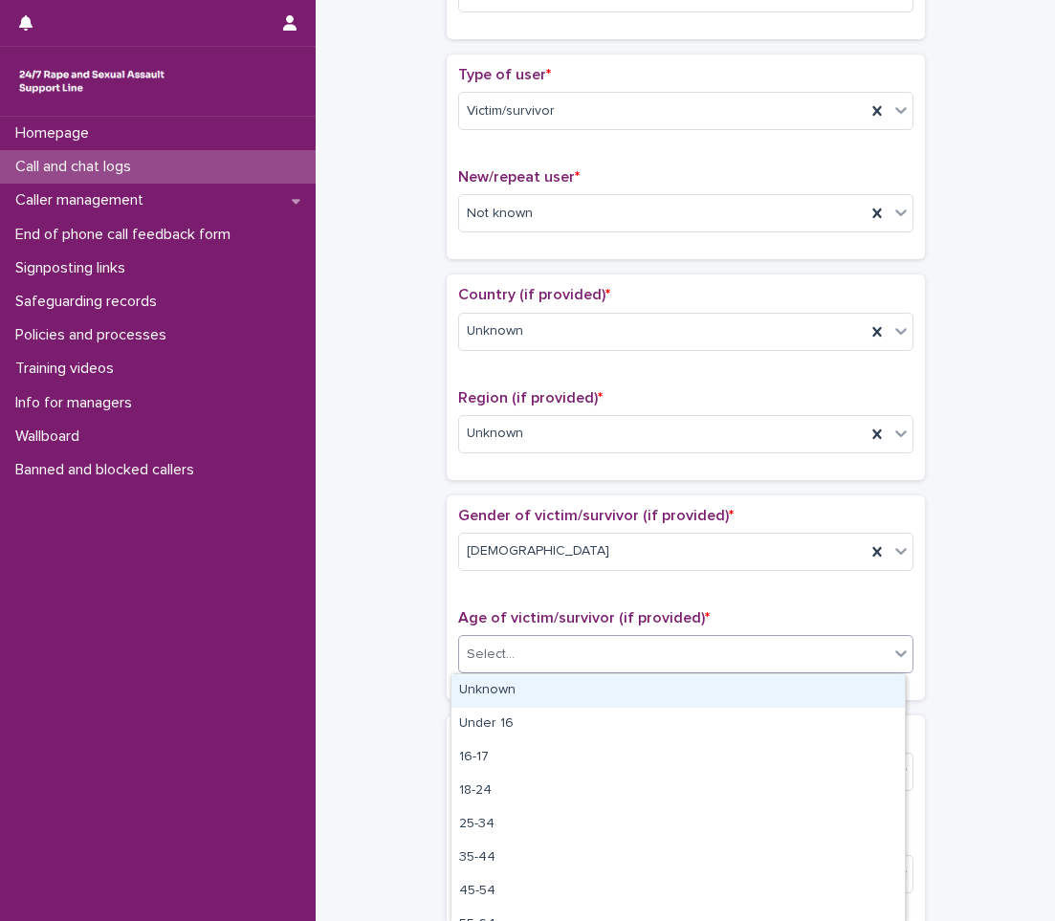
click at [516, 671] on div "Select..." at bounding box center [685, 654] width 455 height 38
click at [513, 699] on div "Unknown" at bounding box center [677, 690] width 453 height 33
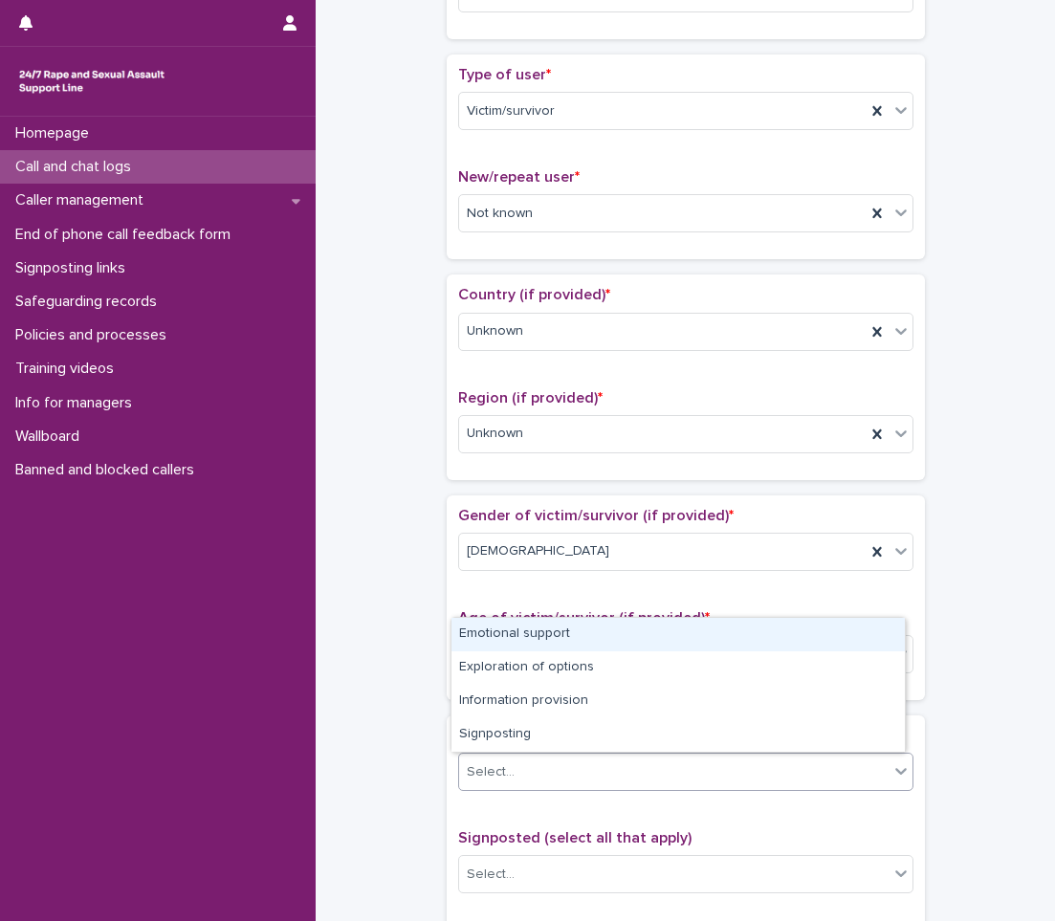
click at [537, 772] on div "Select..." at bounding box center [673, 773] width 429 height 32
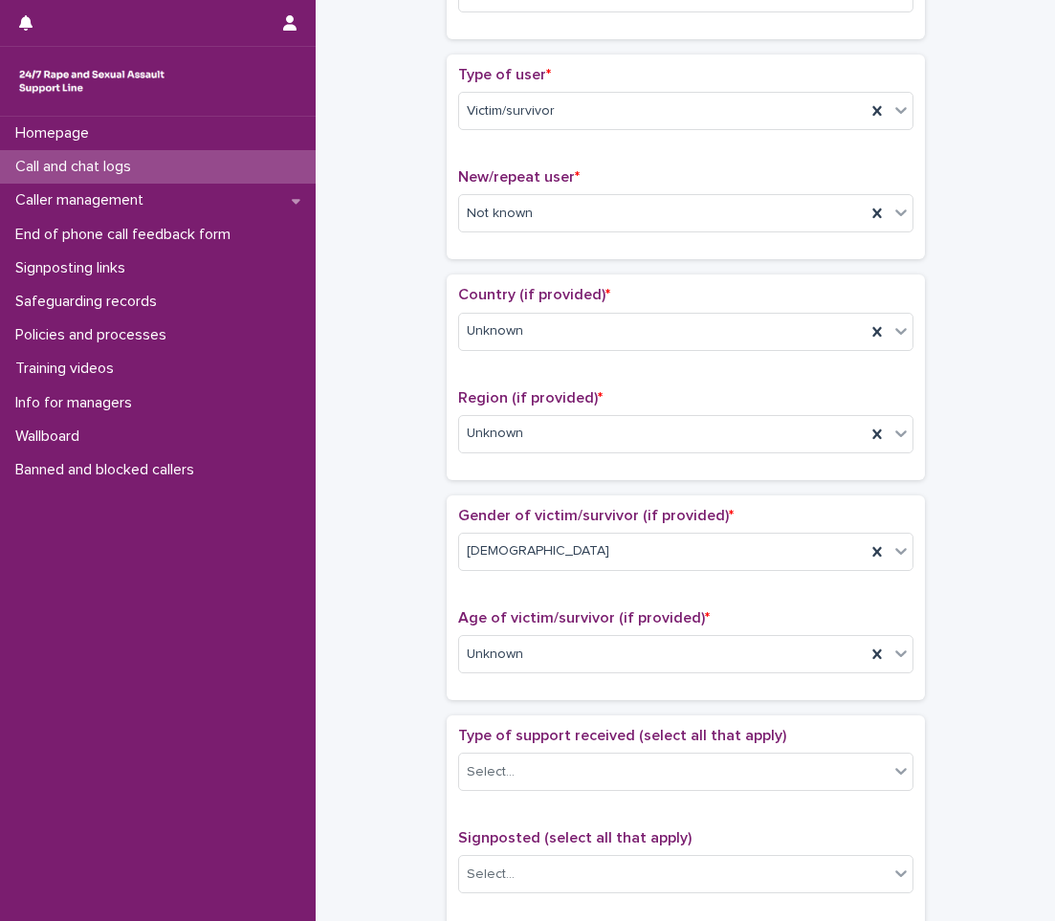
click at [361, 760] on div "**********" at bounding box center [685, 607] width 701 height 1956
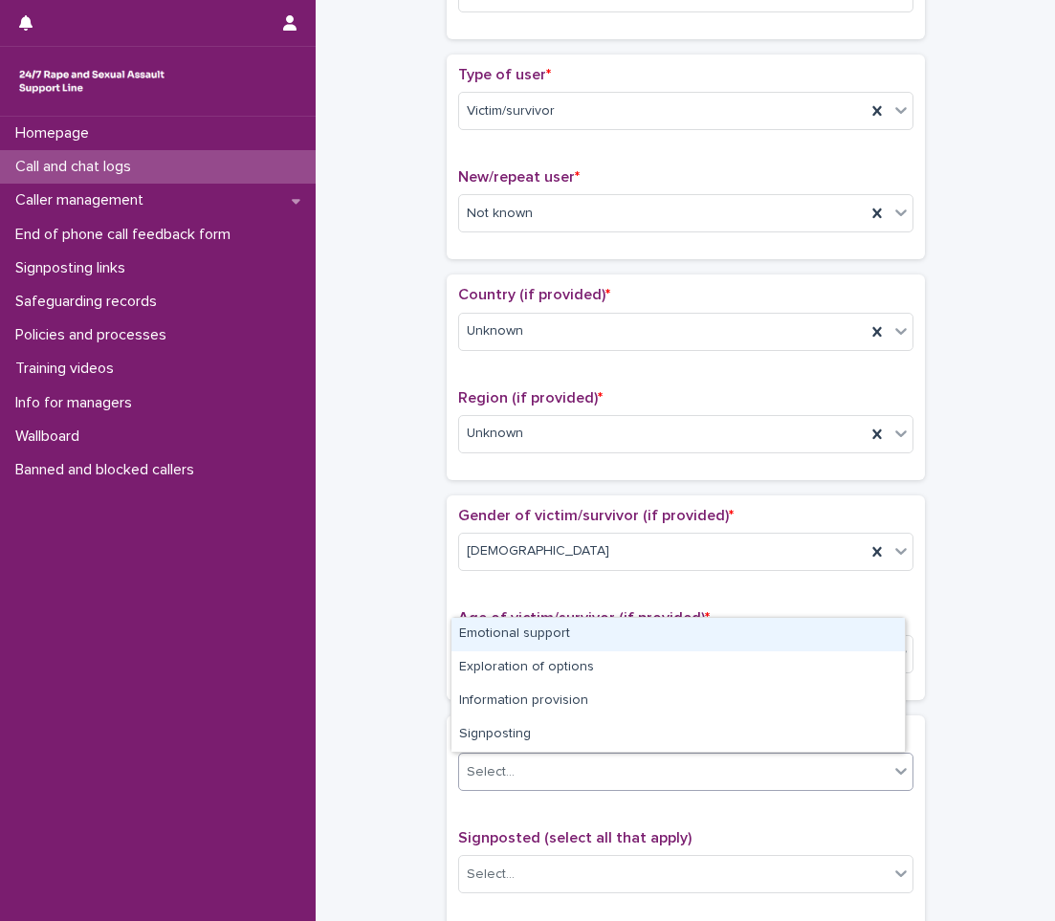
click at [533, 776] on div "Select..." at bounding box center [673, 773] width 429 height 32
click at [526, 619] on div "Emotional support" at bounding box center [677, 634] width 453 height 33
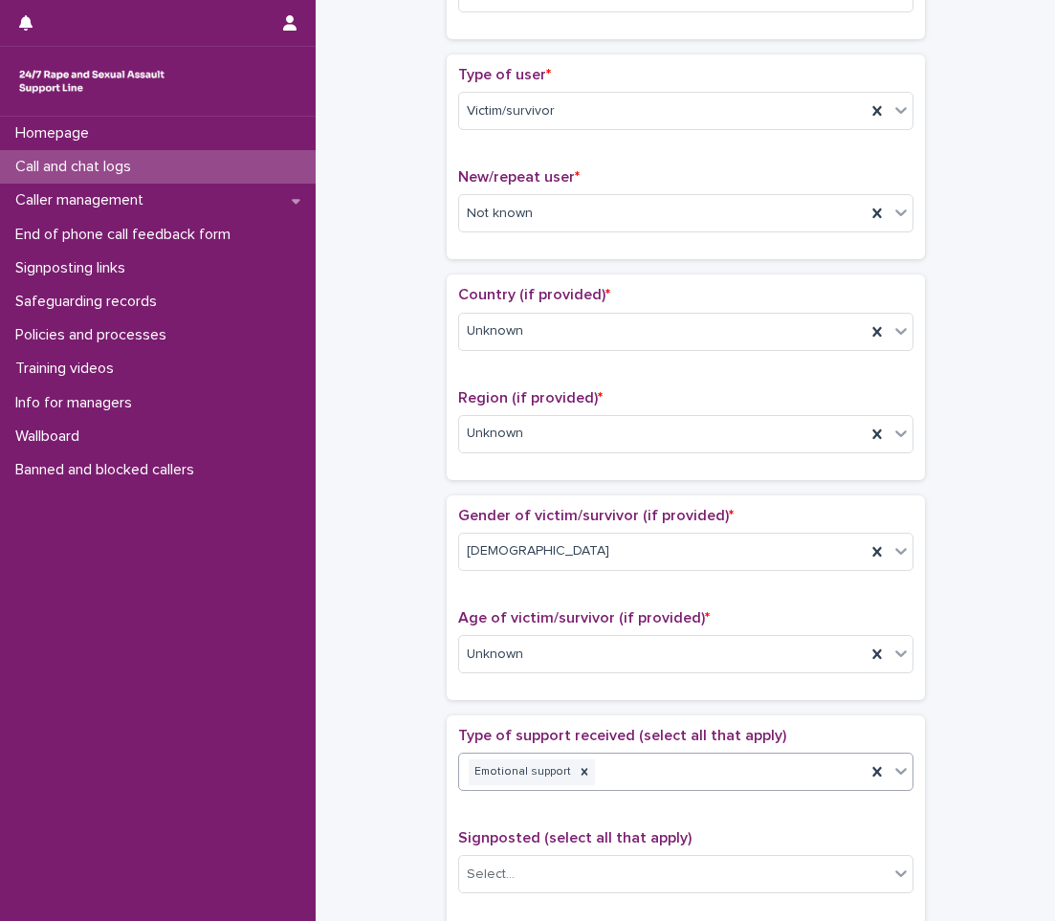
scroll to position [765, 0]
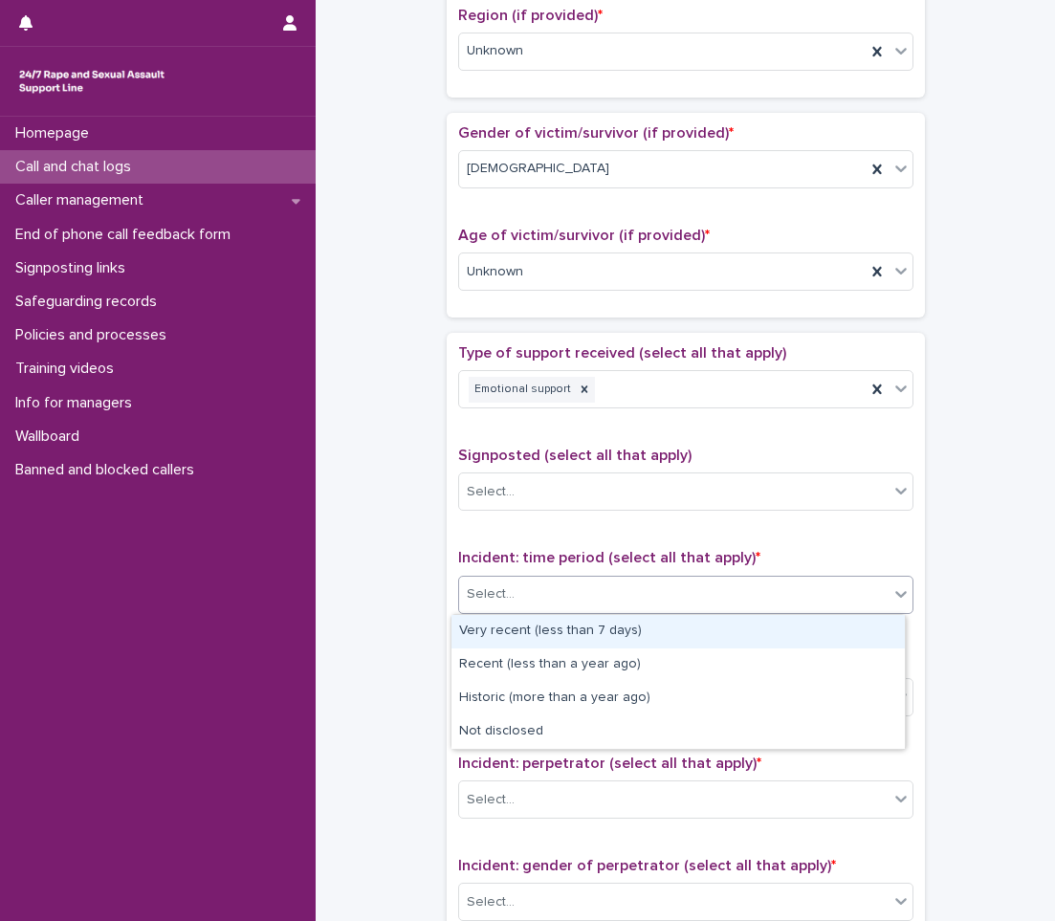
click at [538, 588] on div "Select..." at bounding box center [673, 595] width 429 height 32
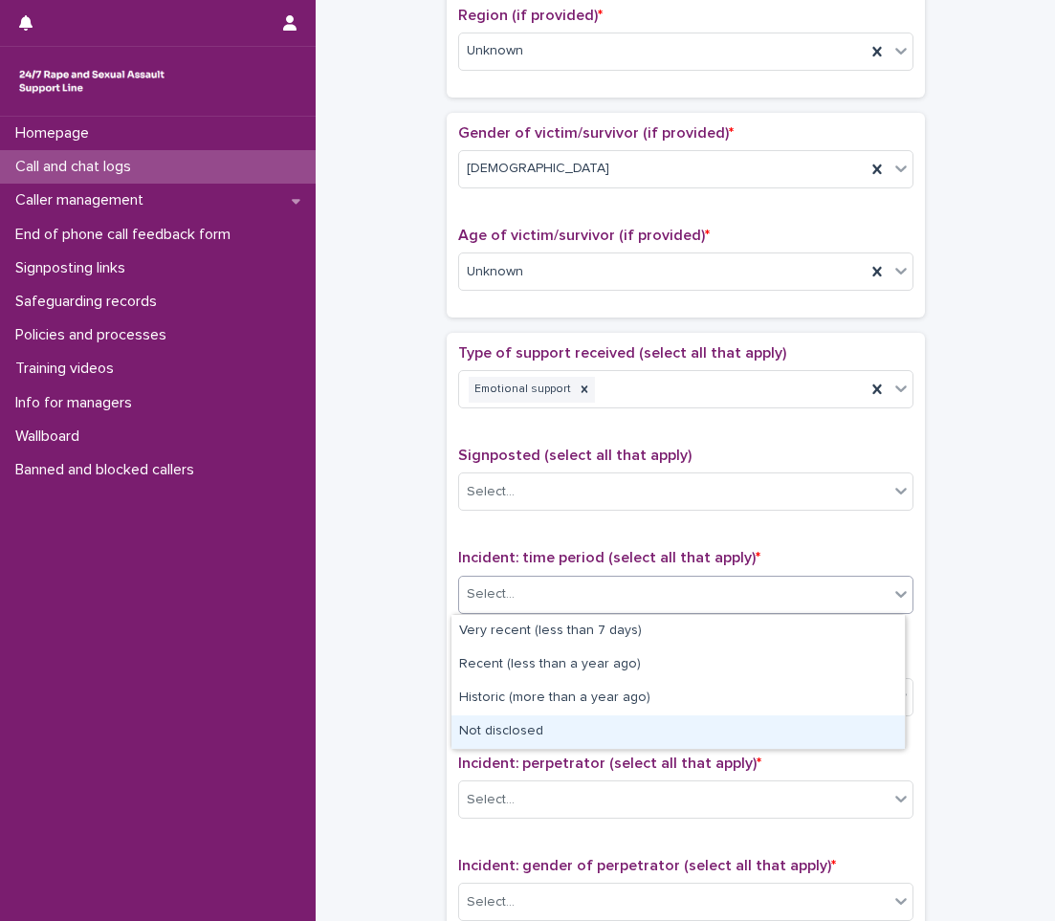
click at [489, 727] on div "Not disclosed" at bounding box center [677, 731] width 453 height 33
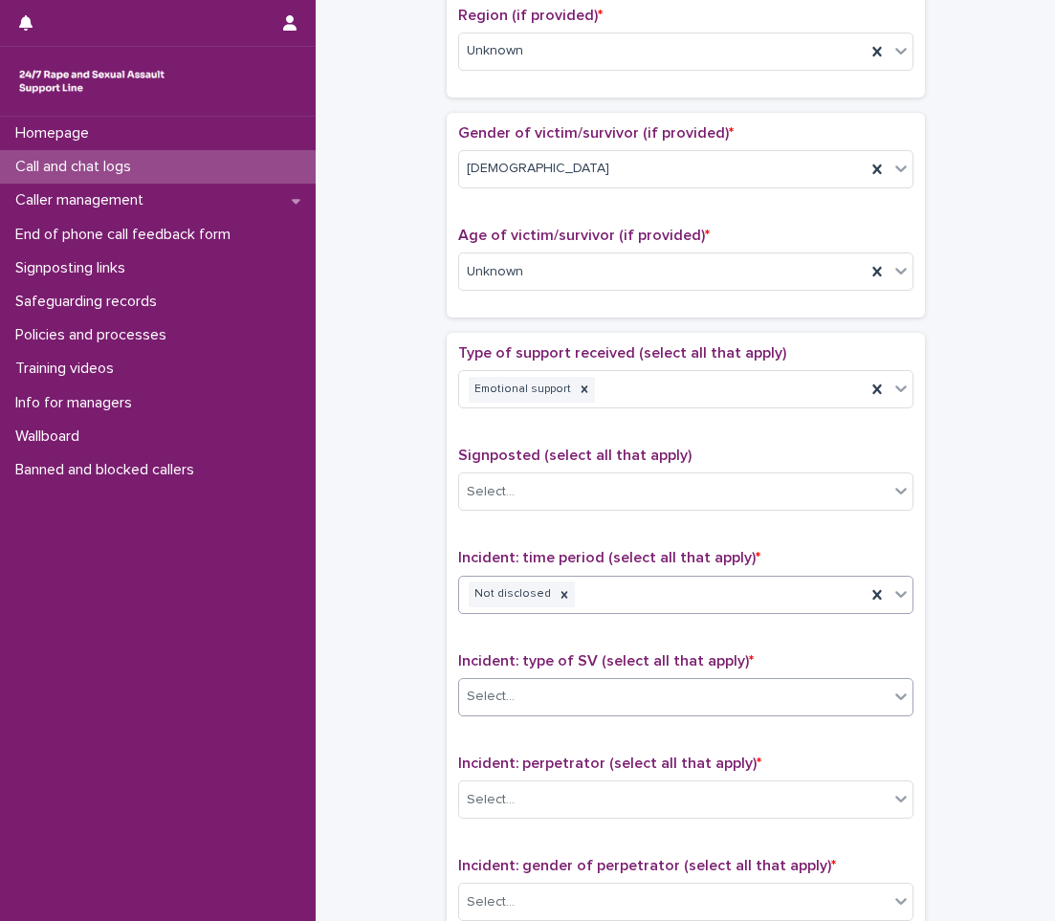
click at [531, 700] on div "Select..." at bounding box center [673, 697] width 429 height 32
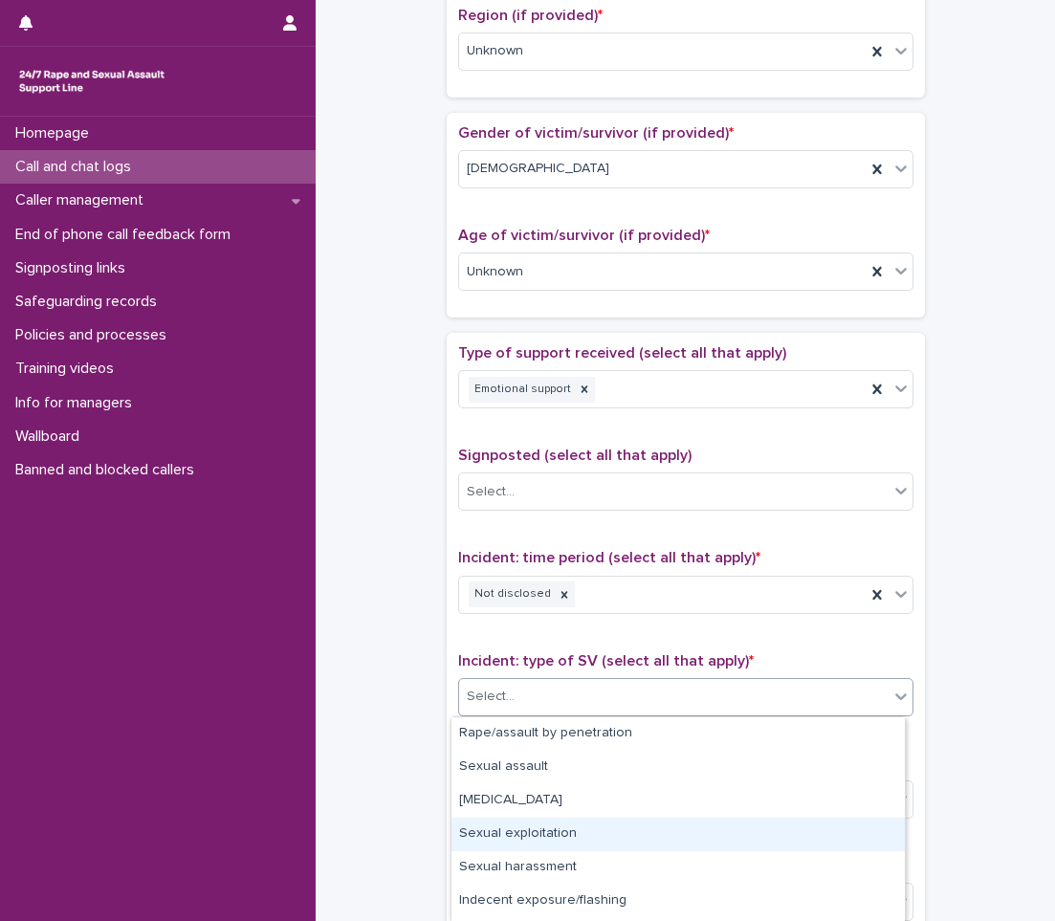
scroll to position [130, 0]
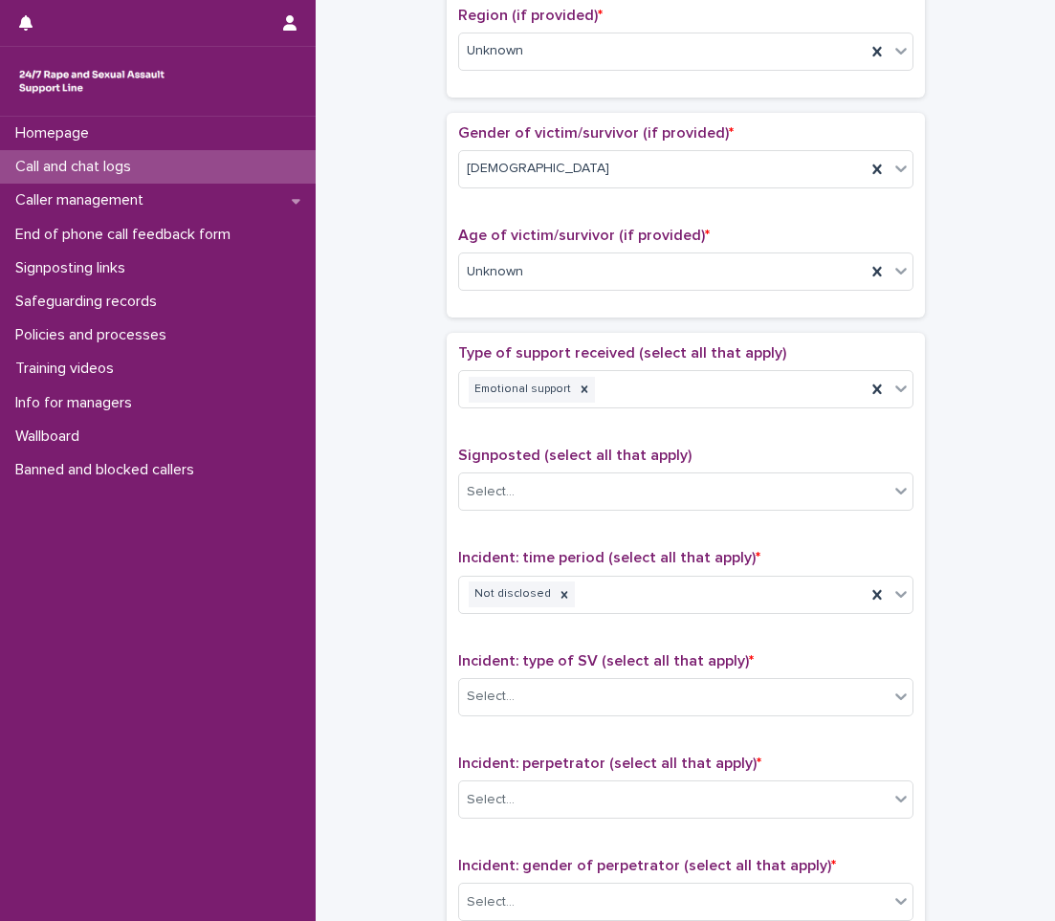
click at [388, 776] on div "**********" at bounding box center [685, 224] width 701 height 1956
click at [699, 720] on div "Incident: type of SV (select all that apply) * Select..." at bounding box center [685, 691] width 455 height 79
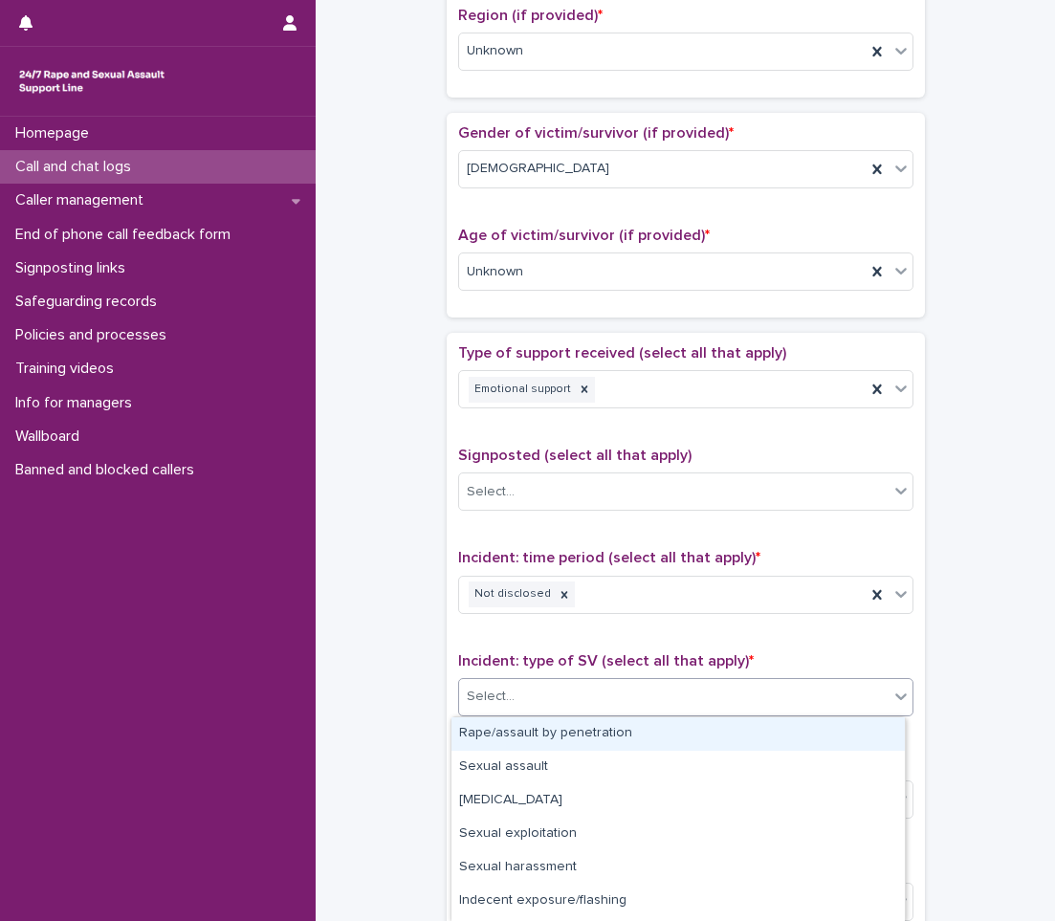
click at [703, 692] on div "Select..." at bounding box center [673, 697] width 429 height 32
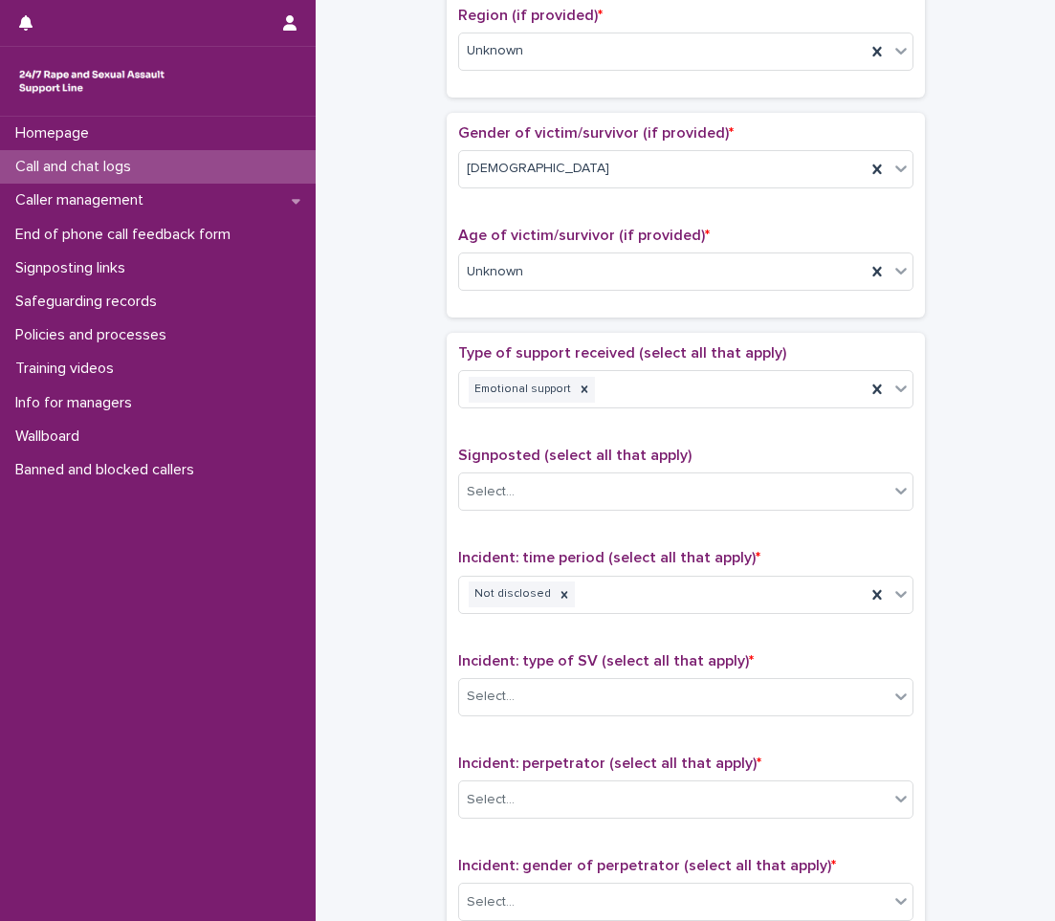
click at [1020, 685] on div "**********" at bounding box center [685, 224] width 701 height 1956
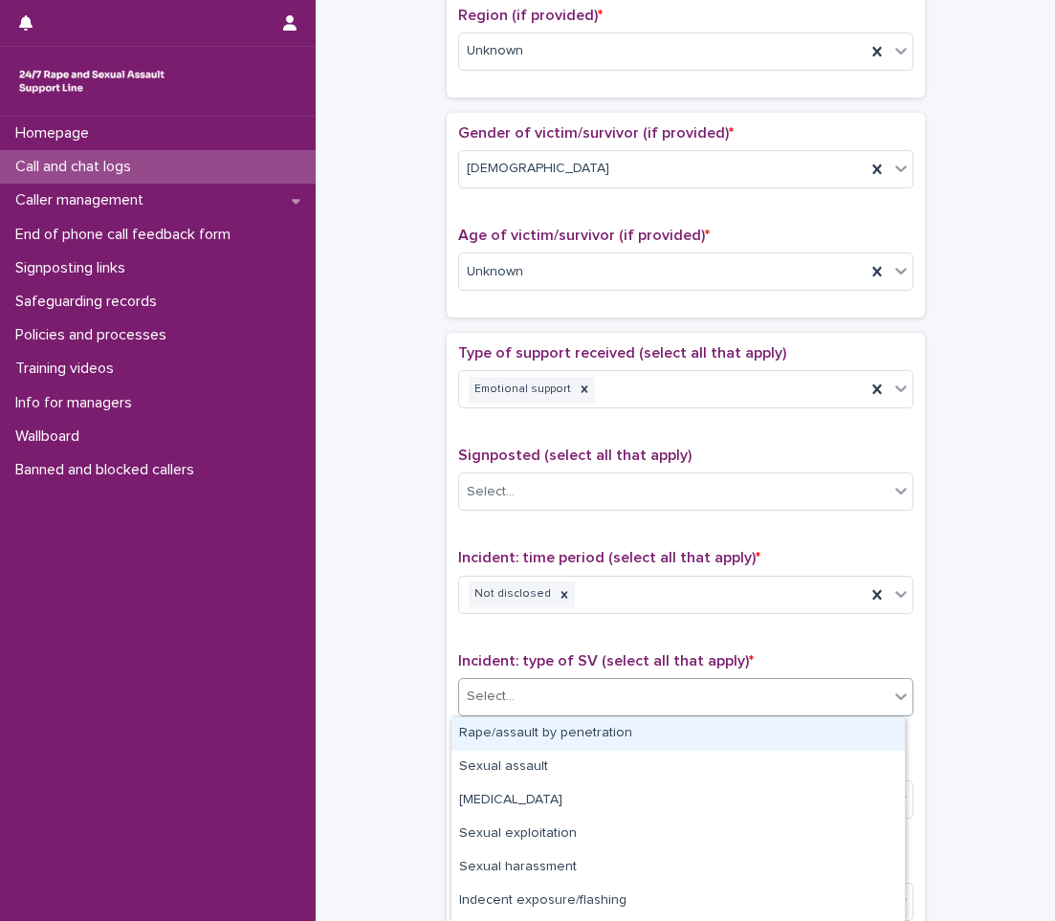
click at [860, 698] on div "Select..." at bounding box center [673, 697] width 429 height 32
click at [983, 659] on div "**********" at bounding box center [685, 224] width 701 height 1956
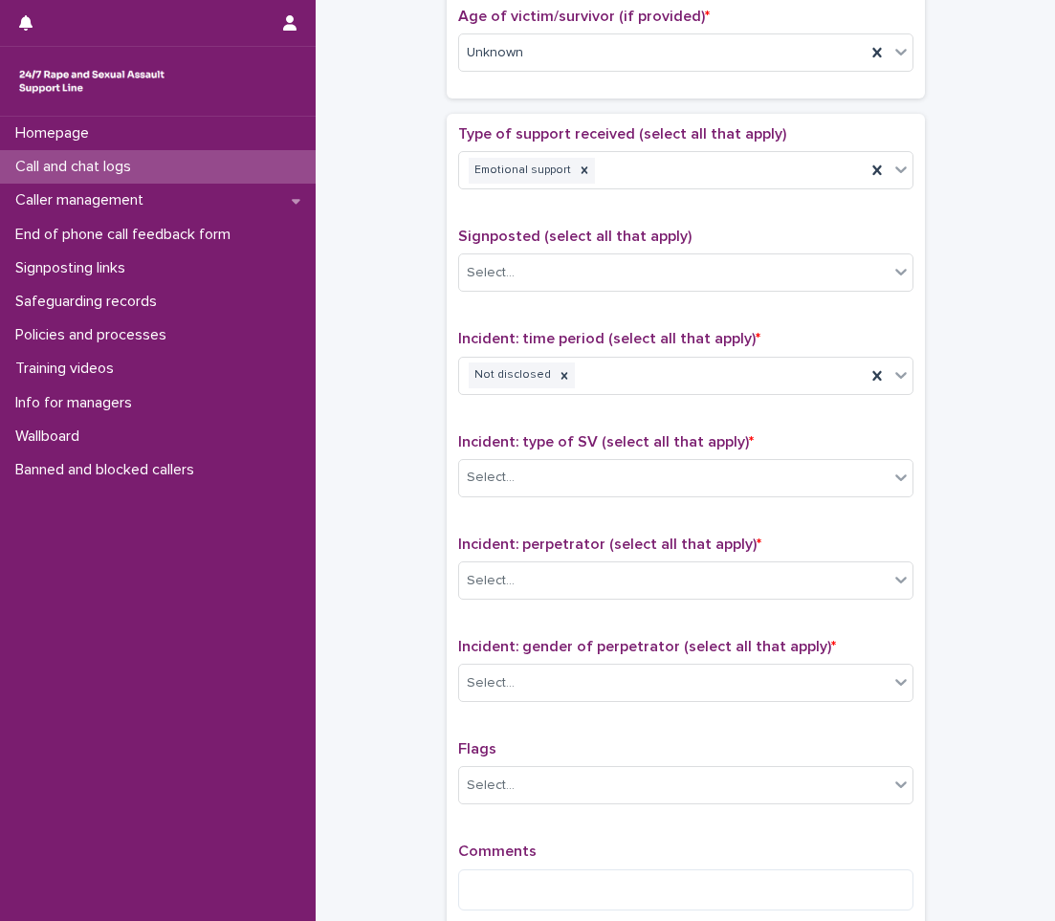
scroll to position [1038, 0]
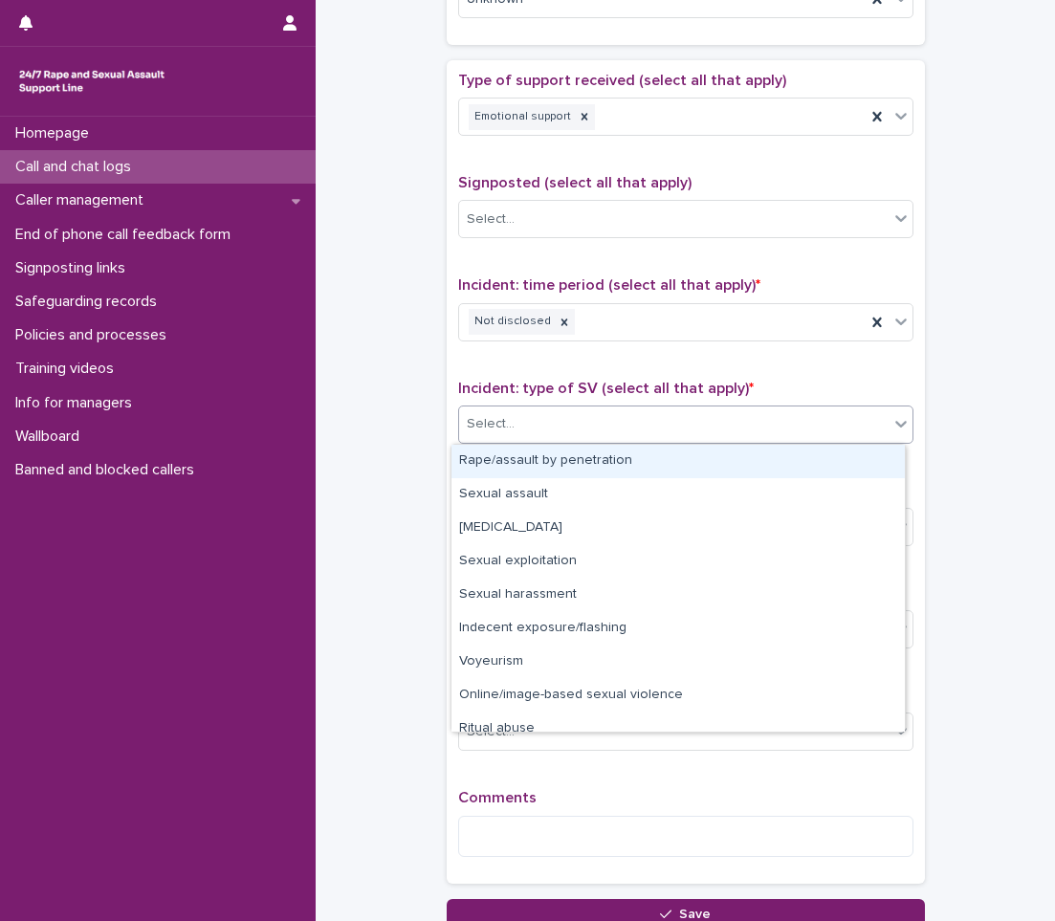
click at [718, 426] on div "Select..." at bounding box center [673, 424] width 429 height 32
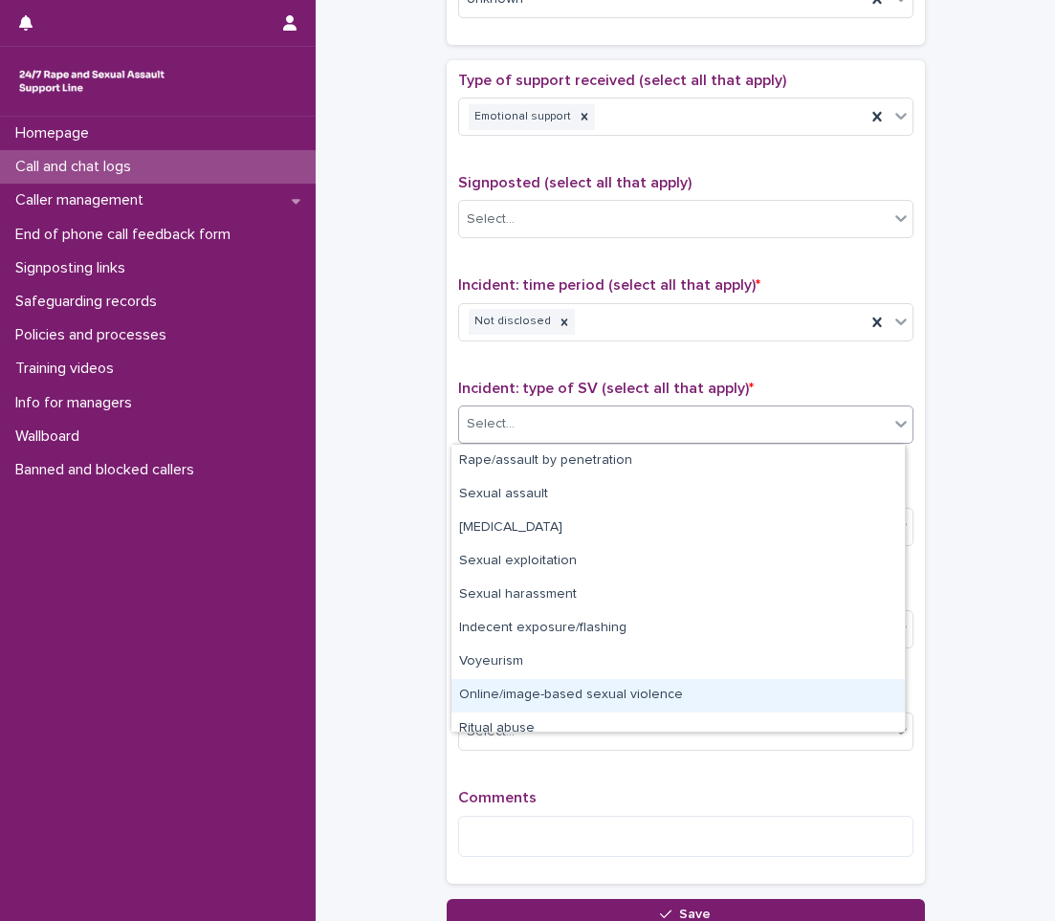
scroll to position [48, 0]
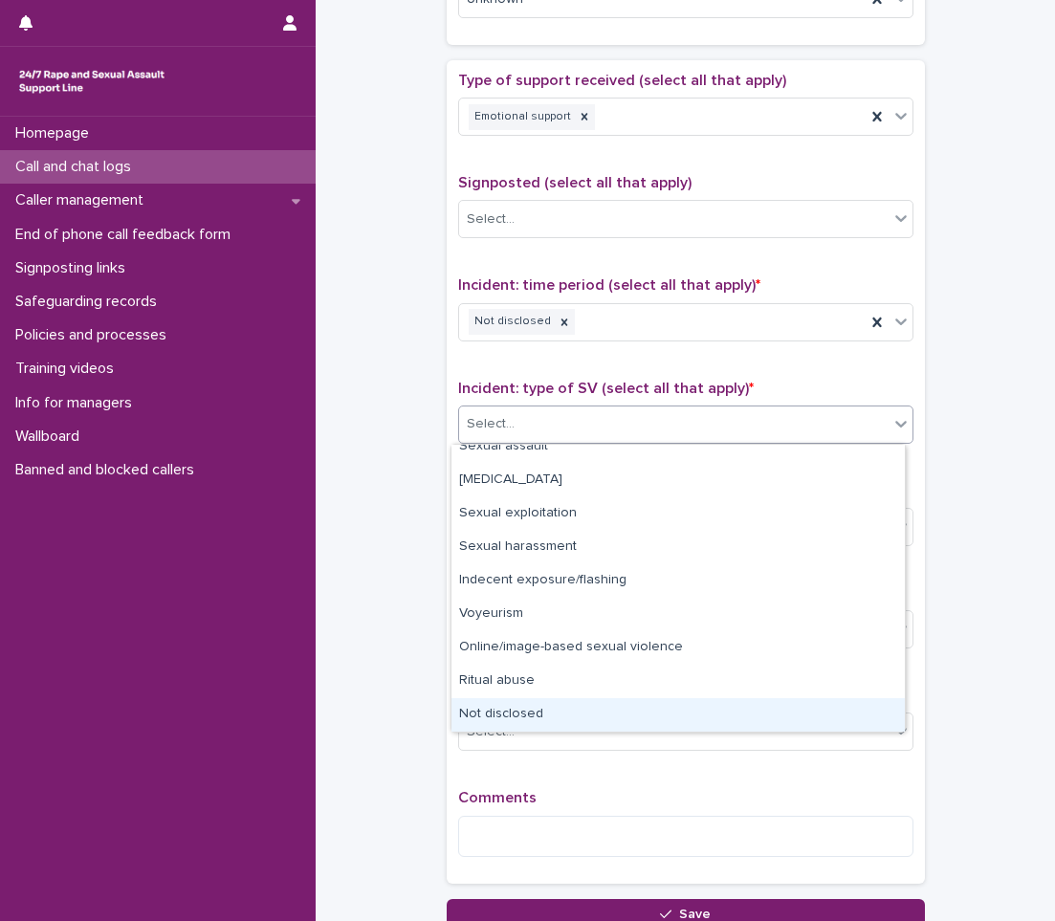
click at [560, 704] on div "Not disclosed" at bounding box center [677, 714] width 453 height 33
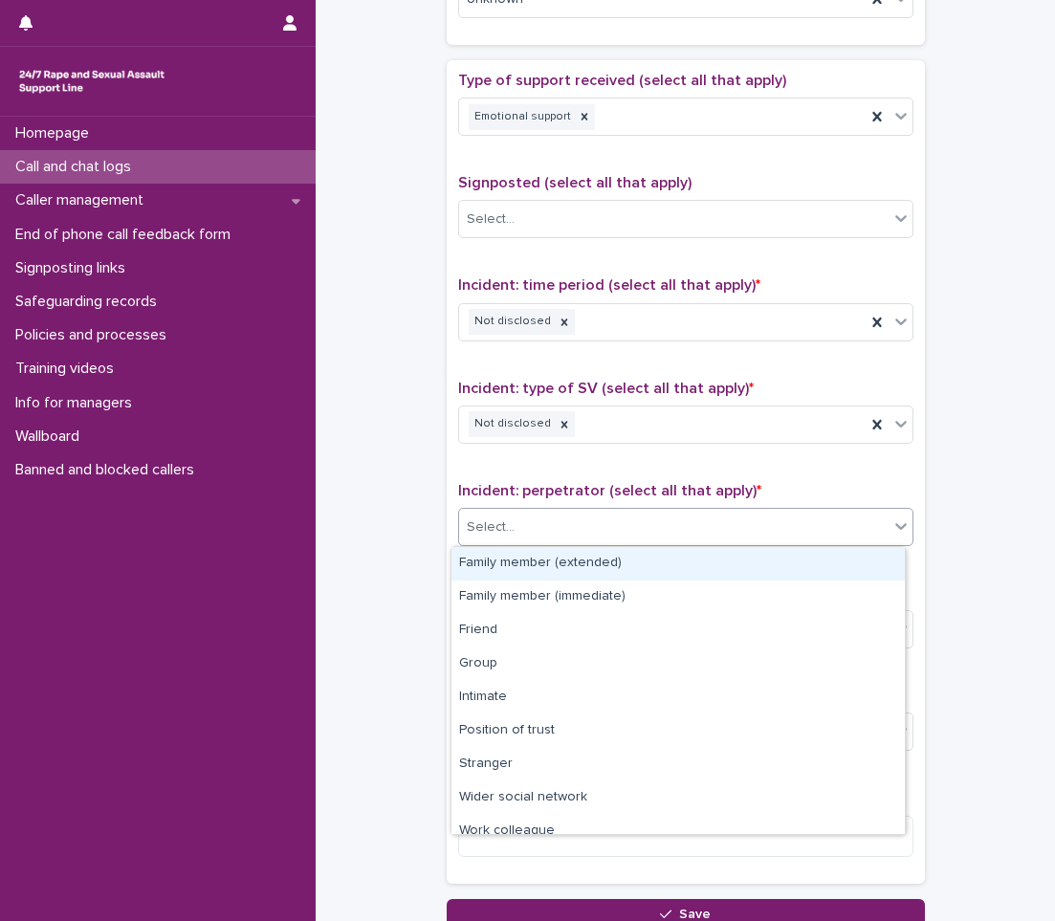
click at [591, 535] on div "Select..." at bounding box center [673, 528] width 429 height 32
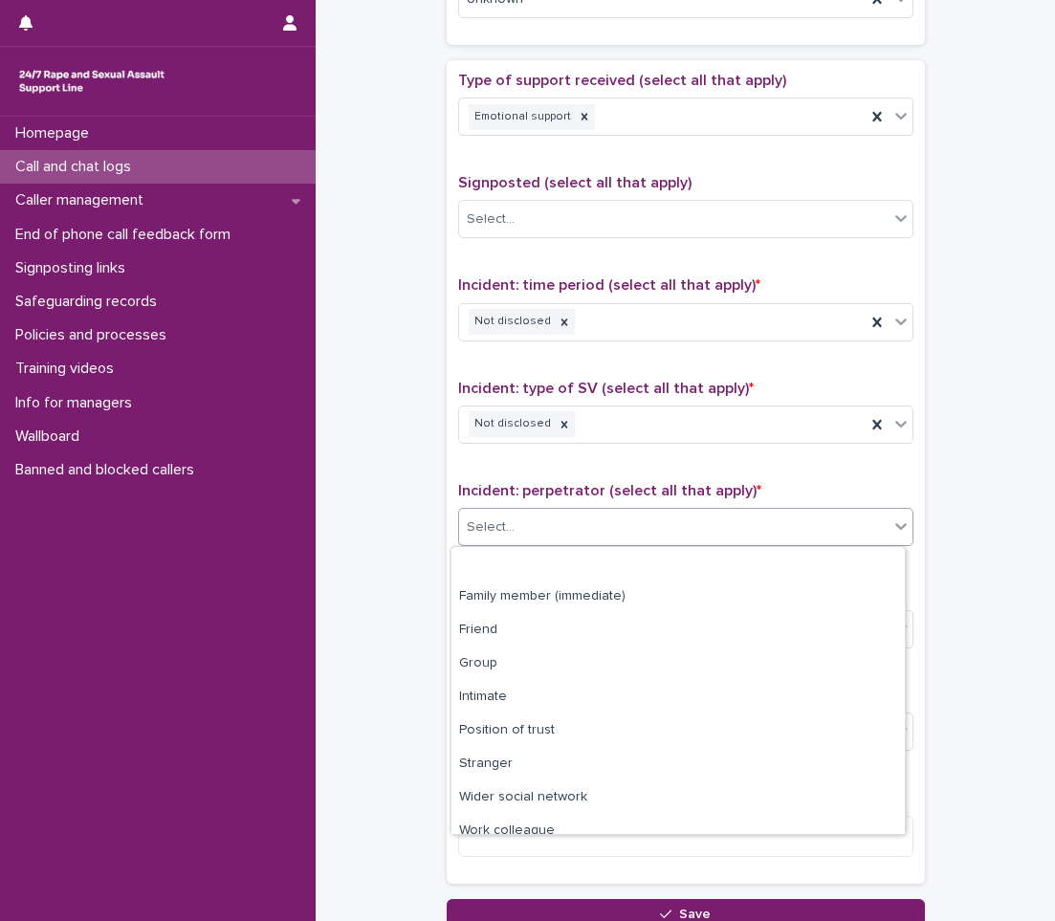
scroll to position [81, 0]
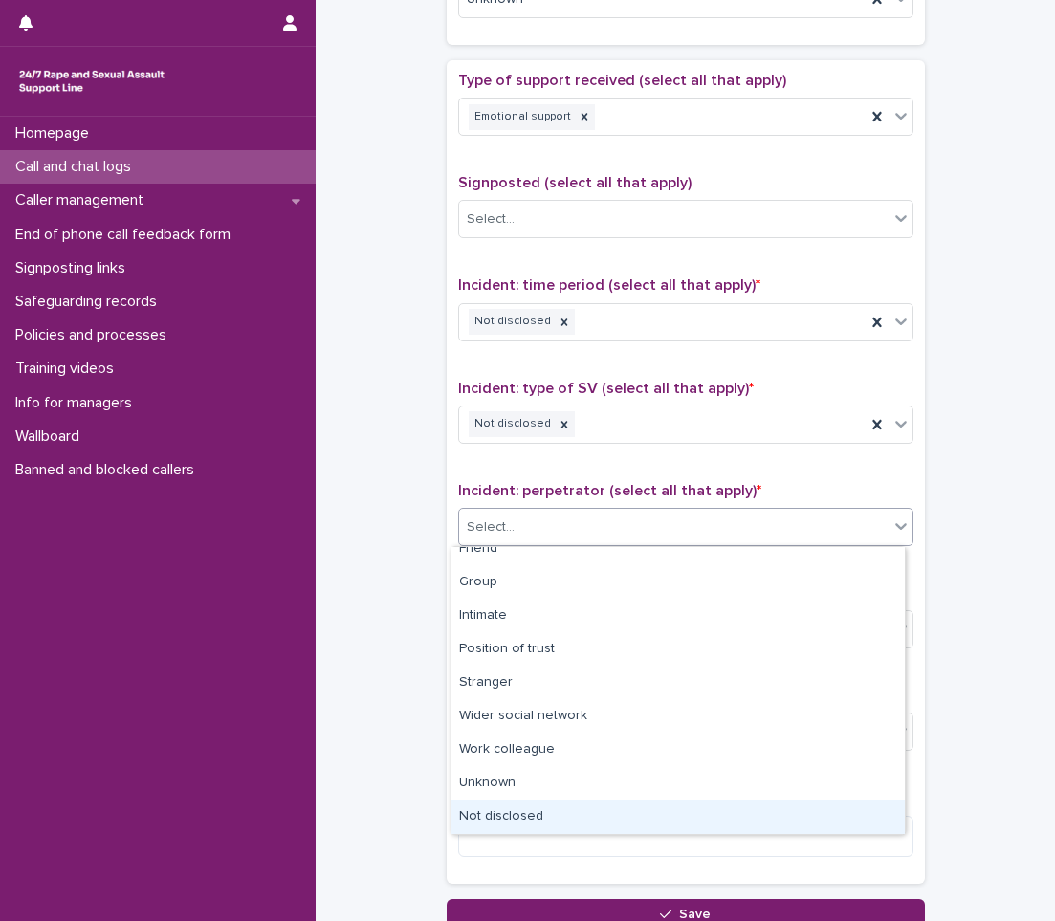
click at [539, 820] on div "Not disclosed" at bounding box center [677, 817] width 453 height 33
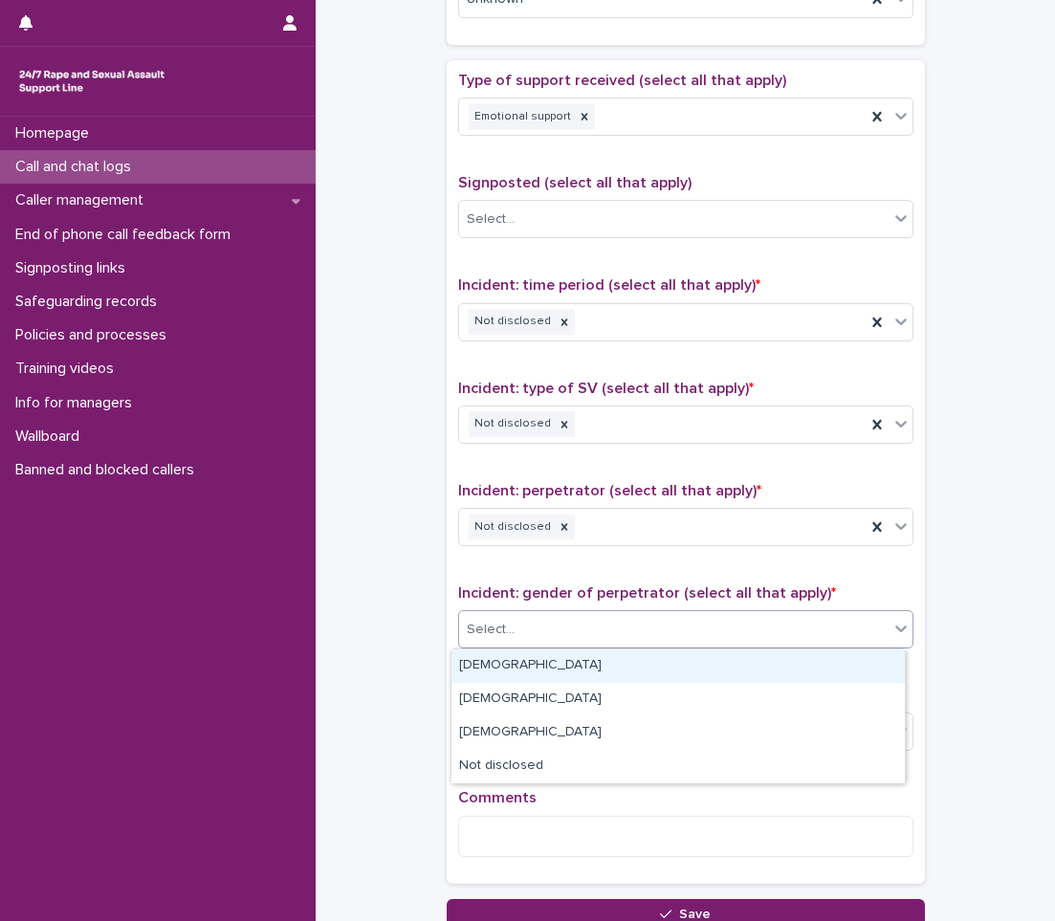
click at [536, 638] on div "Select..." at bounding box center [673, 630] width 429 height 32
click at [539, 672] on div "[DEMOGRAPHIC_DATA]" at bounding box center [677, 665] width 453 height 33
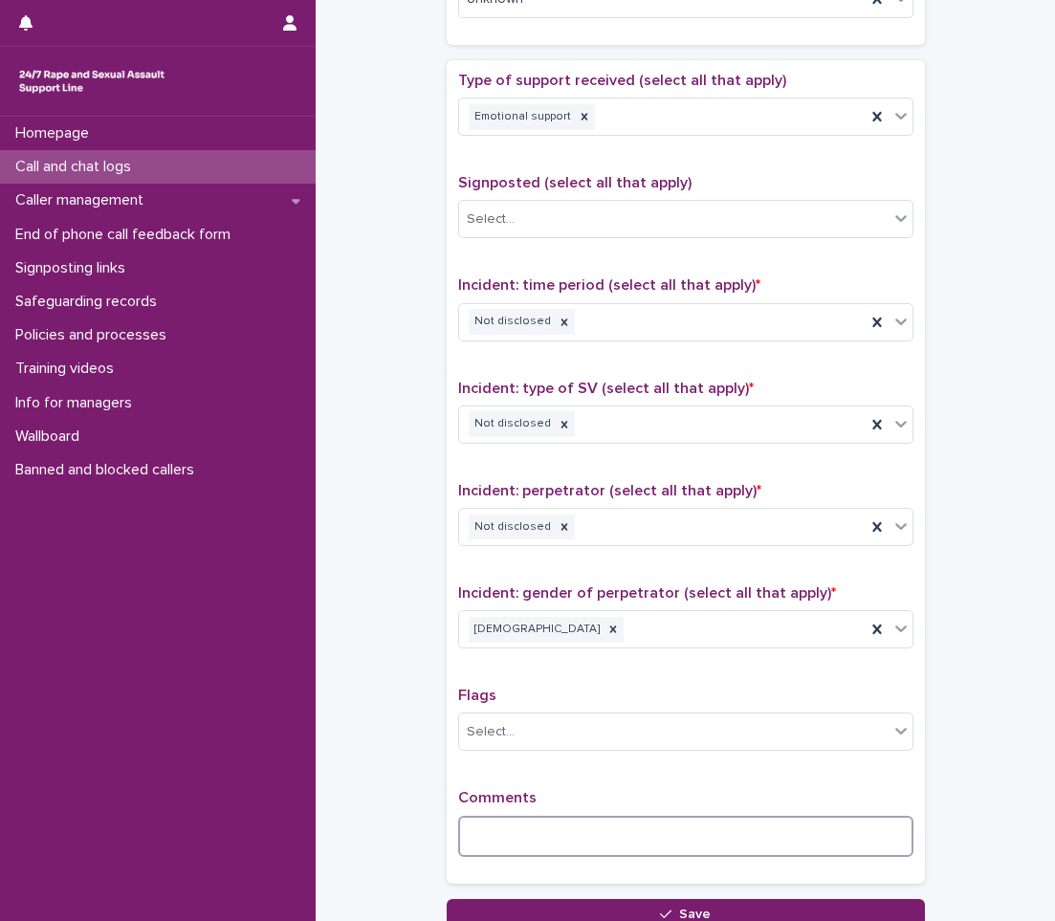
click at [540, 827] on textarea at bounding box center [685, 836] width 455 height 41
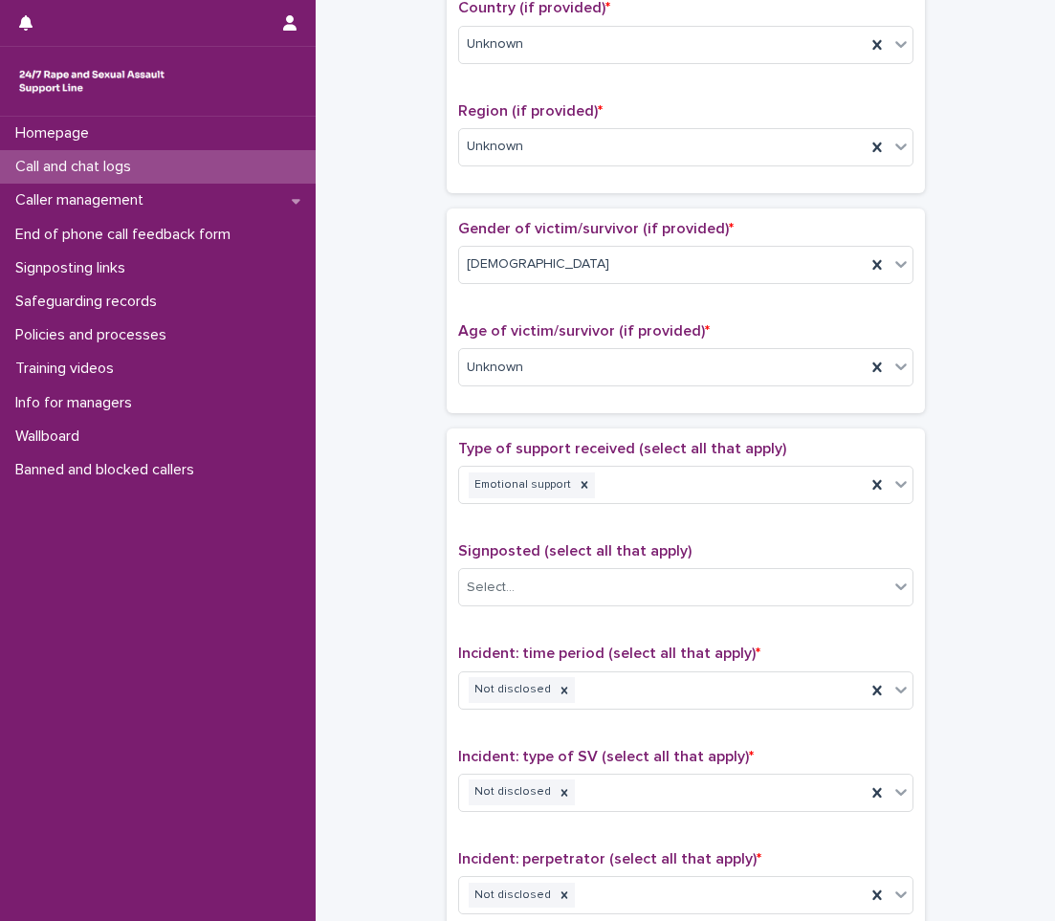
scroll to position [1196, 0]
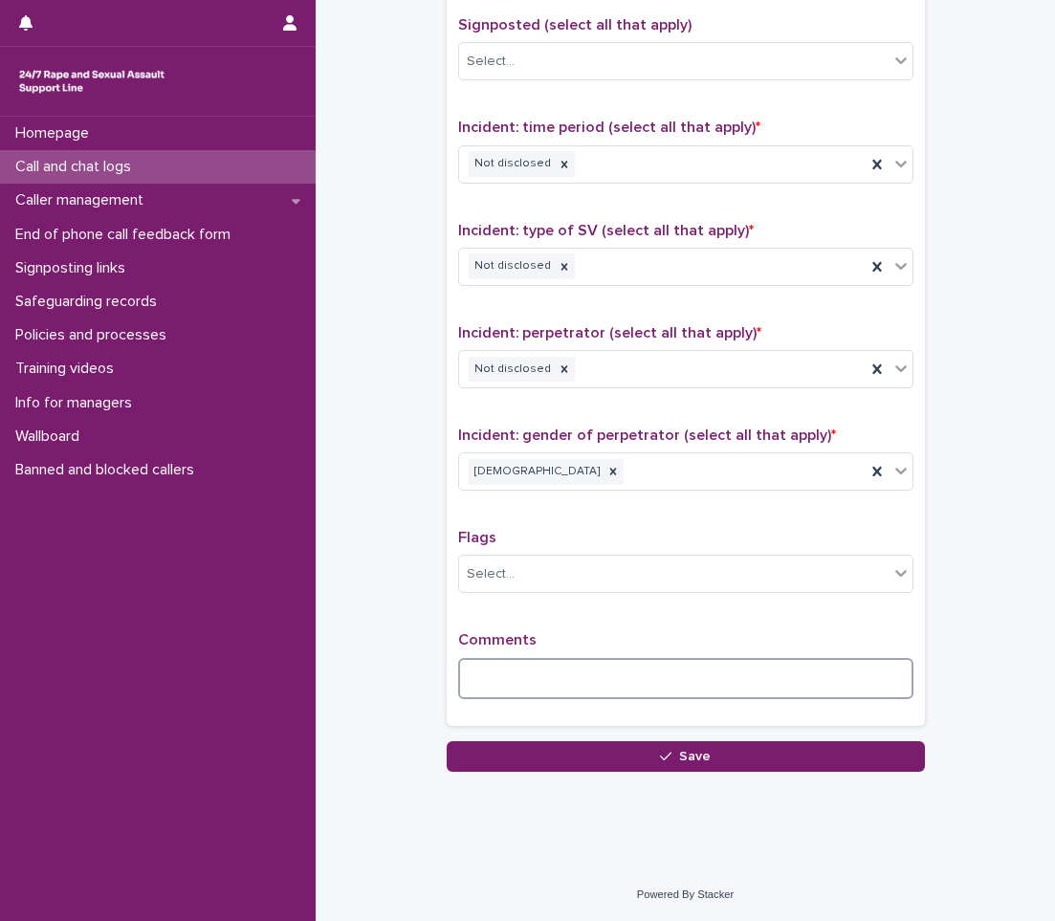
click at [609, 671] on textarea at bounding box center [685, 678] width 455 height 41
type textarea "*"
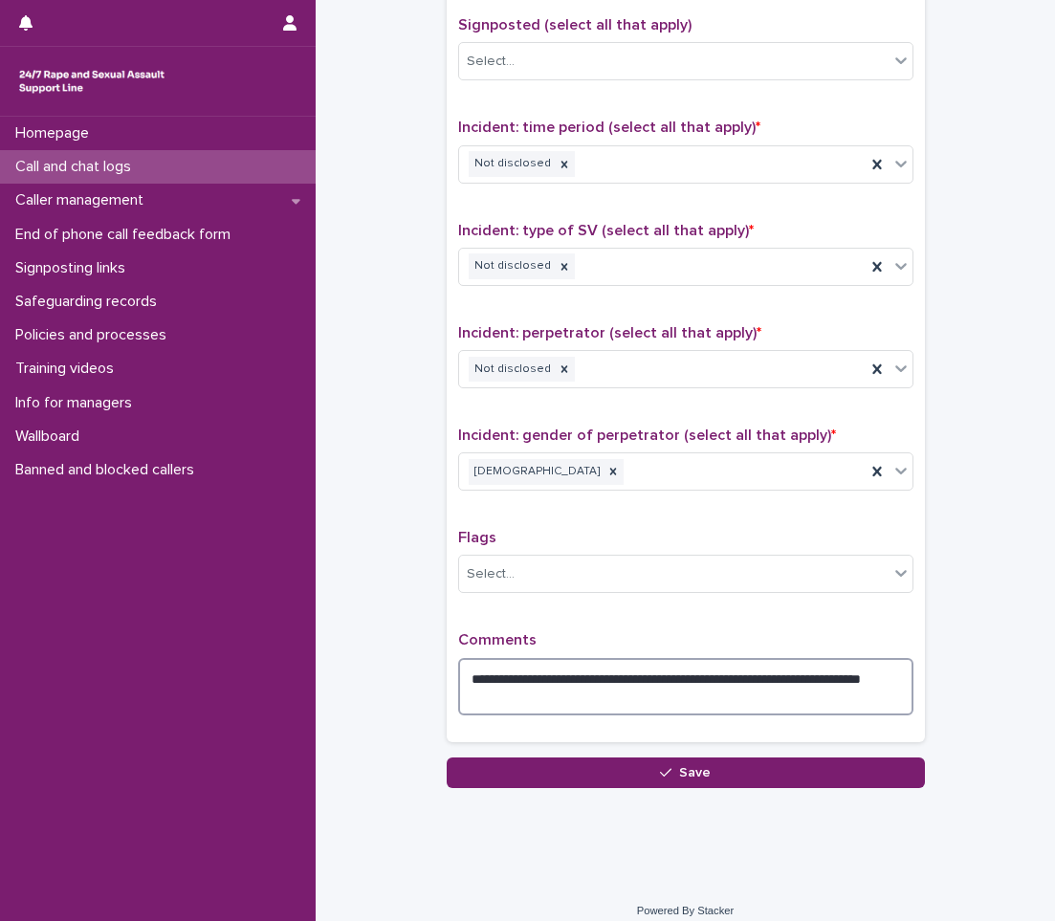
type textarea "**********"
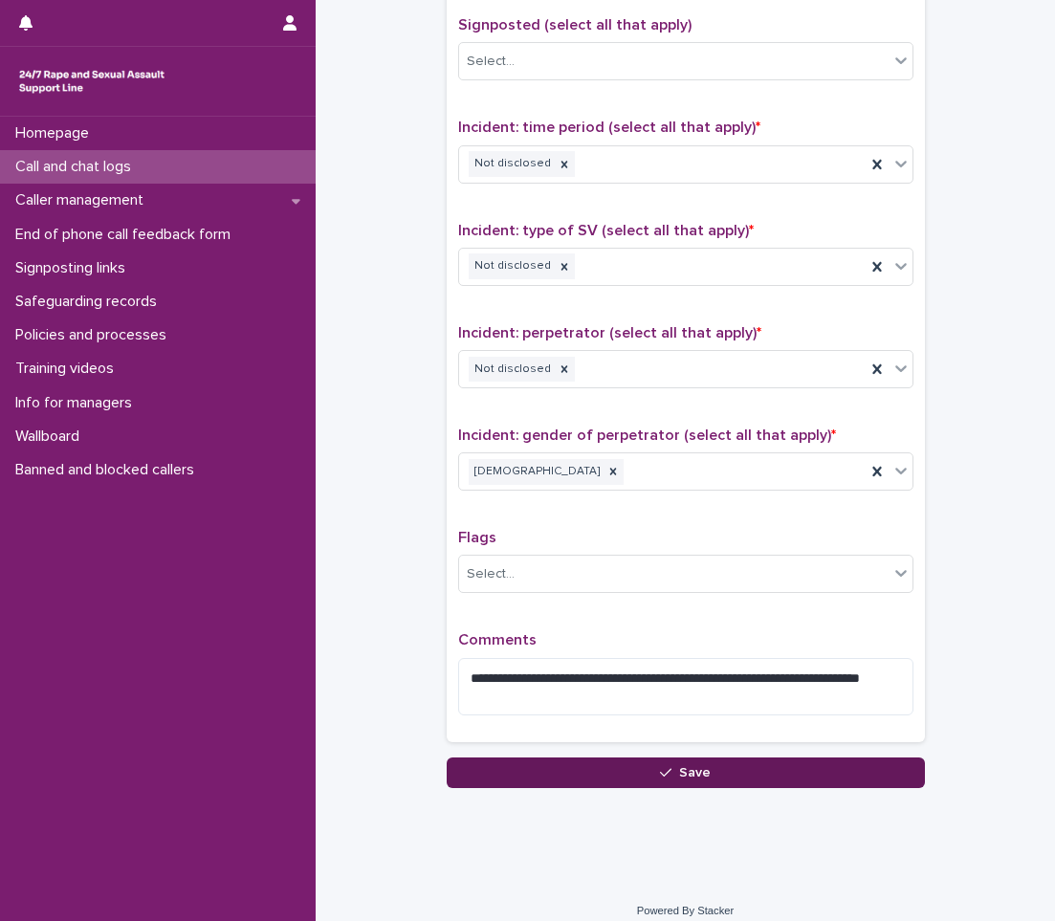
click at [705, 767] on button "Save" at bounding box center [686, 773] width 478 height 31
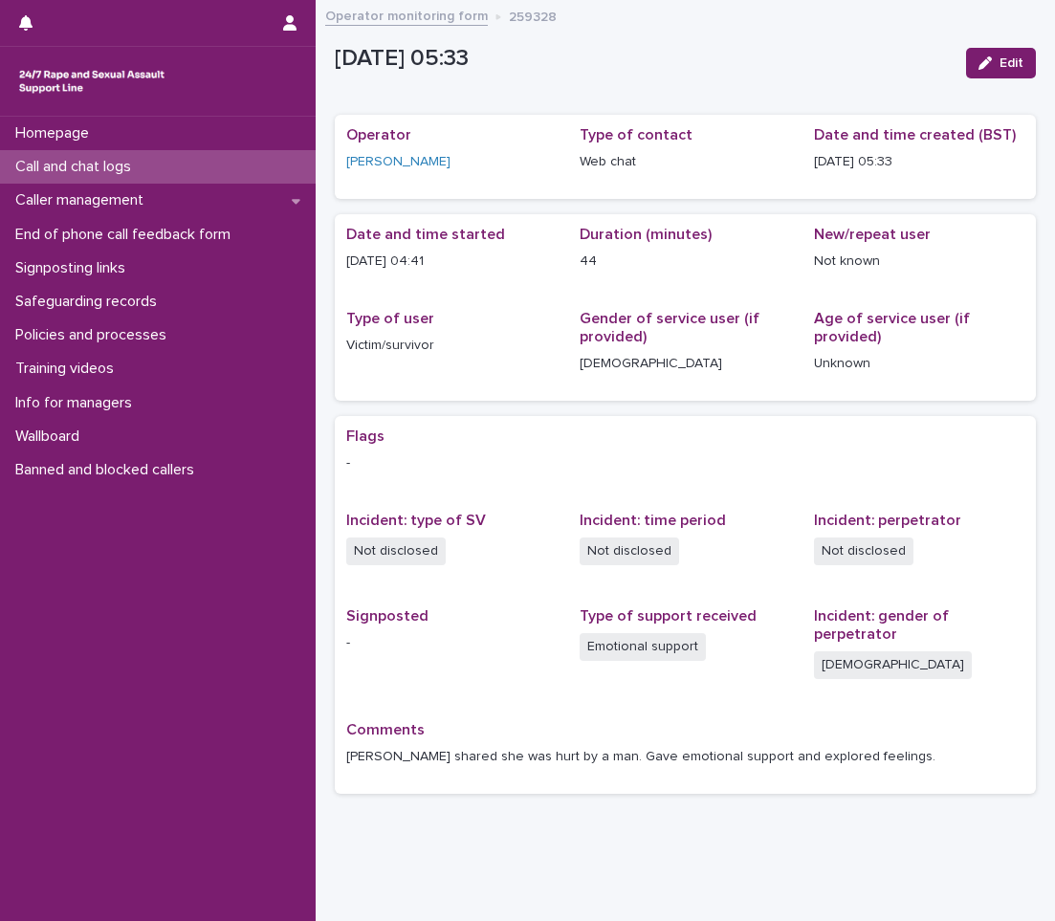
click at [218, 171] on div "Call and chat logs" at bounding box center [158, 166] width 316 height 33
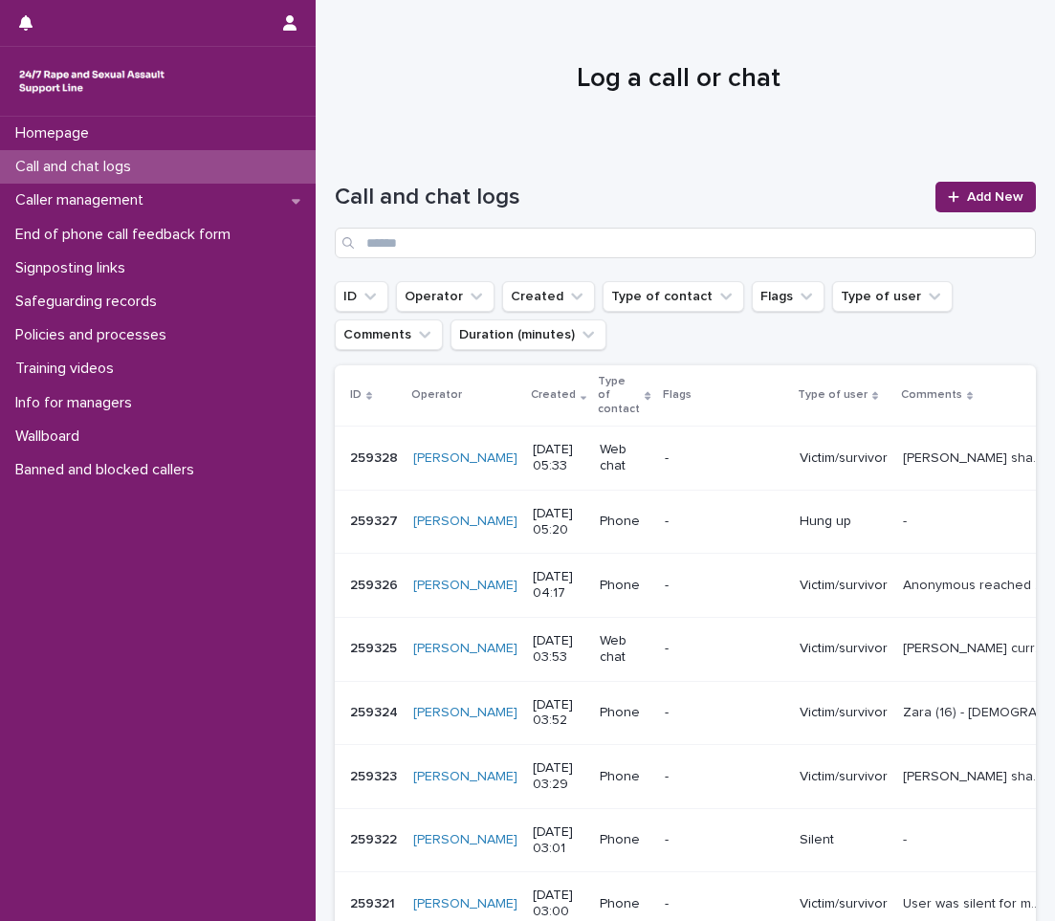
click at [680, 472] on div "-" at bounding box center [725, 459] width 120 height 32
click at [800, 599] on div "Victim/survivor" at bounding box center [844, 586] width 88 height 32
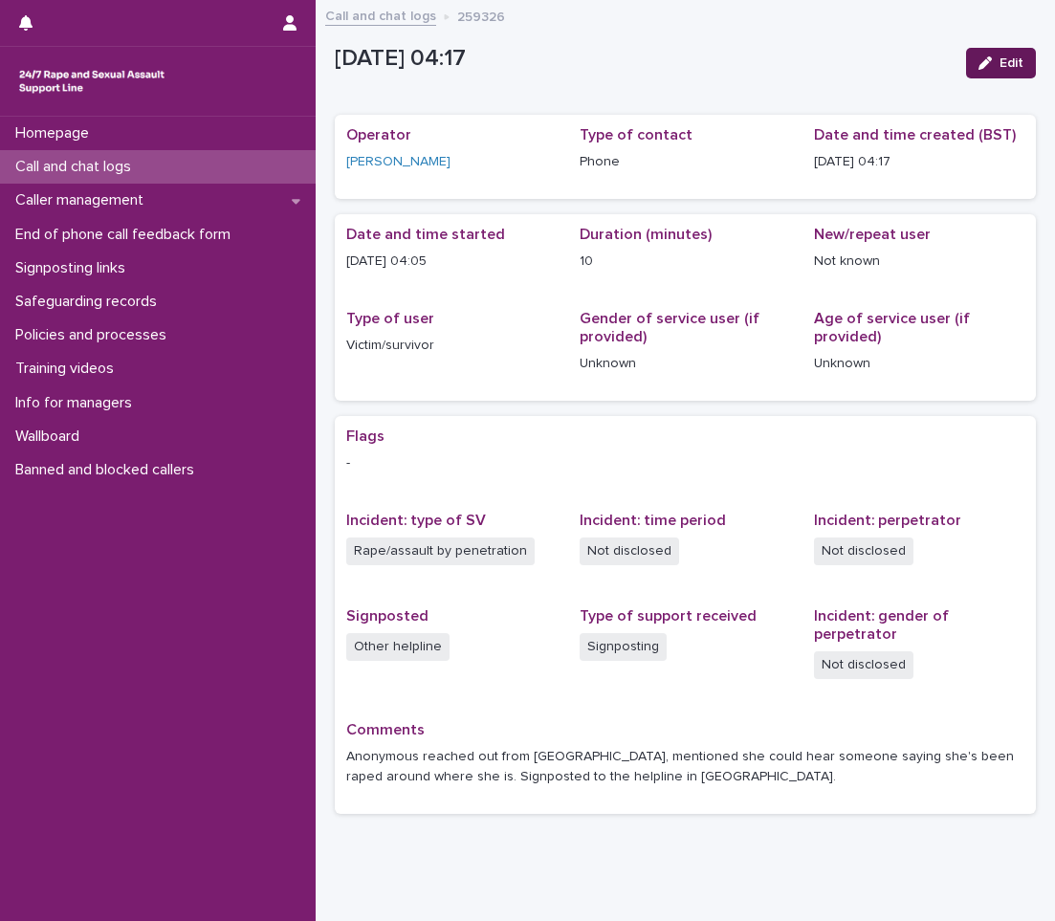
click at [986, 50] on button "Edit" at bounding box center [1001, 63] width 70 height 31
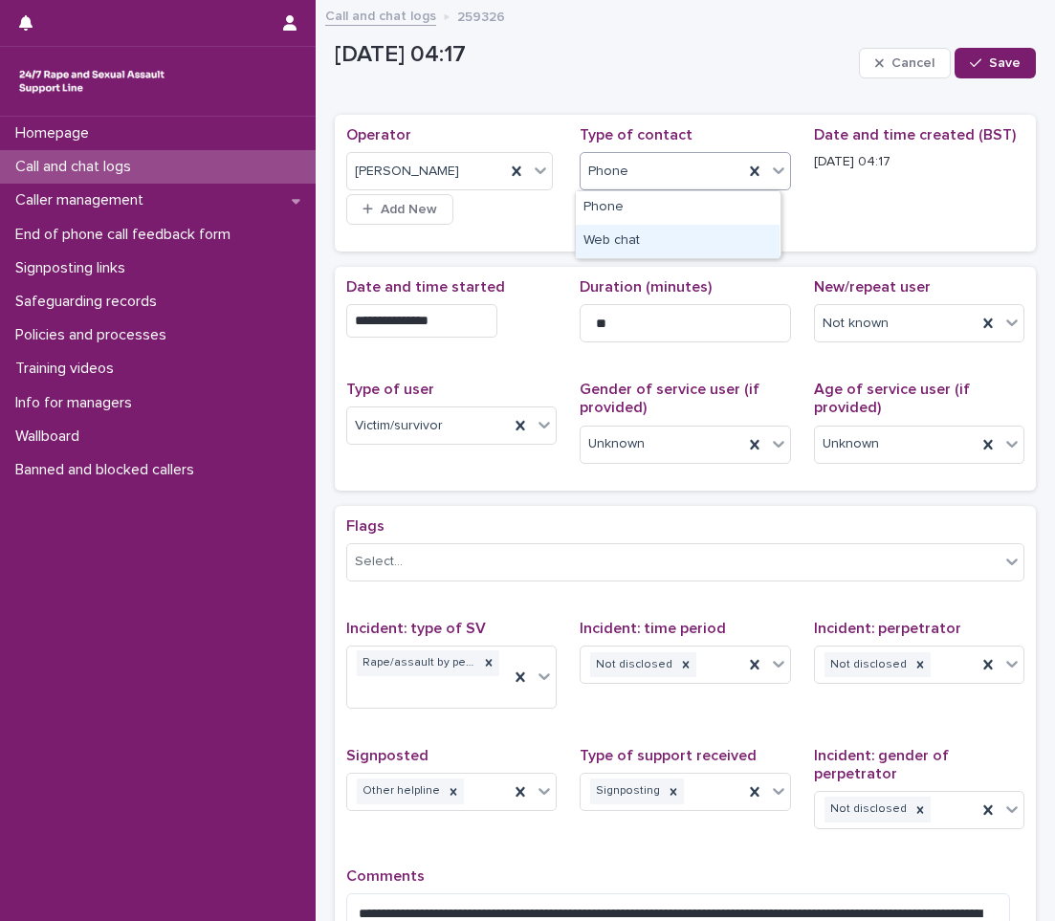
click at [621, 239] on div "Web chat" at bounding box center [678, 241] width 204 height 33
click at [1009, 54] on button "Save" at bounding box center [995, 63] width 81 height 31
